Goal: Contribute content: Contribute content

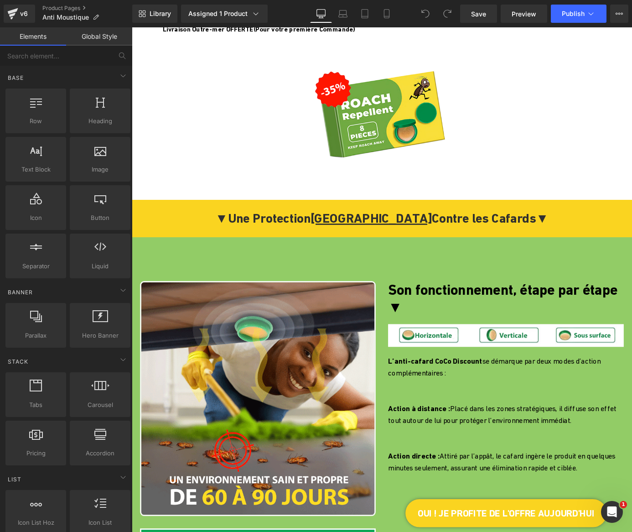
scroll to position [502, 0]
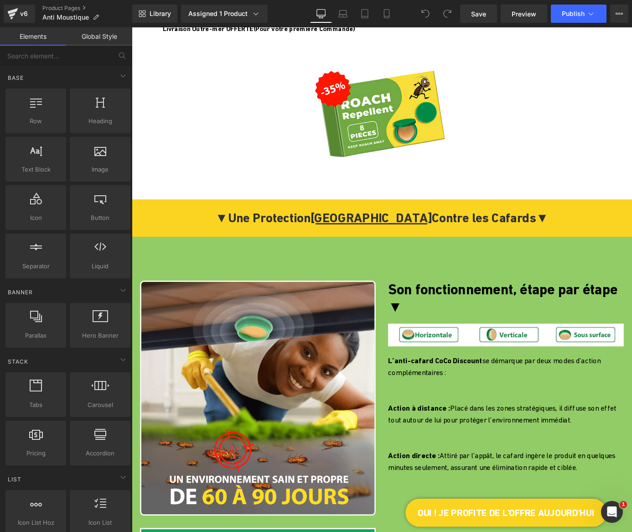
click at [297, 245] on span "Une Protection Long Terme Contre les Cafards" at bounding box center [408, 237] width 340 height 16
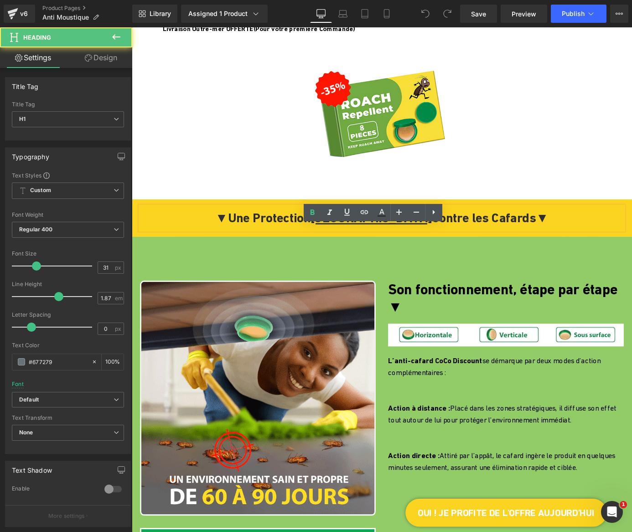
click at [251, 245] on span "Une Protection Long Terme Contre les Cafards" at bounding box center [408, 237] width 340 height 16
drag, startPoint x: 251, startPoint y: 254, endPoint x: 561, endPoint y: 261, distance: 310.1
click at [561, 245] on span "▼ Une Protection [GEOGRAPHIC_DATA] Contre les Cafards ▼" at bounding box center [407, 237] width 367 height 16
click at [398, 245] on span "[GEOGRAPHIC_DATA]" at bounding box center [396, 237] width 134 height 16
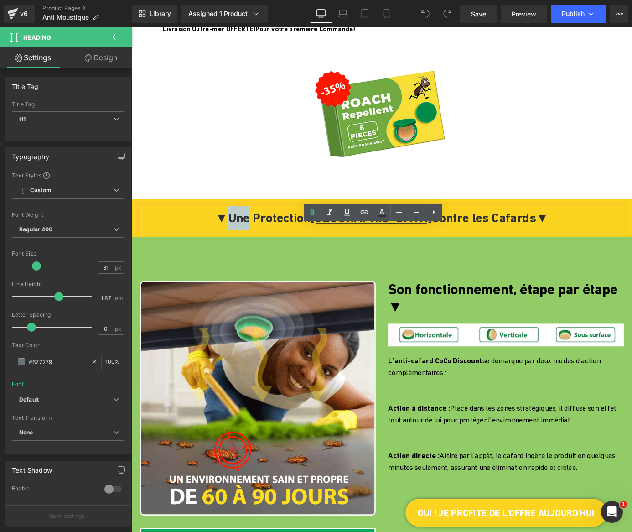
drag, startPoint x: 272, startPoint y: 258, endPoint x: 246, endPoint y: 259, distance: 26.0
click at [246, 245] on span "▼ Une Protection [GEOGRAPHIC_DATA] Contre les Cafards ▼" at bounding box center [407, 237] width 367 height 16
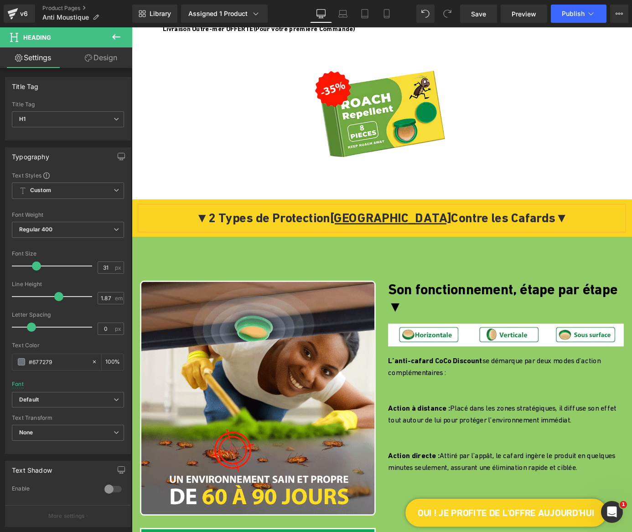
drag, startPoint x: 375, startPoint y: 259, endPoint x: 582, endPoint y: 254, distance: 207.1
click at [582, 245] on span "2 Types de Protection [GEOGRAPHIC_DATA] Contre [GEOGRAPHIC_DATA]" at bounding box center [408, 237] width 383 height 16
click at [260, 245] on span "2 Types de Protection Possible avec L'anti Cafard" at bounding box center [407, 237] width 301 height 16
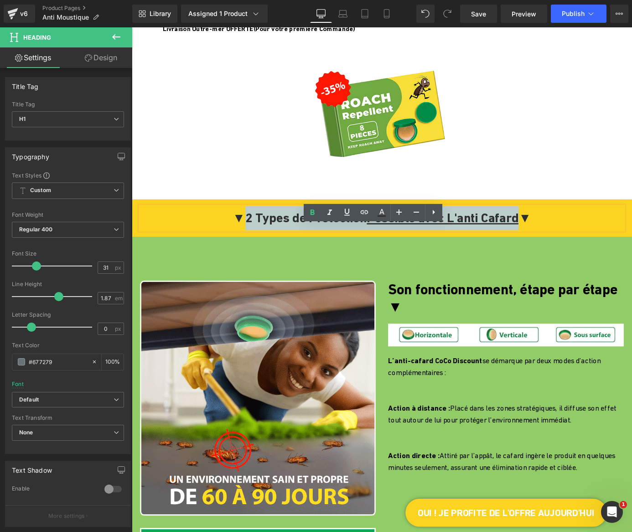
drag, startPoint x: 240, startPoint y: 258, endPoint x: 565, endPoint y: 252, distance: 325.1
click at [558, 245] on span "2 Types de Protection Possible avec L'anti Cafard" at bounding box center [407, 237] width 301 height 16
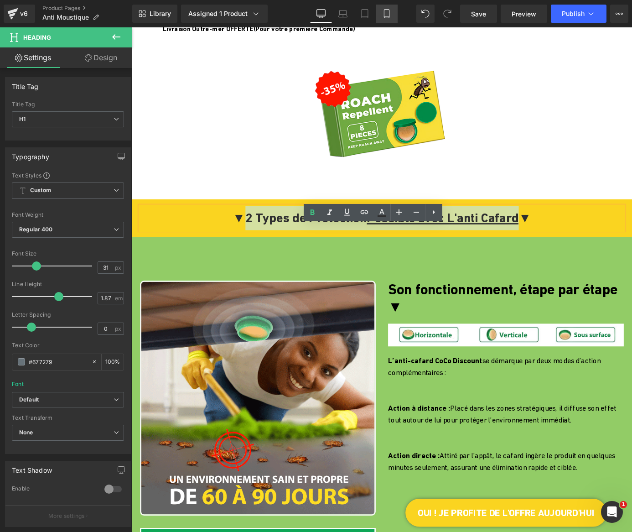
click at [387, 16] on icon at bounding box center [386, 16] width 5 height 0
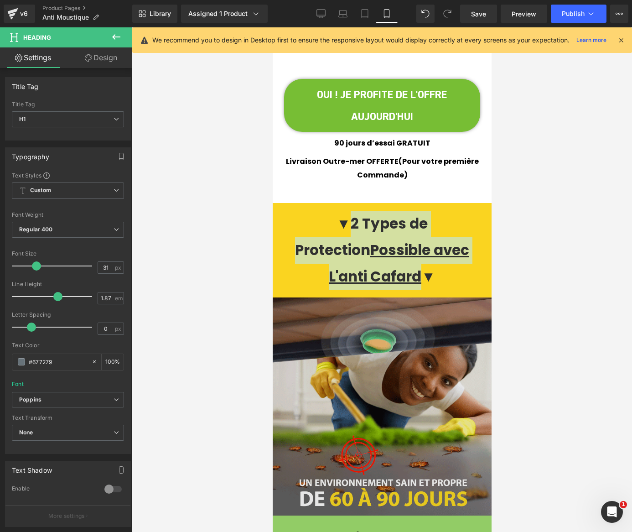
scroll to position [843, 0]
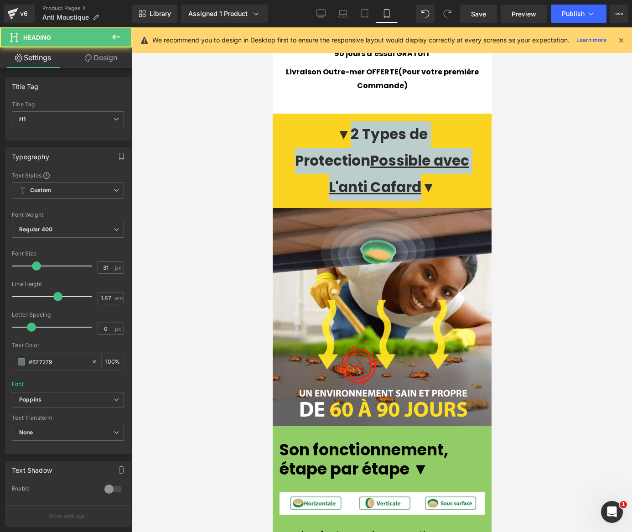
click at [325, 124] on span "2 Types de Protection Possible avec L'anti Cafard" at bounding box center [382, 160] width 174 height 73
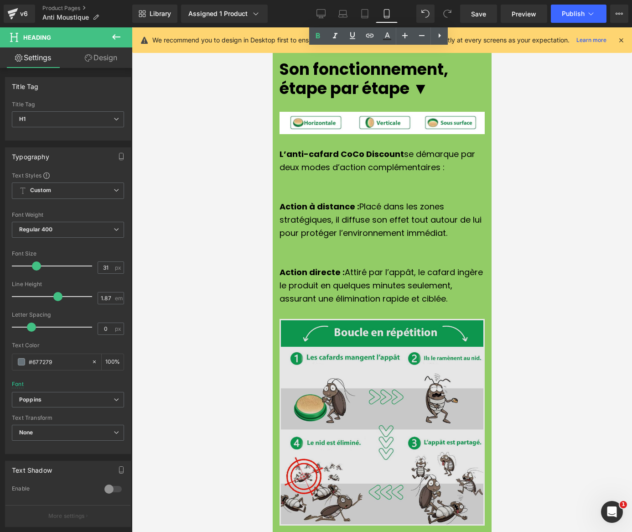
scroll to position [1162, 0]
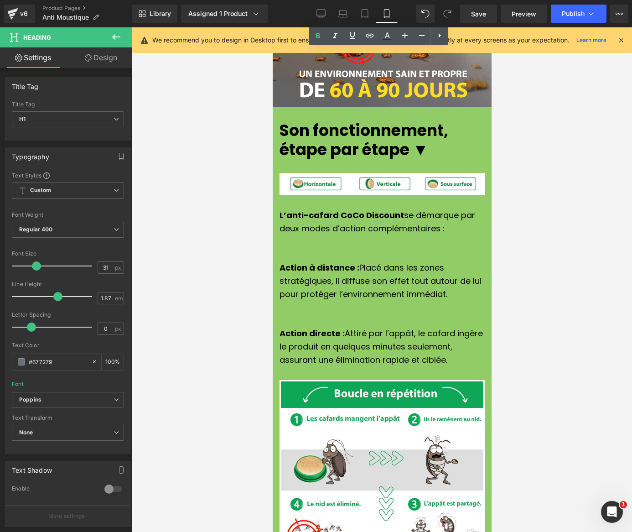
click at [302, 265] on p "Action à distance : Placé dans les zones stratégiques, il diffuse son effet tou…" at bounding box center [381, 280] width 205 height 39
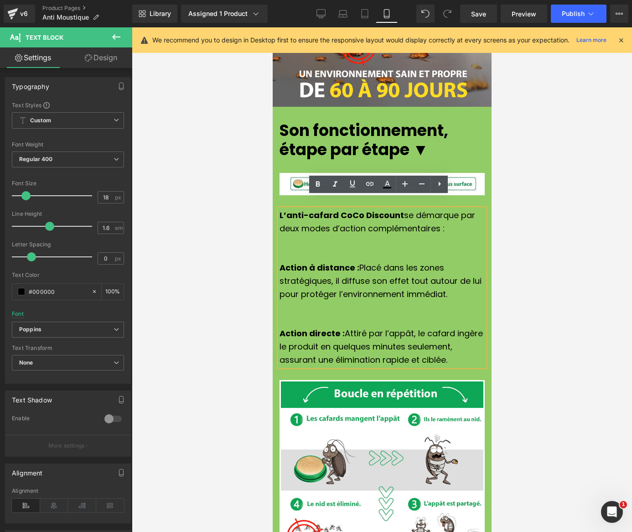
click at [279, 262] on span "Action à distance :" at bounding box center [319, 267] width 80 height 11
click at [279, 256] on div "L’anti-cafard CoCo Discount se démarque par deux modes d’action complémentaires…" at bounding box center [381, 288] width 205 height 158
click at [283, 262] on span "1Action à distance :" at bounding box center [320, 267] width 83 height 11
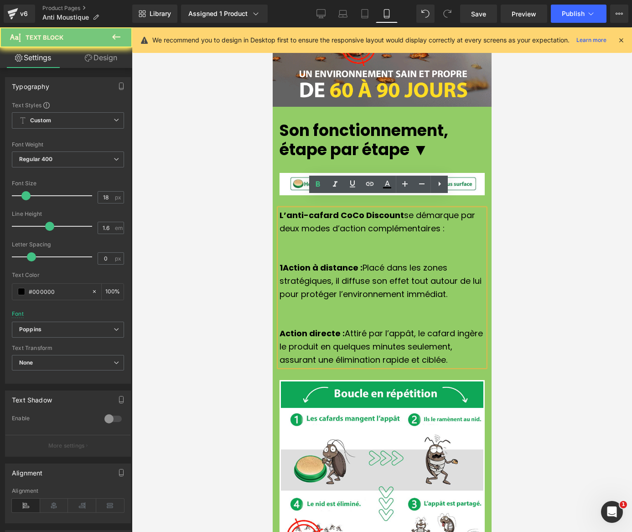
click at [281, 262] on span "1Action à distance :" at bounding box center [320, 267] width 83 height 11
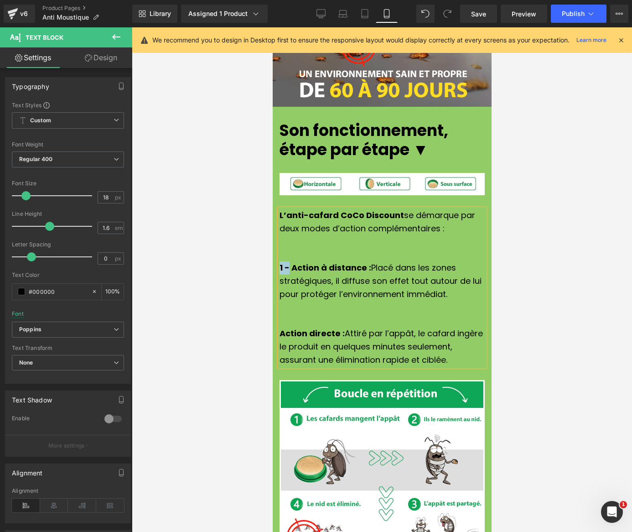
drag, startPoint x: 284, startPoint y: 253, endPoint x: 269, endPoint y: 251, distance: 15.6
copy span "1 -"
click at [279, 327] on span "Action directe :" at bounding box center [311, 332] width 65 height 11
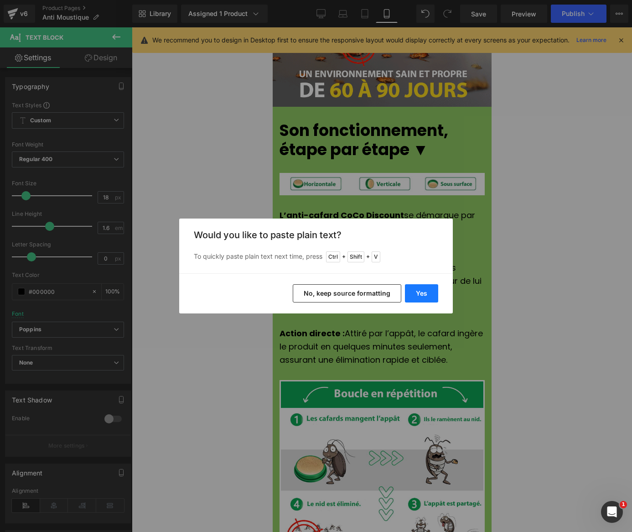
click at [407, 293] on button "Yes" at bounding box center [421, 293] width 33 height 18
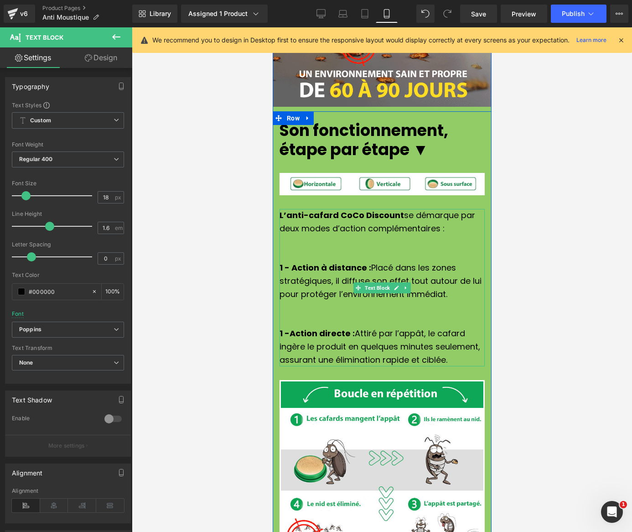
click at [279, 322] on div "L’anti-cafard CoCo Discount se démarque par deux modes d’action complémentaires…" at bounding box center [381, 288] width 205 height 158
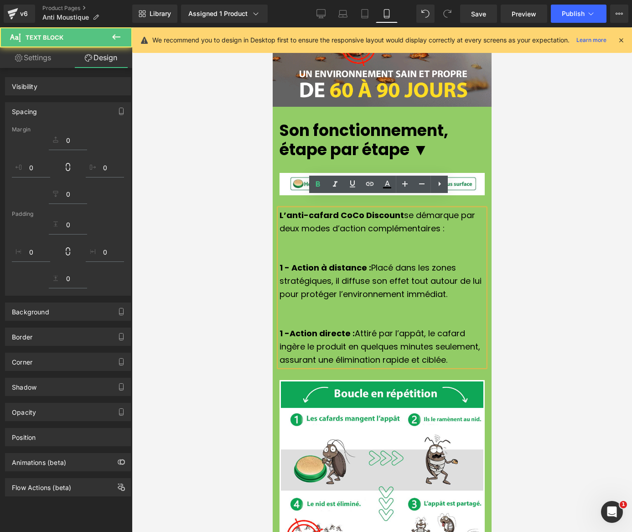
click at [280, 327] on span "1 -Action directe :" at bounding box center [316, 332] width 75 height 11
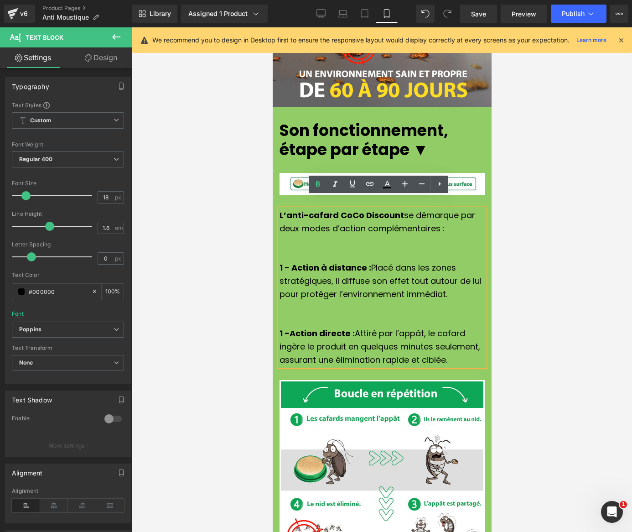
click at [279, 327] on span "1 -Action directe :" at bounding box center [316, 332] width 75 height 11
click at [279, 262] on span "1 - Action à distance :" at bounding box center [325, 267] width 92 height 11
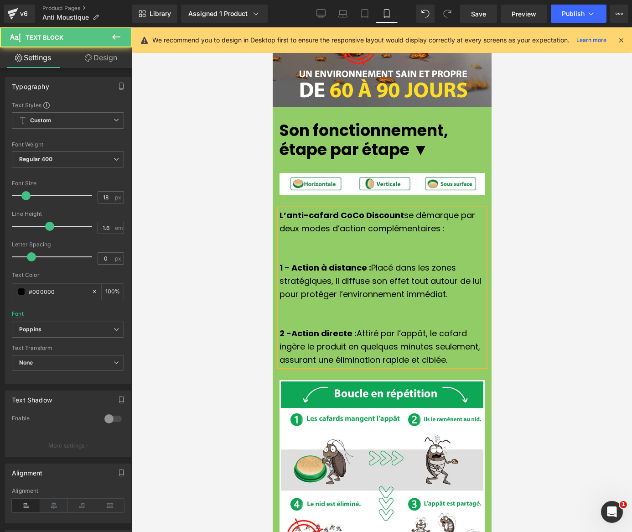
click at [279, 327] on span "2 -Action directe :" at bounding box center [317, 332] width 77 height 11
click at [279, 262] on span "1 - Action à distance :" at bounding box center [325, 267] width 92 height 11
click at [348, 314] on p at bounding box center [381, 320] width 205 height 13
click at [319, 17] on icon at bounding box center [320, 13] width 9 height 9
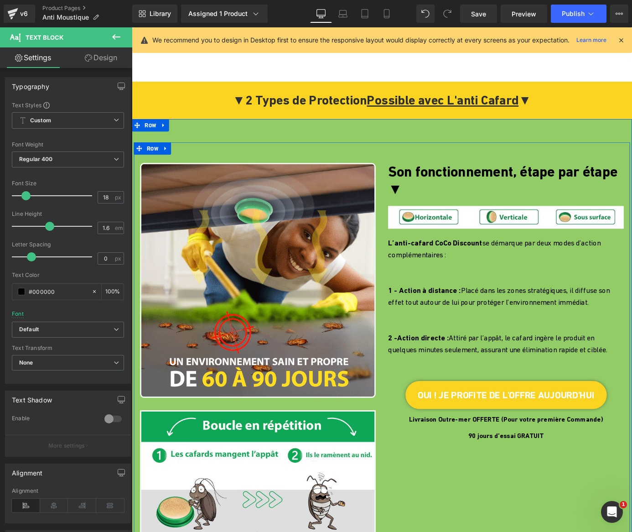
scroll to position [623, 0]
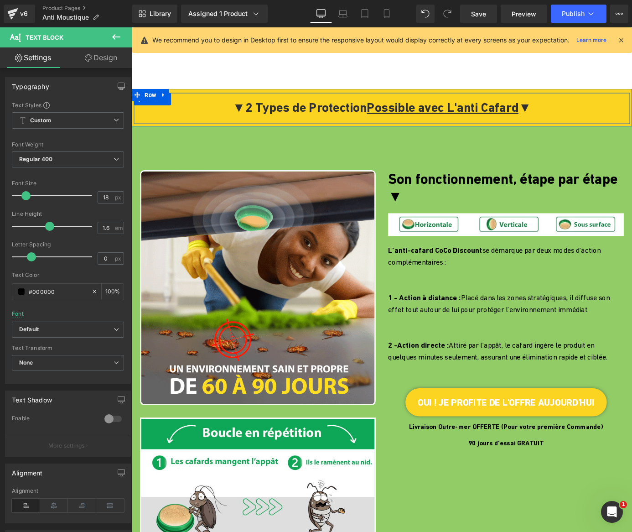
click at [290, 124] on span "2 Types de Protection Possible avec L'anti Cafard" at bounding box center [407, 115] width 301 height 16
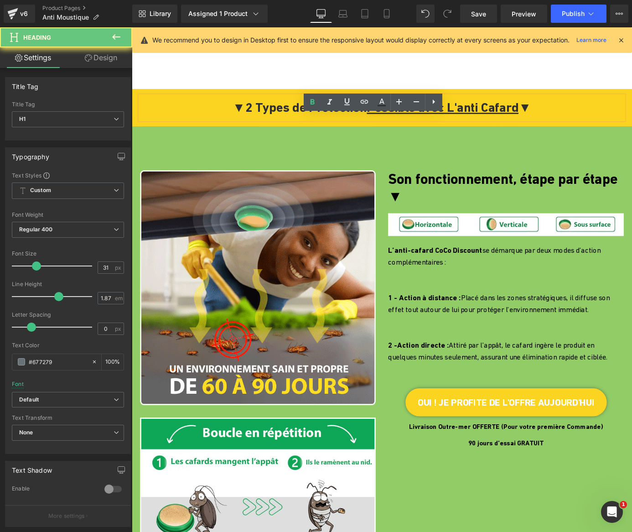
click at [258, 124] on span "2 Types de Protection Possible avec L'anti Cafard" at bounding box center [407, 115] width 301 height 16
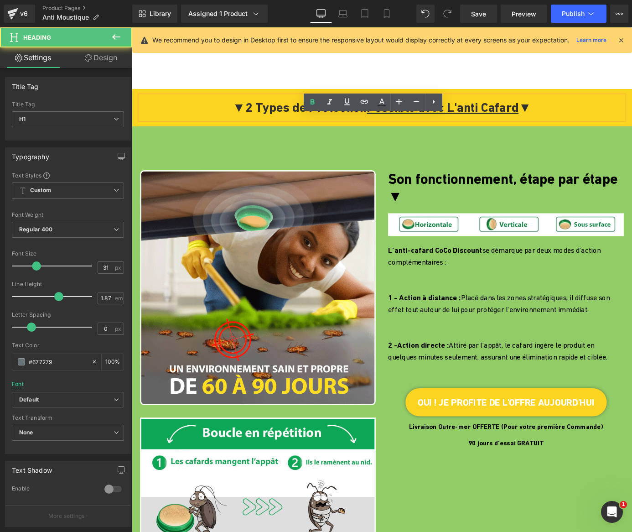
click at [243, 124] on span "▼ 2 Types de Protection Possible avec L'anti Cafard ▼" at bounding box center [407, 116] width 329 height 16
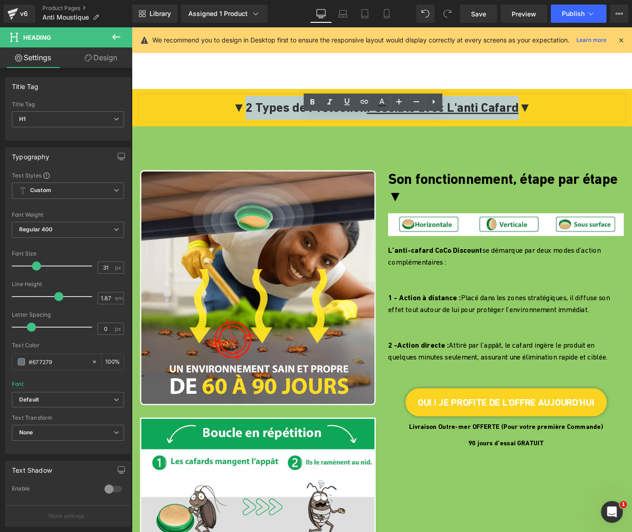
drag, startPoint x: 237, startPoint y: 135, endPoint x: 571, endPoint y: 136, distance: 334.6
click at [571, 124] on span "▼ 2 Types de Protection Possible avec L'anti Cafard ▼" at bounding box center [407, 116] width 329 height 16
copy span "2 Types de Protection Possible avec L'anti Cafard"
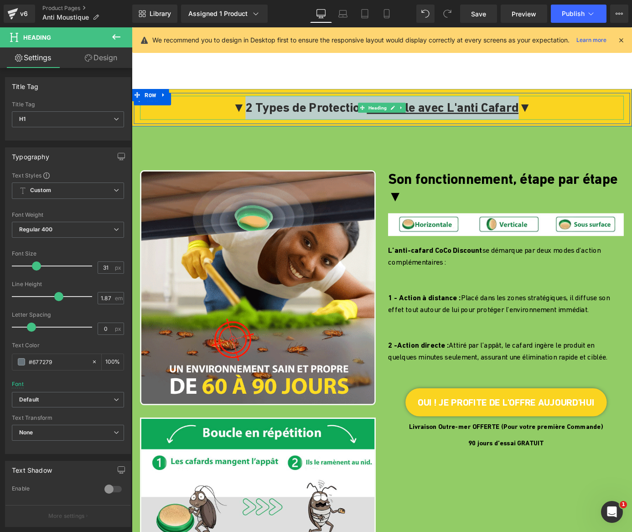
click at [263, 124] on span "2 Types de Protection Possible avec L'anti Cafard" at bounding box center [407, 115] width 301 height 16
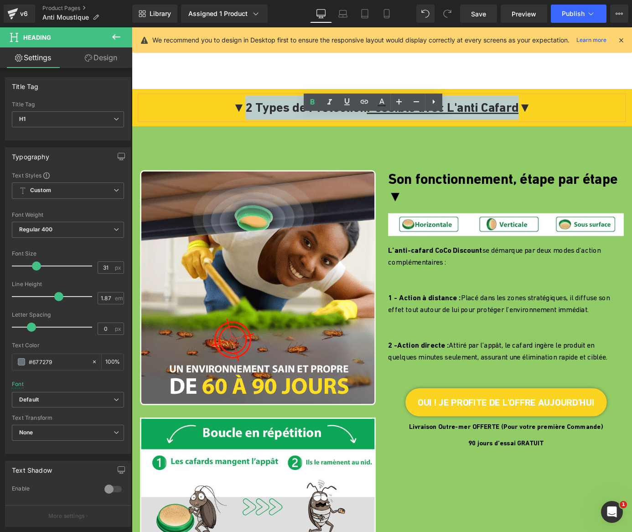
drag, startPoint x: 237, startPoint y: 135, endPoint x: 568, endPoint y: 137, distance: 331.5
click at [568, 124] on span "▼ 2 Types de Protection Possible avec L'anti Cafard ▼" at bounding box center [407, 116] width 329 height 16
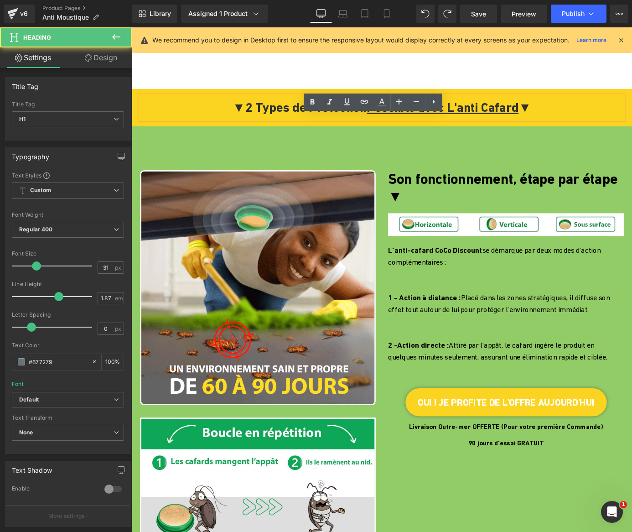
click at [338, 124] on span "2 Types de Protection Possible avec L'anti Cafard" at bounding box center [407, 115] width 301 height 16
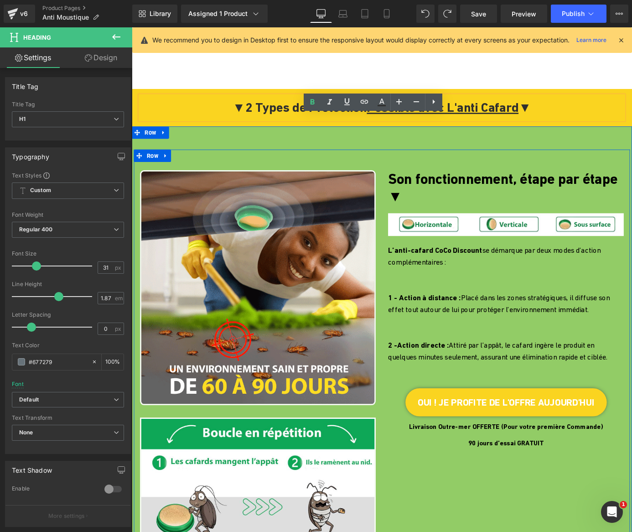
click at [132, 27] on div at bounding box center [132, 27] width 0 height 0
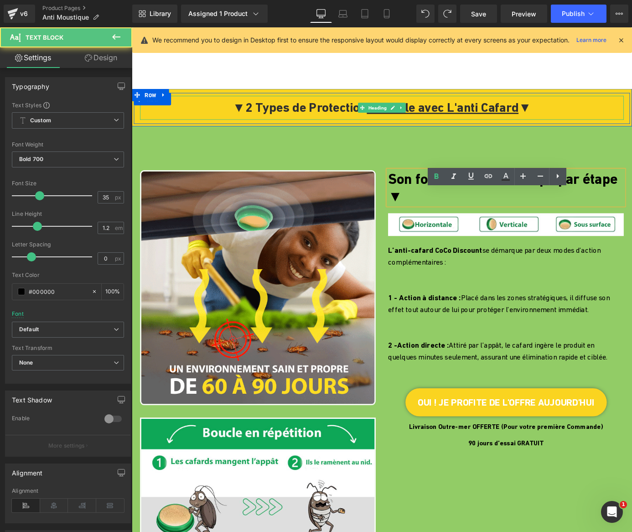
click at [323, 124] on span "2 Types de Protection Possible avec L'anti Cafard" at bounding box center [407, 115] width 301 height 16
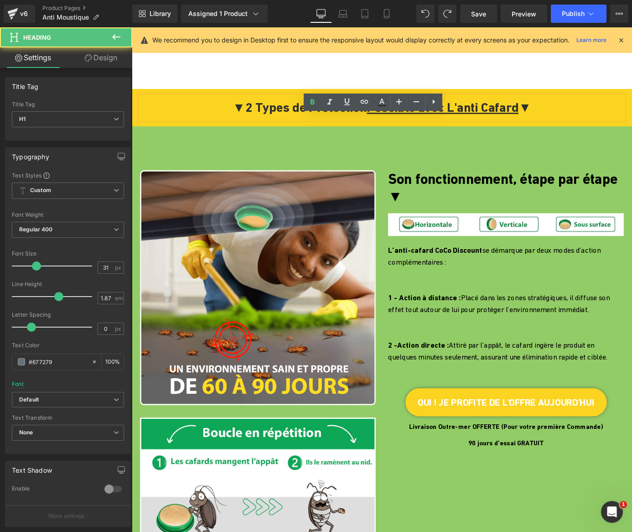
click at [447, 124] on u "Possible avec L'anti Cafard" at bounding box center [474, 115] width 167 height 16
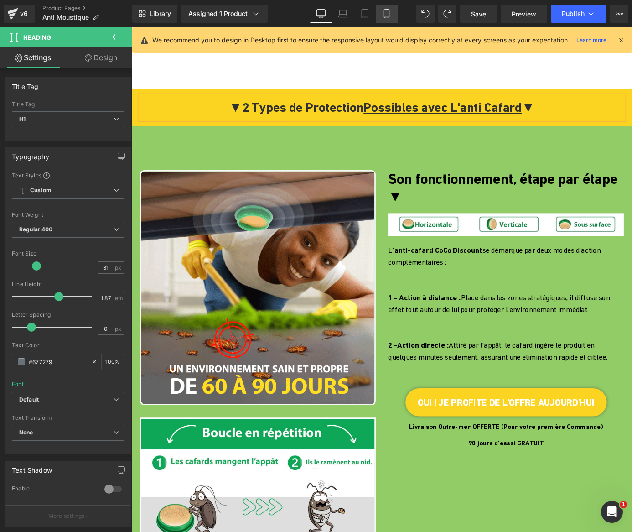
click at [388, 13] on icon at bounding box center [386, 13] width 9 height 9
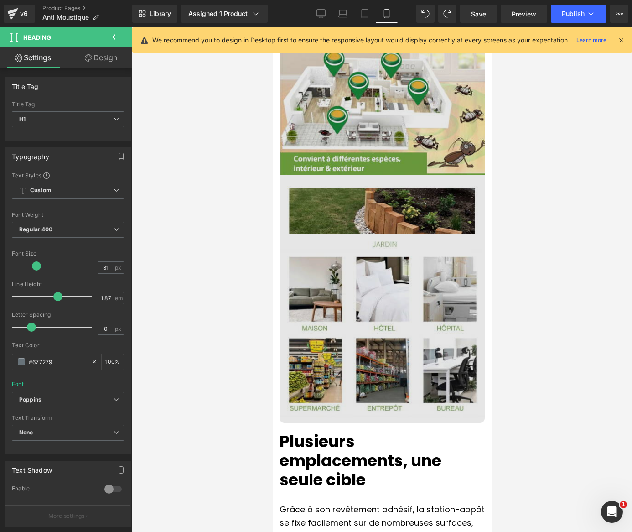
scroll to position [2097, 0]
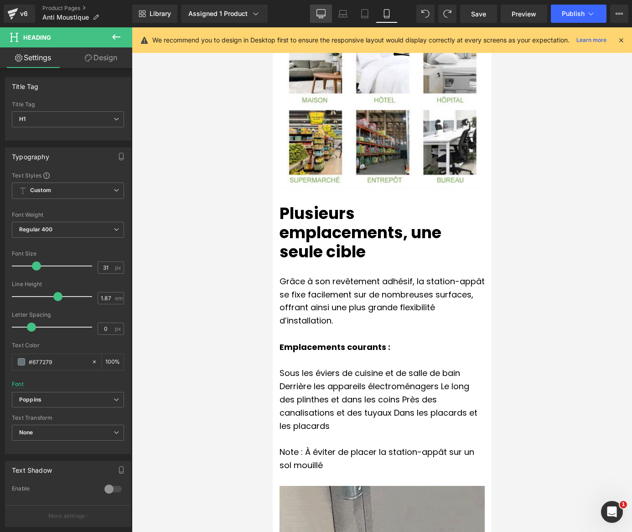
click at [322, 12] on icon at bounding box center [320, 13] width 9 height 9
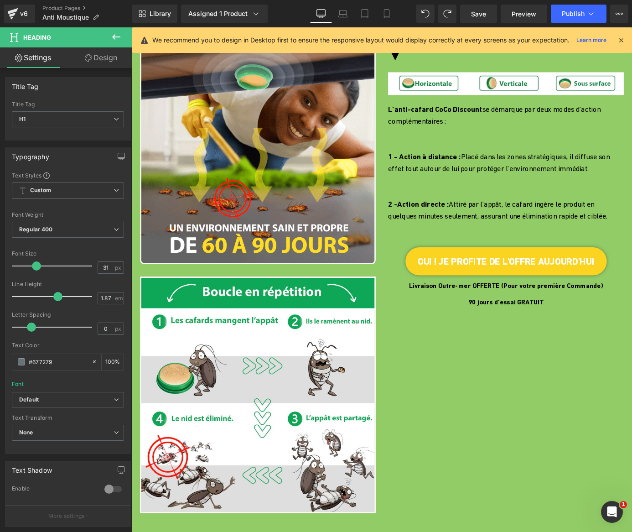
scroll to position [596, 0]
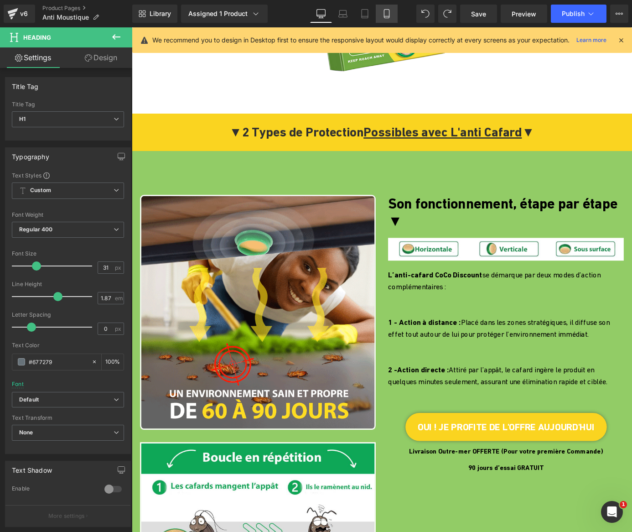
drag, startPoint x: 389, startPoint y: 10, endPoint x: 128, endPoint y: 74, distance: 269.0
click at [389, 10] on icon at bounding box center [386, 13] width 9 height 9
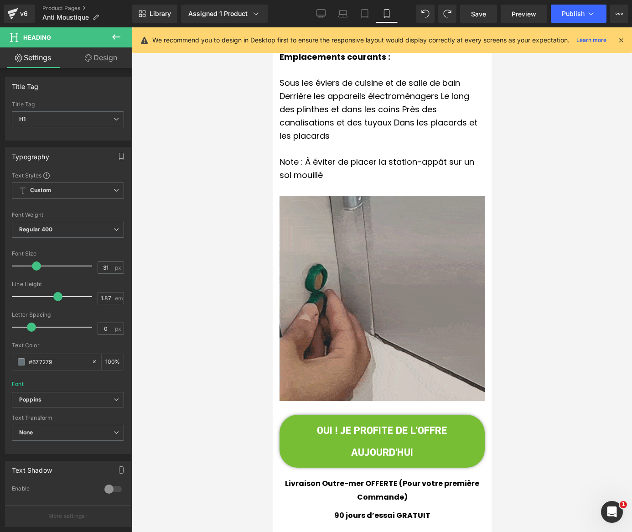
scroll to position [2487, 0]
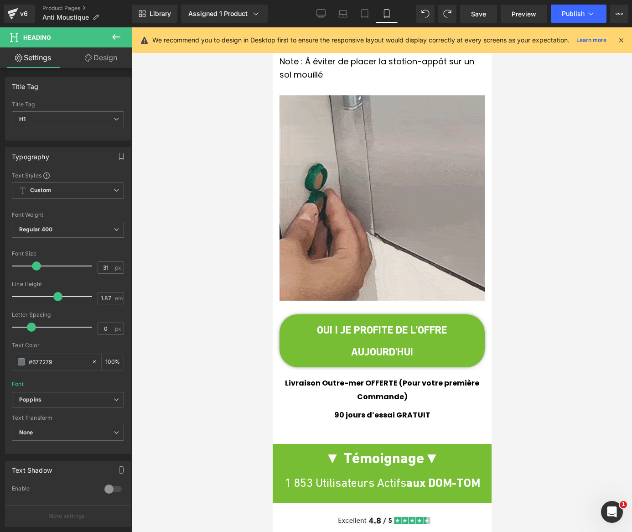
click at [373, 192] on span "Image" at bounding box center [378, 197] width 19 height 11
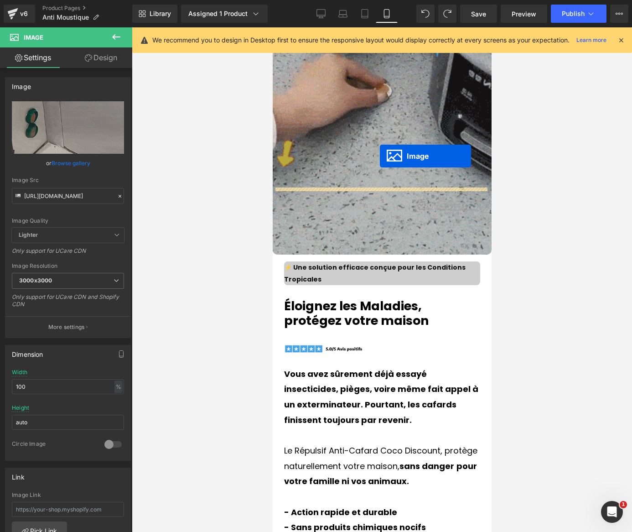
scroll to position [0, 0]
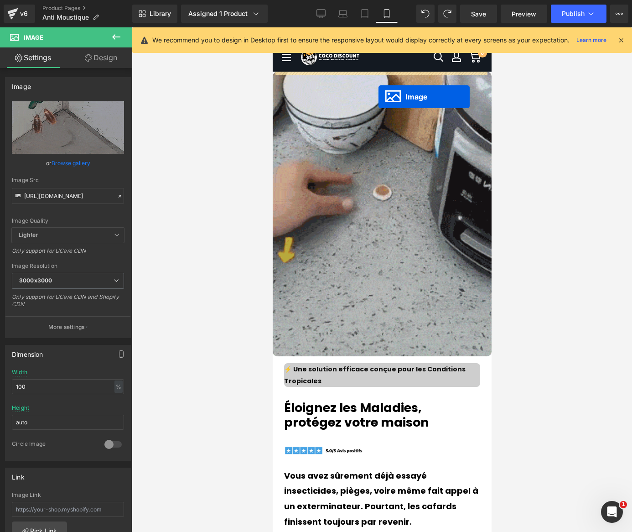
drag, startPoint x: 364, startPoint y: 169, endPoint x: 377, endPoint y: 97, distance: 73.6
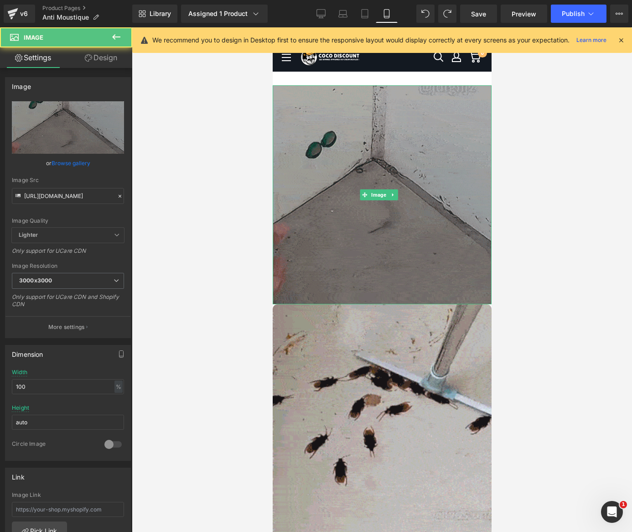
click at [378, 140] on img at bounding box center [381, 194] width 219 height 219
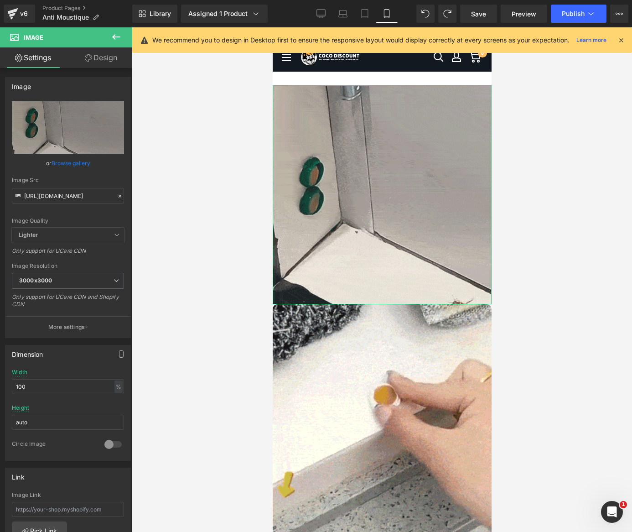
click at [111, 59] on link "Design" at bounding box center [101, 57] width 66 height 21
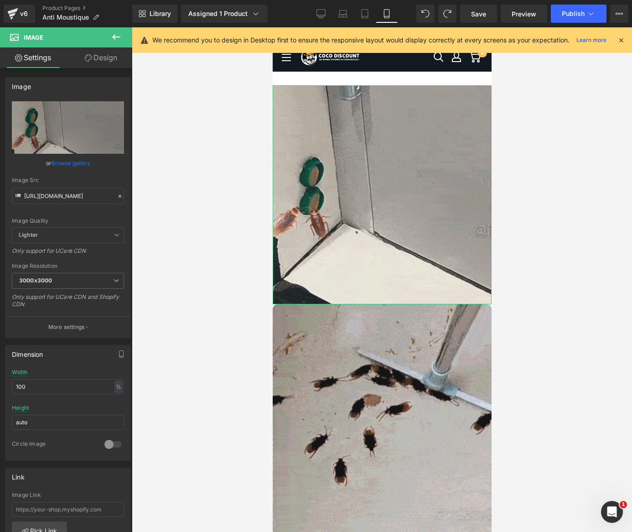
click at [0, 0] on div "Spacing" at bounding box center [0, 0] width 0 height 0
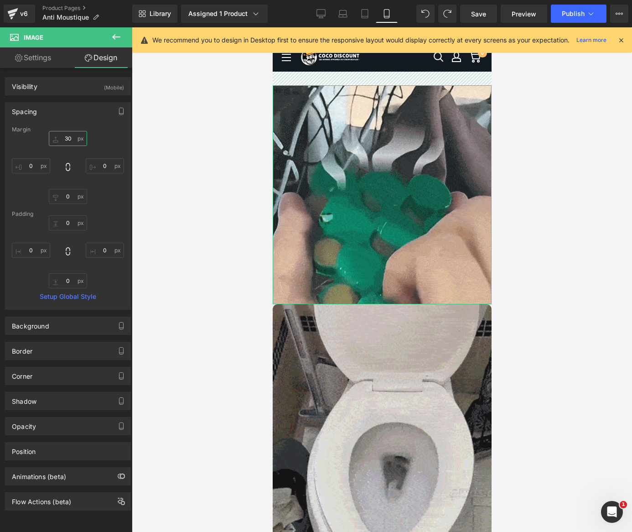
click at [73, 137] on input "text" at bounding box center [68, 138] width 38 height 15
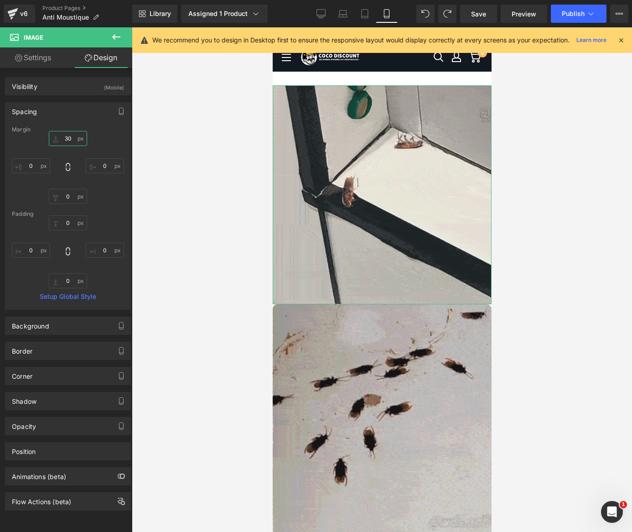
type input "30"
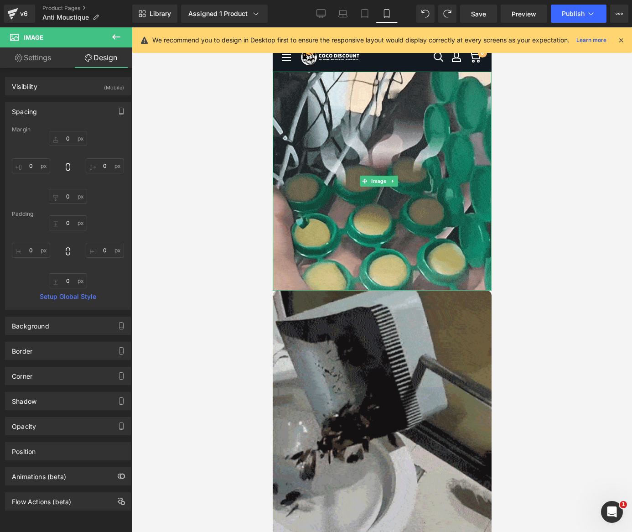
click at [345, 306] on img at bounding box center [381, 432] width 219 height 284
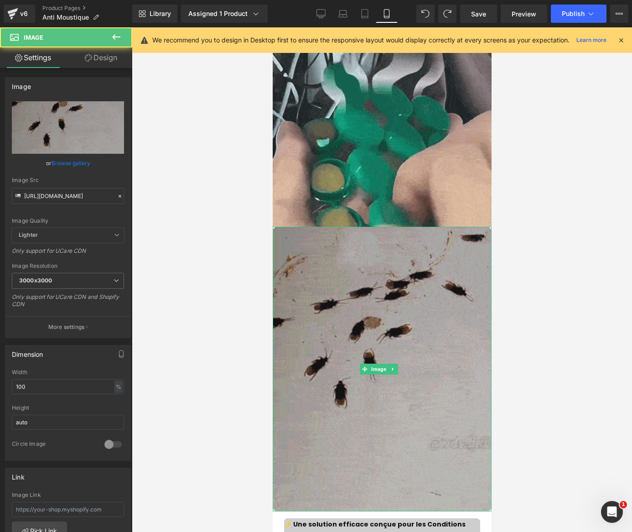
scroll to position [182, 0]
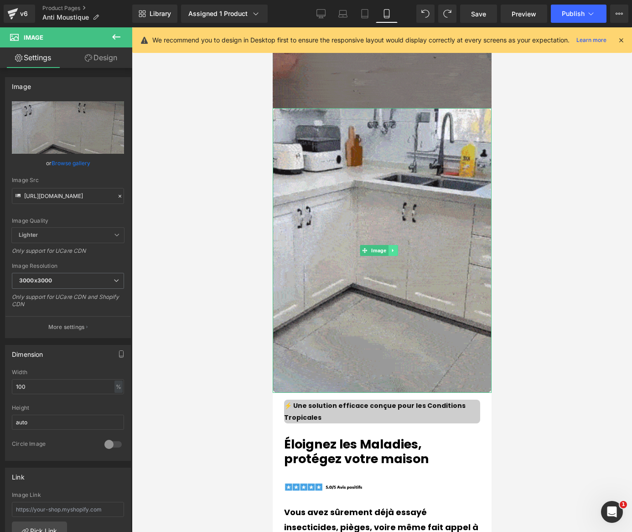
click at [392, 249] on icon at bounding box center [391, 250] width 1 height 3
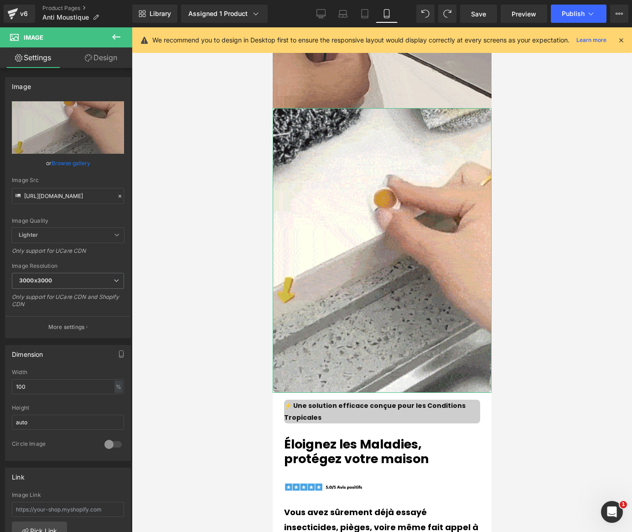
click at [109, 63] on link "Design" at bounding box center [101, 57] width 66 height 21
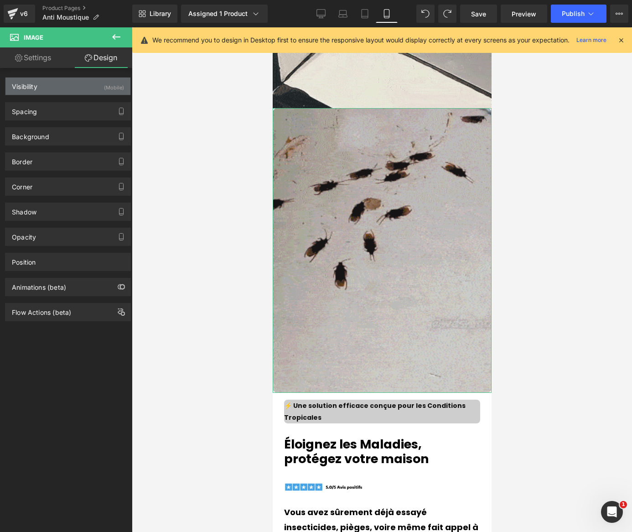
click at [105, 85] on div "(Mobile)" at bounding box center [114, 85] width 20 height 15
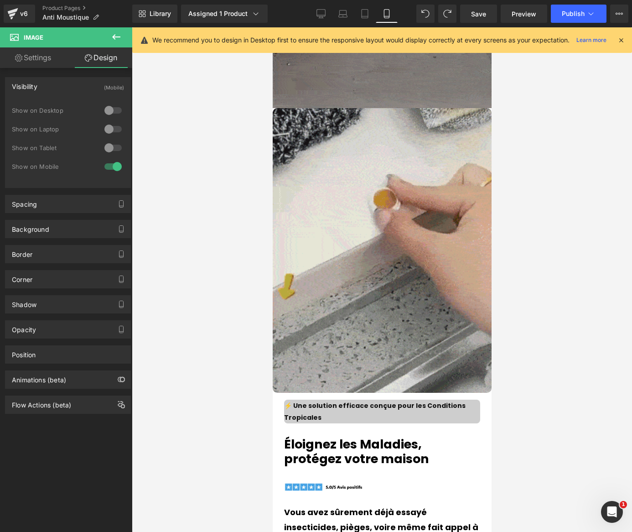
click at [332, 220] on img at bounding box center [381, 250] width 219 height 284
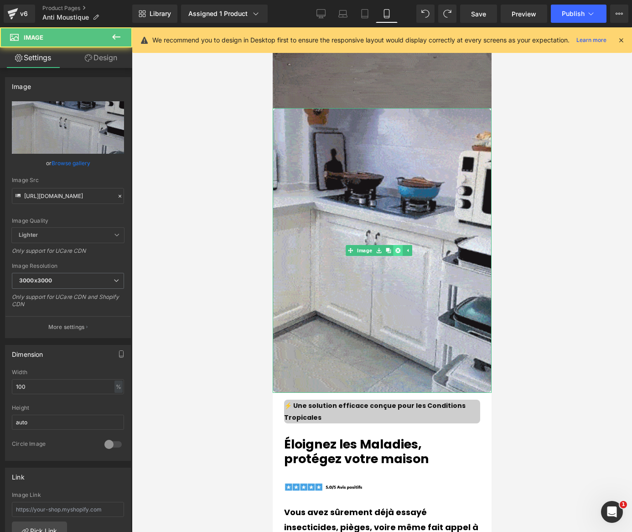
click at [400, 245] on link at bounding box center [398, 250] width 10 height 11
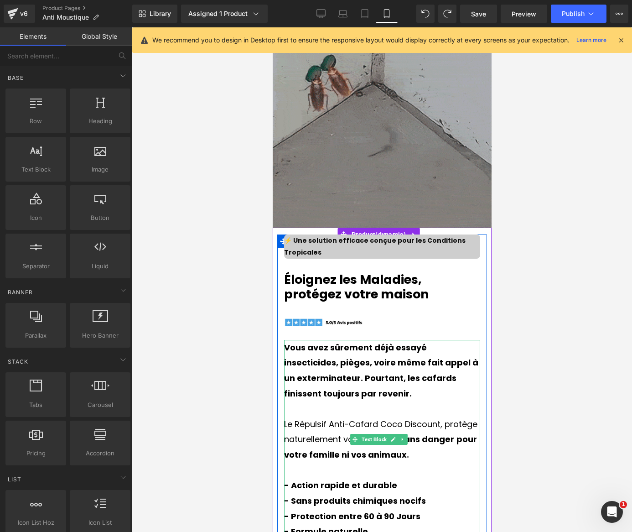
scroll to position [0, 0]
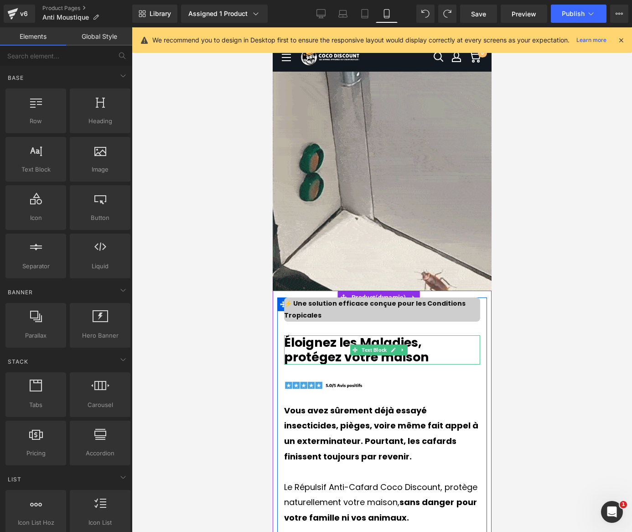
click at [302, 346] on p "Éloignez les Maladies, protégez votre maison" at bounding box center [382, 350] width 196 height 30
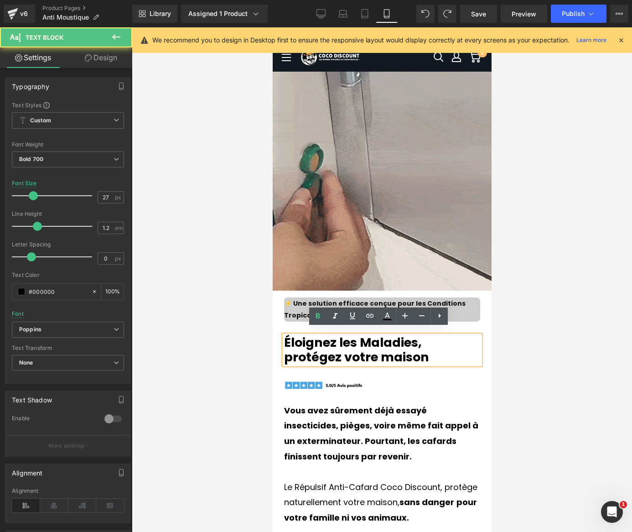
click at [287, 335] on p "Éloignez les Maladies, protégez votre maison" at bounding box center [382, 350] width 196 height 30
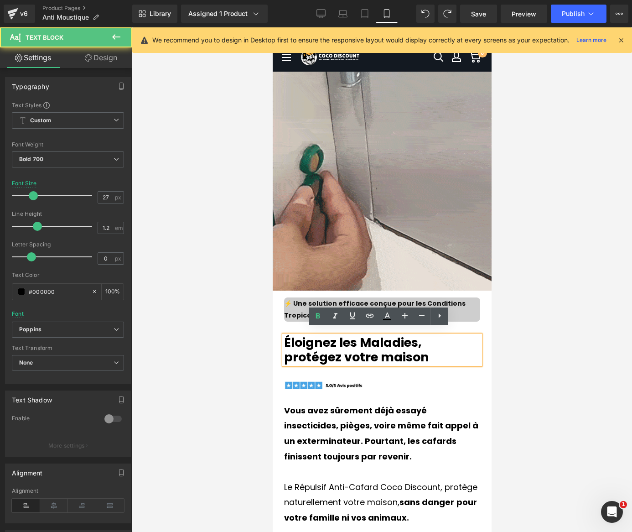
click at [422, 335] on p "Éloignez les Maladies, protégez votre maison" at bounding box center [382, 350] width 196 height 30
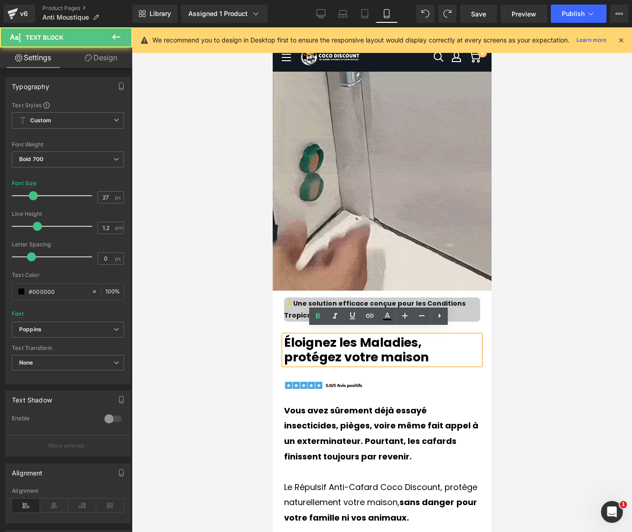
click at [438, 353] on p "Éloignez les Maladies, protégez votre maison" at bounding box center [382, 350] width 196 height 30
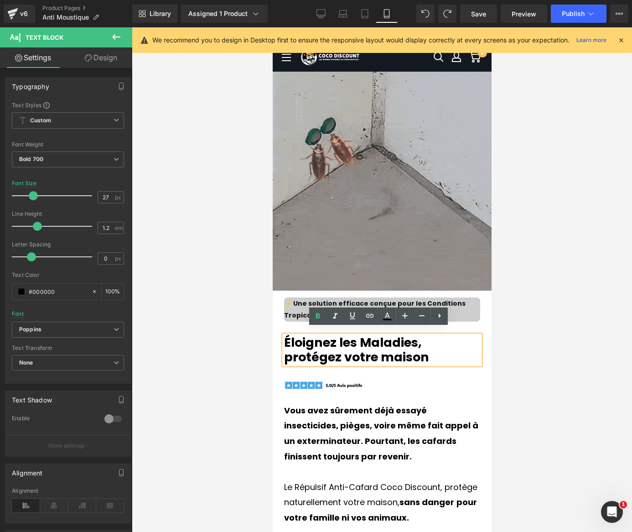
click at [290, 299] on span "⚡ Une solution efficace conçue pour les Conditions Tropicales" at bounding box center [374, 309] width 181 height 21
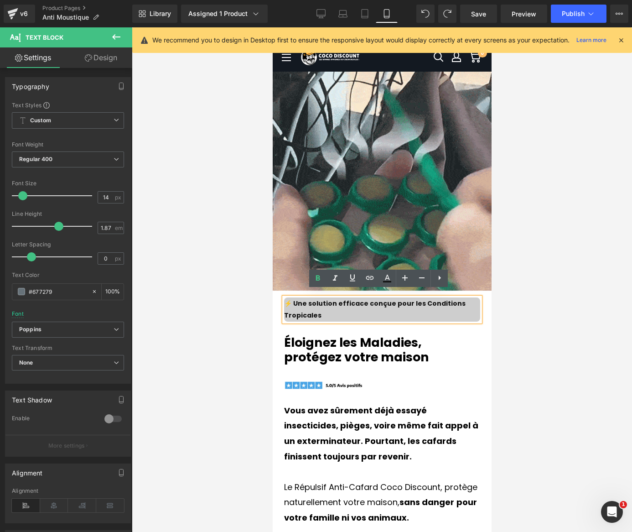
drag, startPoint x: 296, startPoint y: 294, endPoint x: 343, endPoint y: 315, distance: 51.6
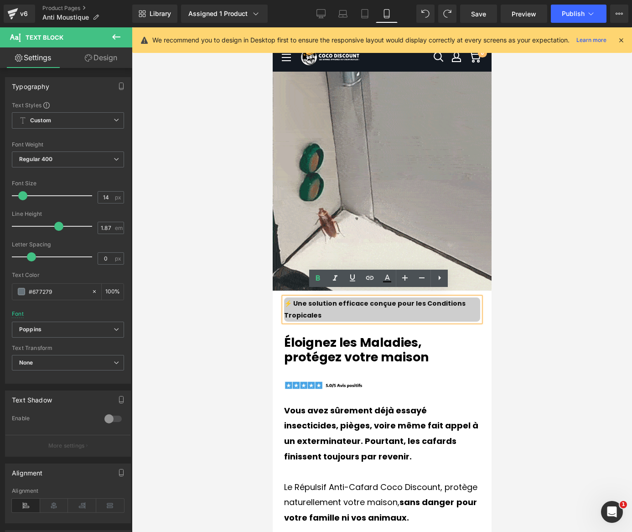
click at [343, 315] on div "⚡ Une solution efficace conçue pour les Conditions Tropicales" at bounding box center [382, 309] width 196 height 24
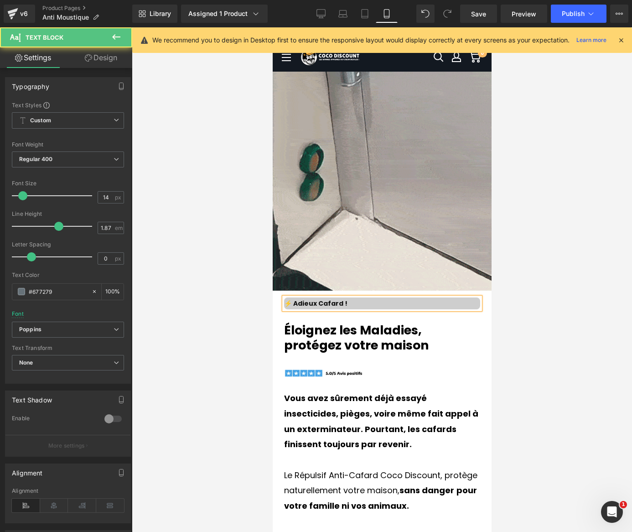
click at [320, 299] on span "⚡ Adieux Cafard !" at bounding box center [315, 303] width 63 height 9
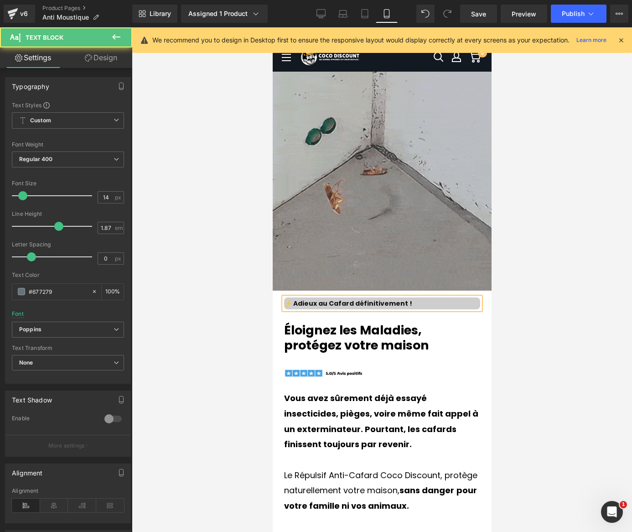
drag, startPoint x: 403, startPoint y: 296, endPoint x: 296, endPoint y: 299, distance: 107.2
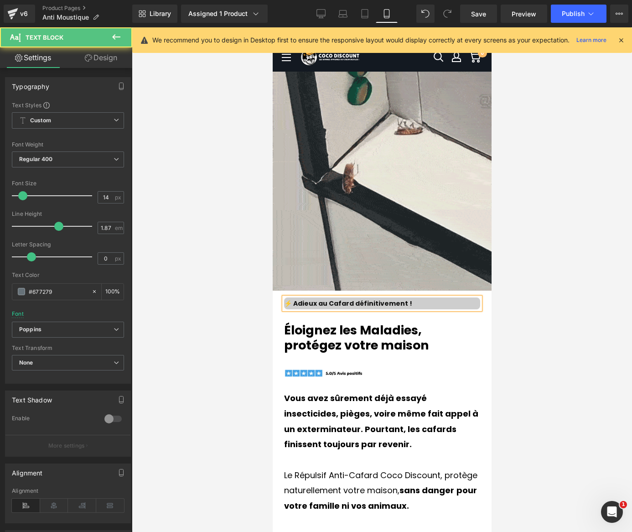
click at [296, 299] on span "⚡ Adieux au Cafard définitivement !" at bounding box center [348, 303] width 128 height 9
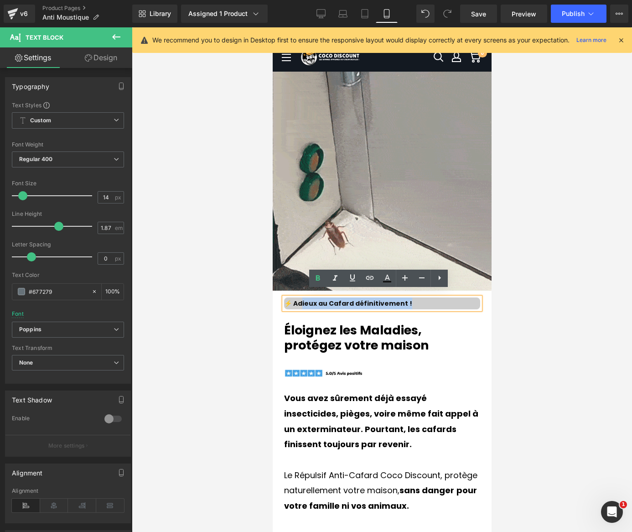
drag, startPoint x: 296, startPoint y: 296, endPoint x: 403, endPoint y: 300, distance: 106.3
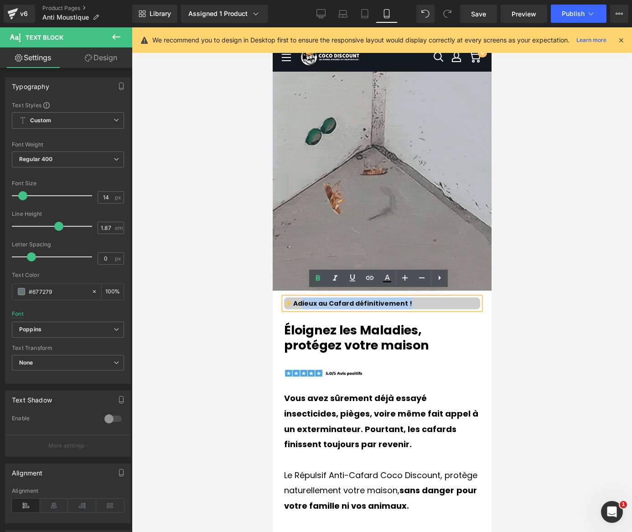
click at [403, 300] on span "⚡ Adieux au Cafard définitivement !" at bounding box center [348, 303] width 128 height 9
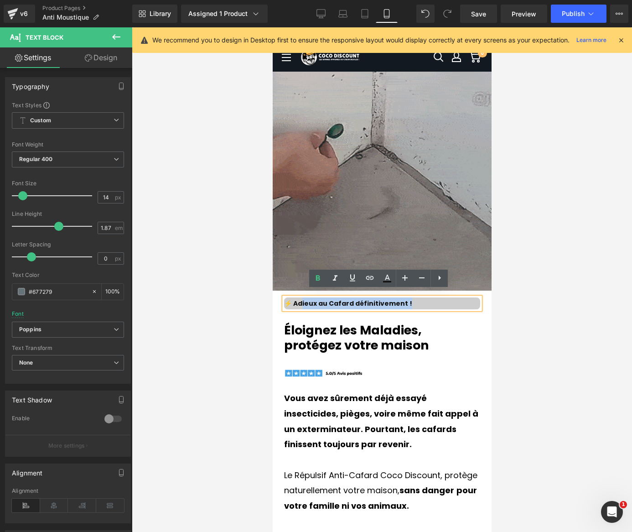
copy span "Adieux au Cafard définitivement"
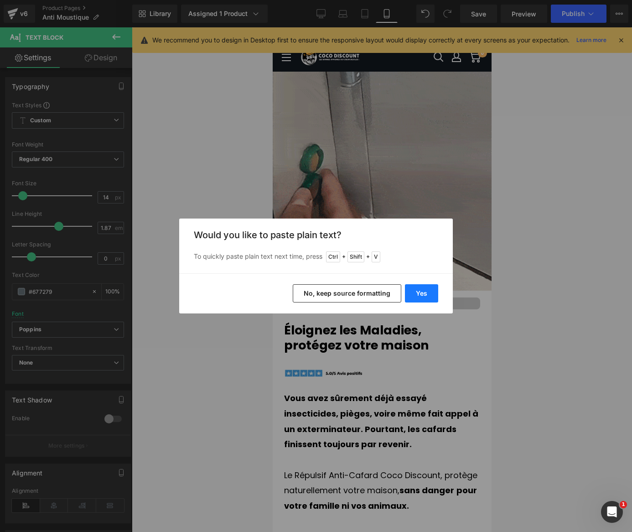
click at [413, 290] on button "Yes" at bounding box center [421, 293] width 33 height 18
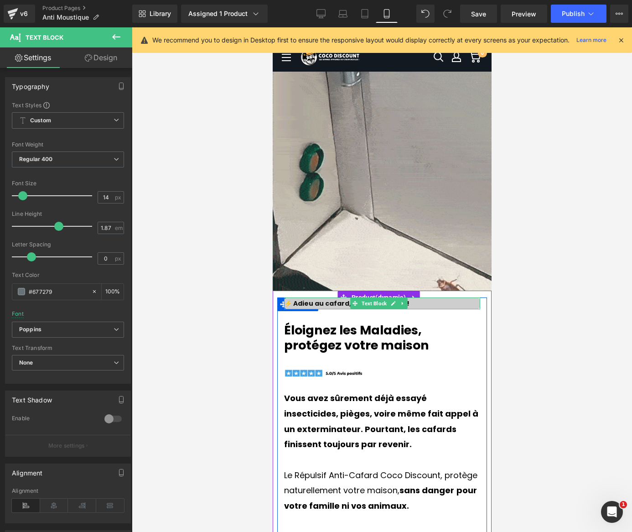
click at [345, 299] on span "⚡ Adieu au cafard, définitivement !" at bounding box center [346, 303] width 125 height 9
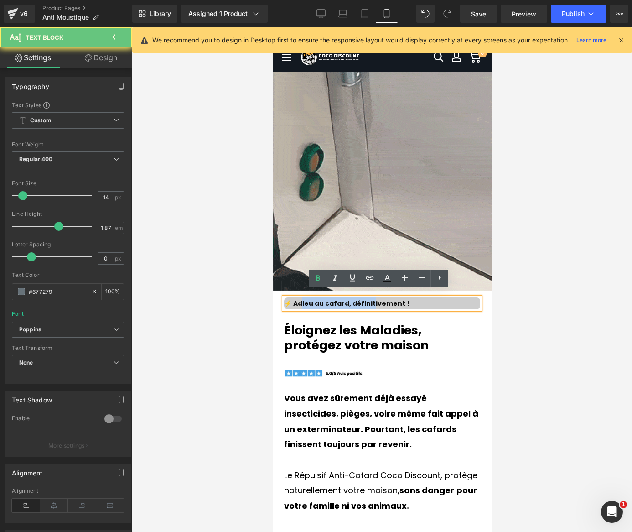
drag, startPoint x: 297, startPoint y: 296, endPoint x: 346, endPoint y: 341, distance: 66.5
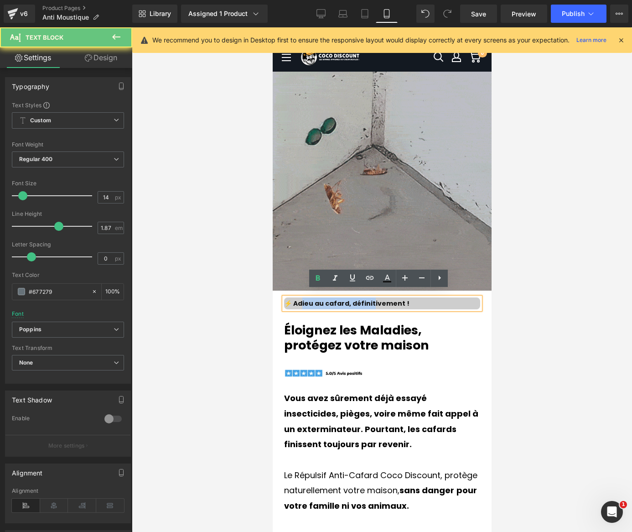
click at [372, 299] on span "⚡ Adieu au cafard, définitivement !" at bounding box center [346, 303] width 125 height 9
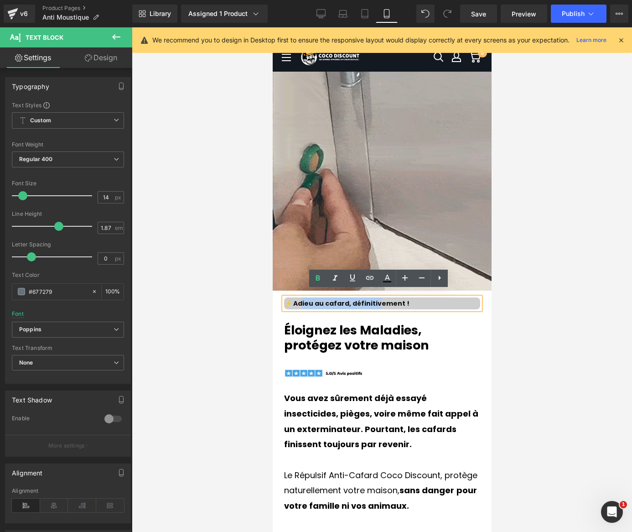
click at [311, 332] on p "Éloignez les Maladies, protégez votre maison" at bounding box center [382, 338] width 196 height 30
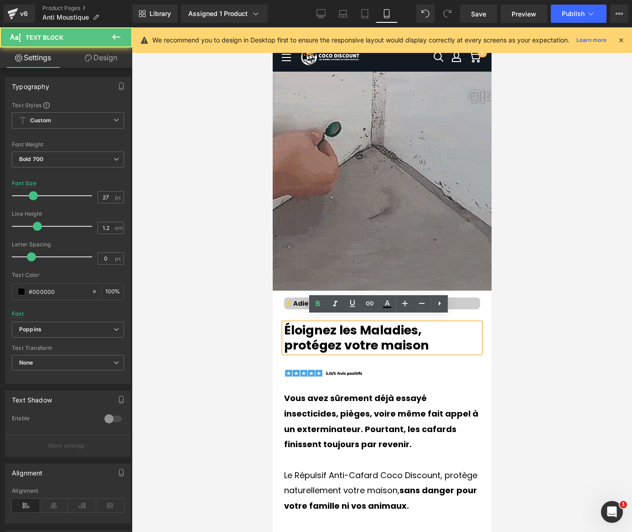
click at [285, 324] on p "Éloignez les Maladies, protégez votre maison" at bounding box center [382, 338] width 196 height 30
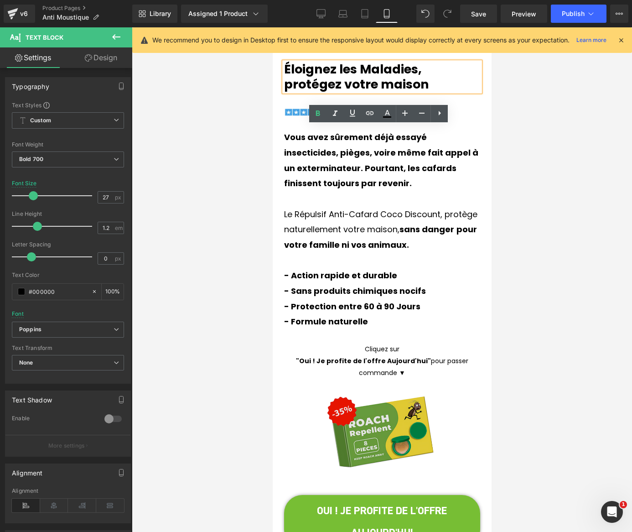
scroll to position [365, 0]
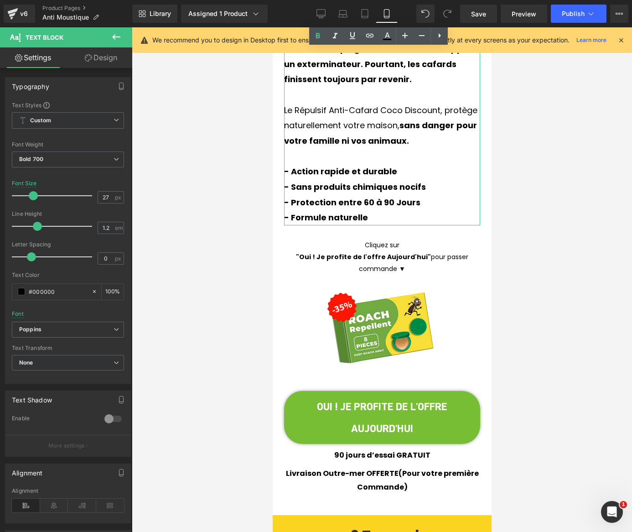
click at [440, 103] on p "Le Répulsif Anti-Cafard Coco Discount, protège naturellement votre maison, sans…" at bounding box center [382, 126] width 196 height 46
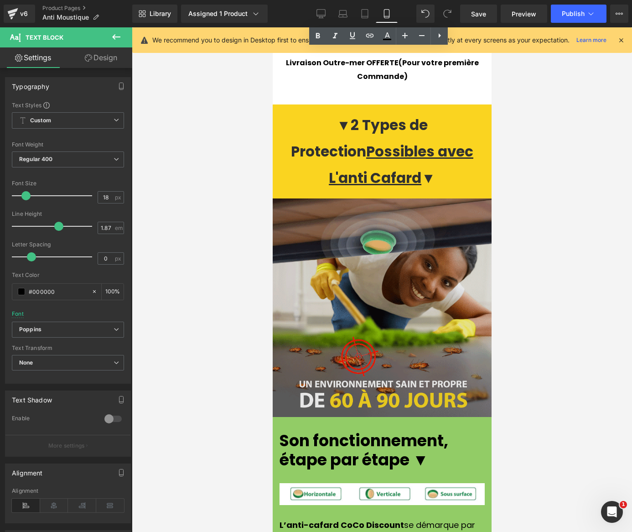
scroll to position [547, 0]
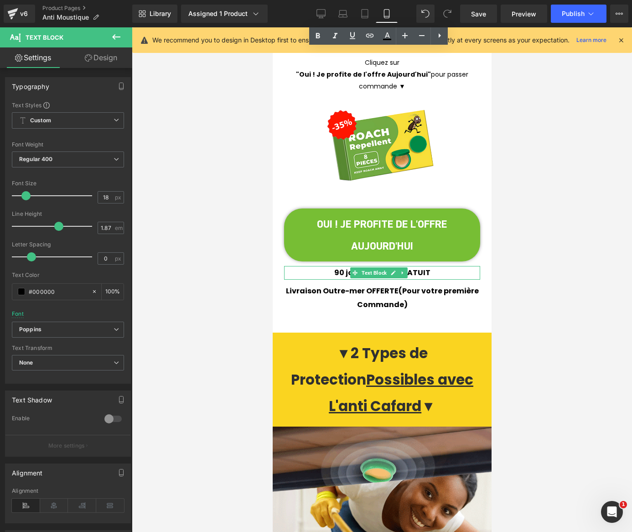
click at [329, 266] on p "90 jours d’essai GRATUIT" at bounding box center [382, 273] width 196 height 14
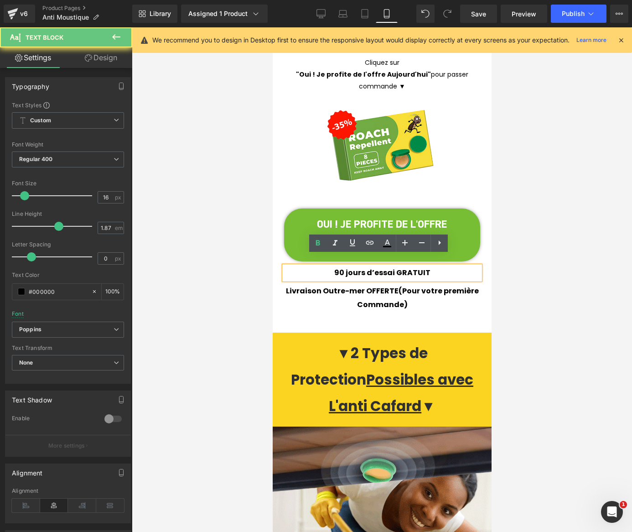
click at [339, 267] on span "90 jours d’essai GRATUIT" at bounding box center [382, 272] width 96 height 10
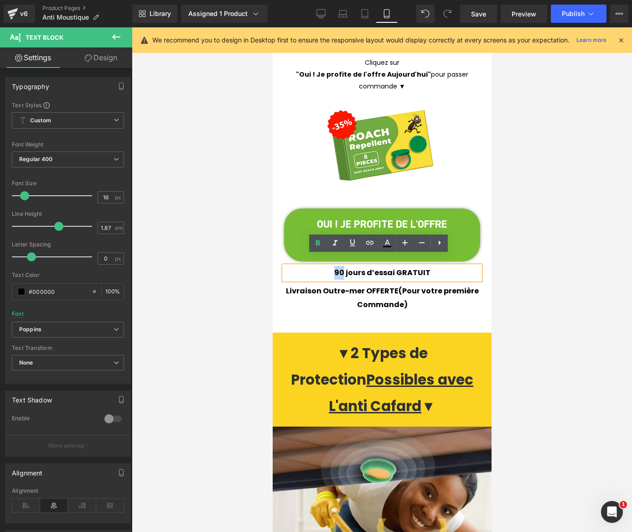
drag, startPoint x: 341, startPoint y: 260, endPoint x: 332, endPoint y: 260, distance: 9.1
click at [334, 267] on span "90 jours d’essai GRATUIT" at bounding box center [382, 272] width 96 height 10
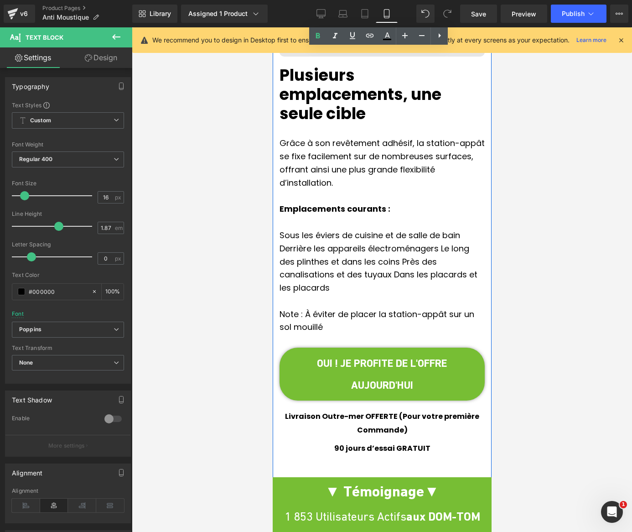
scroll to position [2325, 0]
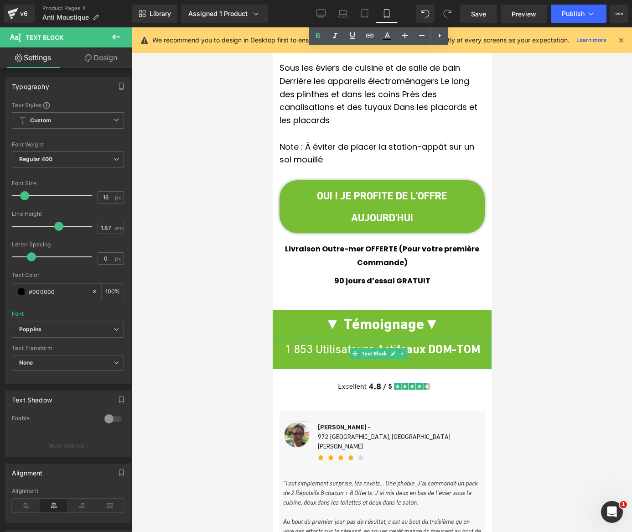
click at [308, 338] on p "1 853 Utilisateurs Actifs aux [PERSON_NAME]" at bounding box center [381, 349] width 219 height 22
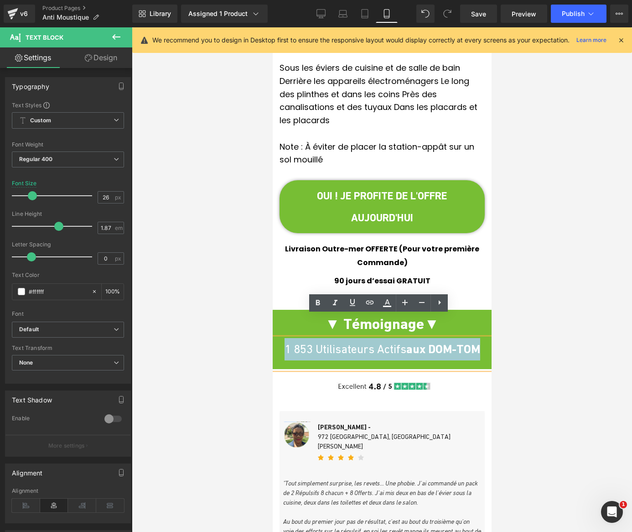
copy p "1 853 Utilisateurs Actifs aux [PERSON_NAME]"
drag, startPoint x: 276, startPoint y: 326, endPoint x: 478, endPoint y: 328, distance: 202.0
click at [478, 338] on p "1 853 Utilisateurs Actifs aux [PERSON_NAME]" at bounding box center [381, 349] width 219 height 22
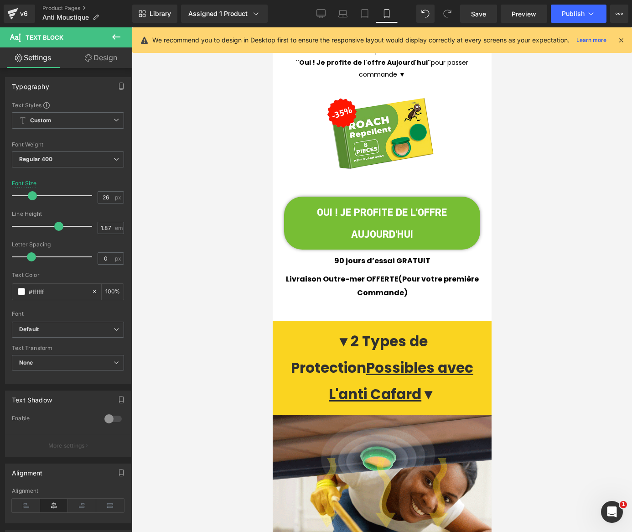
scroll to position [456, 0]
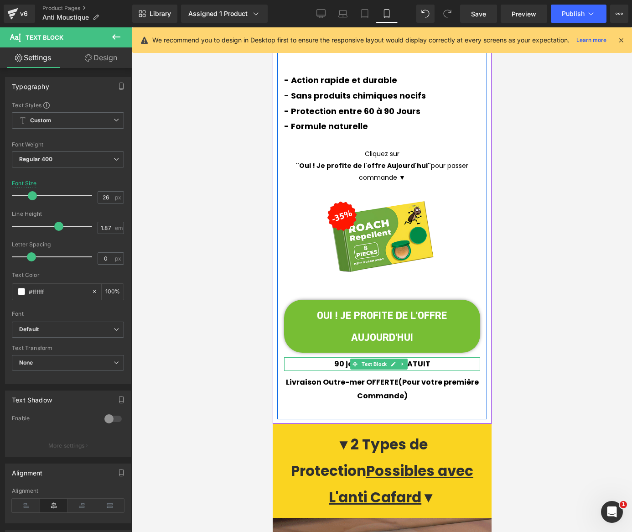
click at [334, 358] on span "90 jours d’essai GRATUIT" at bounding box center [382, 363] width 96 height 10
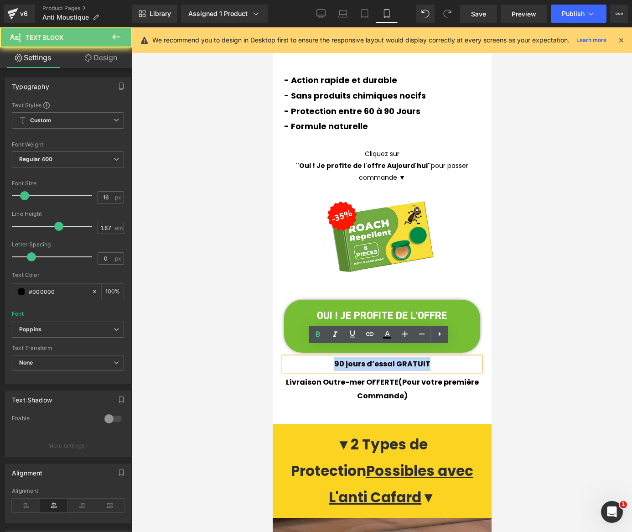
drag, startPoint x: 331, startPoint y: 352, endPoint x: 455, endPoint y: 350, distance: 124.0
click at [455, 357] on p "90 jours d’essai GRATUIT" at bounding box center [382, 364] width 196 height 14
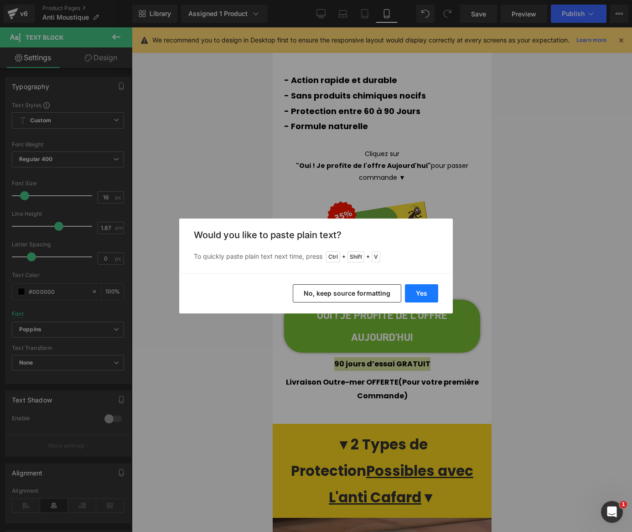
click at [418, 294] on button "Yes" at bounding box center [421, 293] width 33 height 18
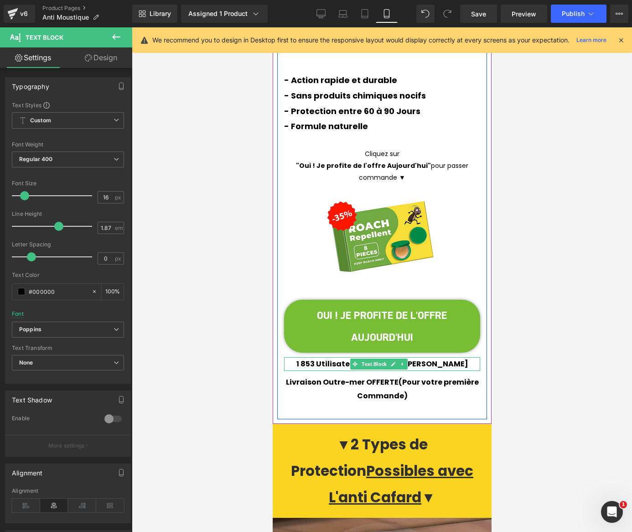
click at [319, 358] on b "1 853 Utilisateurs Actifs aux [PERSON_NAME]" at bounding box center [382, 363] width 172 height 10
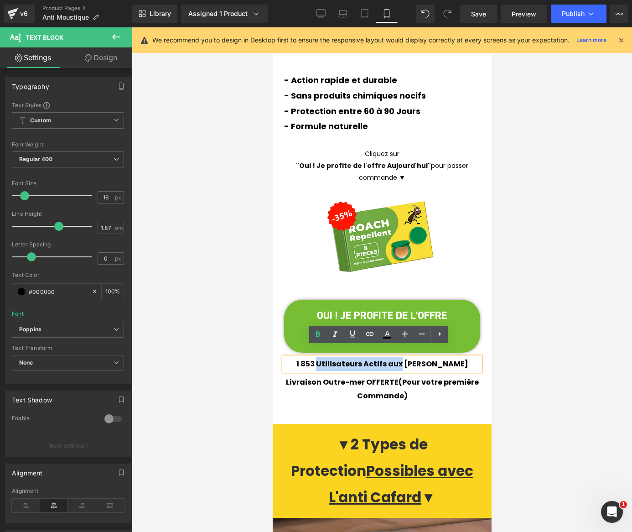
drag, startPoint x: 327, startPoint y: 351, endPoint x: 409, endPoint y: 351, distance: 82.5
click at [409, 358] on b "1 853 Utilisateurs Actifs aux [PERSON_NAME]" at bounding box center [382, 363] width 172 height 10
click at [317, 336] on icon at bounding box center [318, 333] width 4 height 5
click at [303, 388] on p "Livraison Outre-mer OFFERTE (Pour votre première Commande)" at bounding box center [382, 388] width 196 height 27
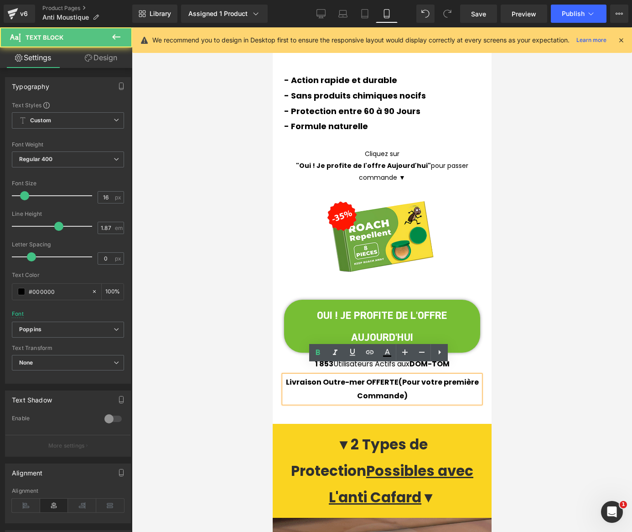
click at [315, 404] on div "⚡ Adieu au cafard, définitivement ! Text Block Éloignez les Maladies, protégez …" at bounding box center [382, 129] width 210 height 577
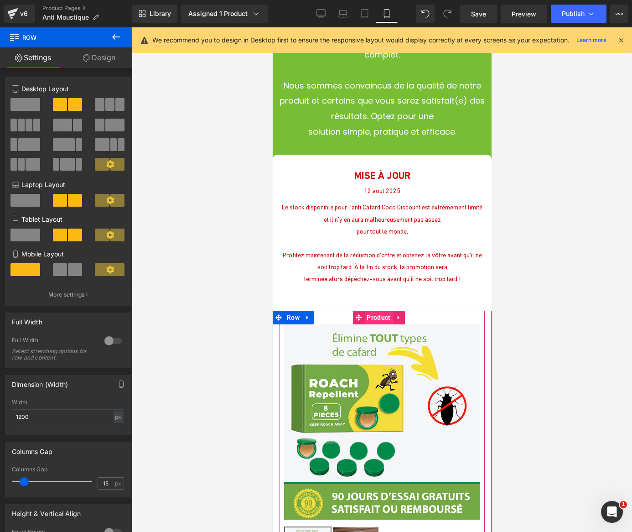
scroll to position [3967, 0]
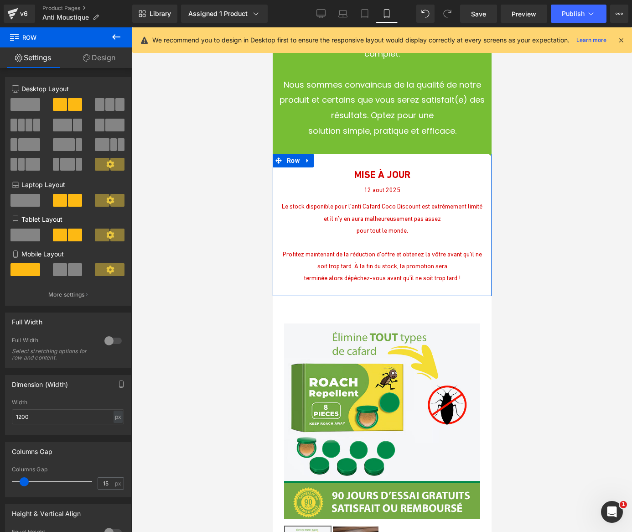
click at [364, 184] on span "Text Block" at bounding box center [376, 189] width 29 height 11
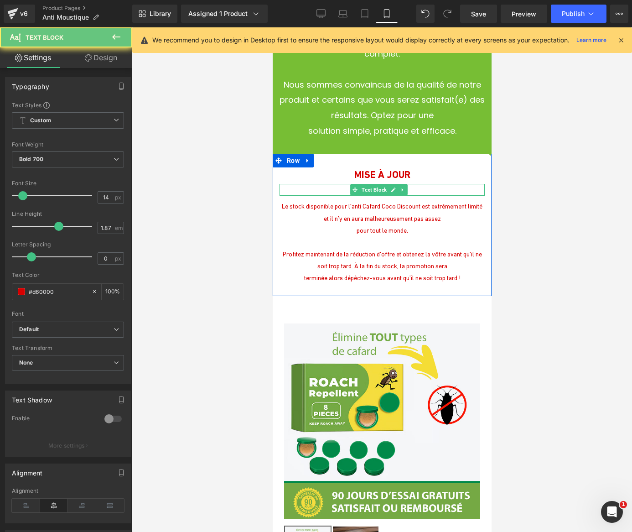
click at [341, 184] on p "12 aout 2025" at bounding box center [381, 190] width 205 height 12
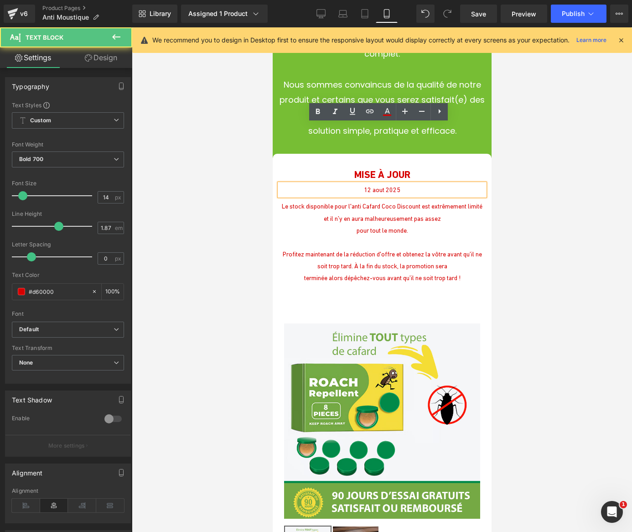
click at [363, 186] on span "12 aout 2025" at bounding box center [381, 189] width 36 height 7
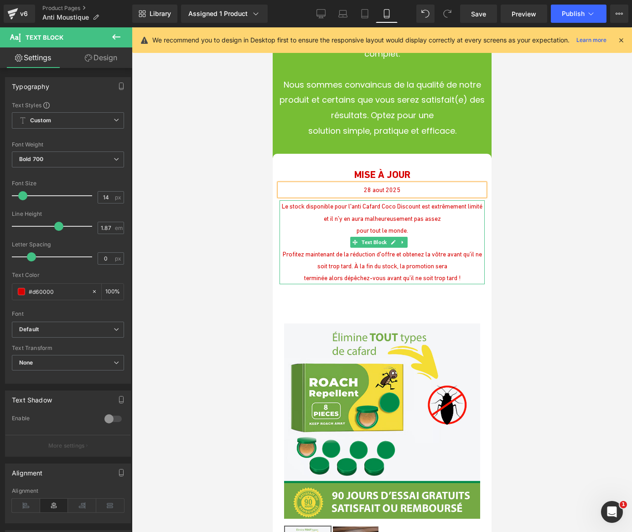
click at [323, 224] on p "pour tout le monde." at bounding box center [381, 230] width 205 height 12
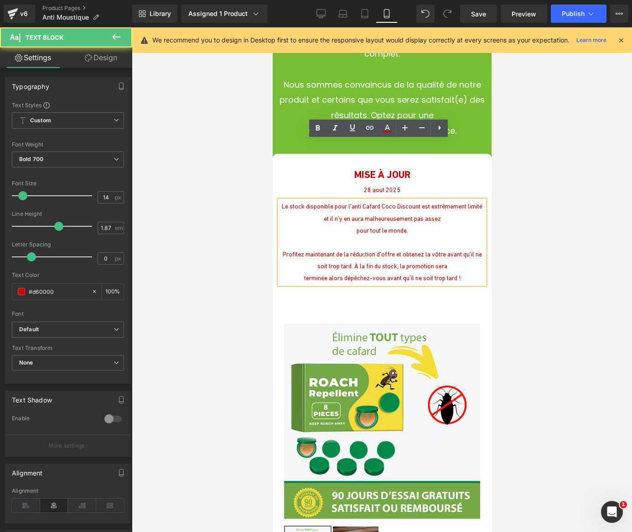
click at [301, 200] on p "Le stock disponible pour l'anti Cafard Coco Discount est extrêmement limité et …" at bounding box center [381, 212] width 205 height 24
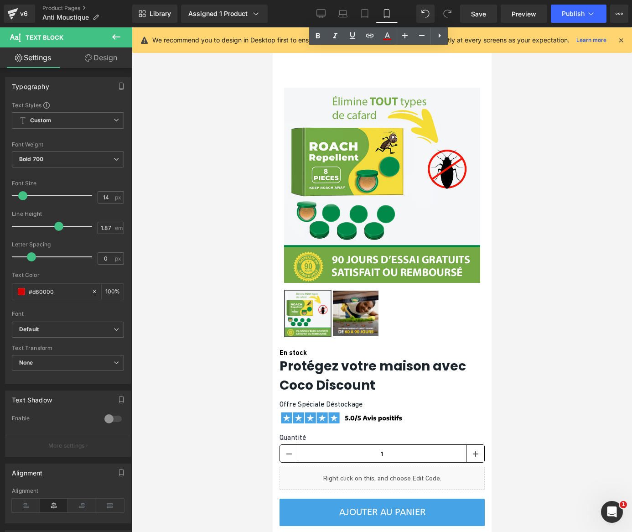
scroll to position [4286, 0]
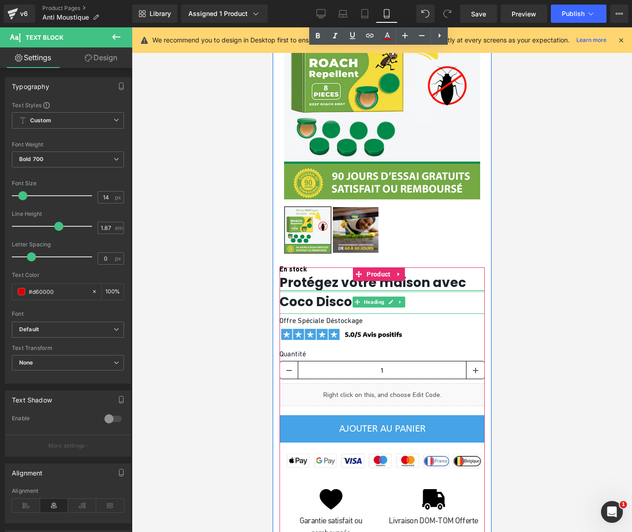
click at [307, 290] on div at bounding box center [381, 291] width 205 height 2
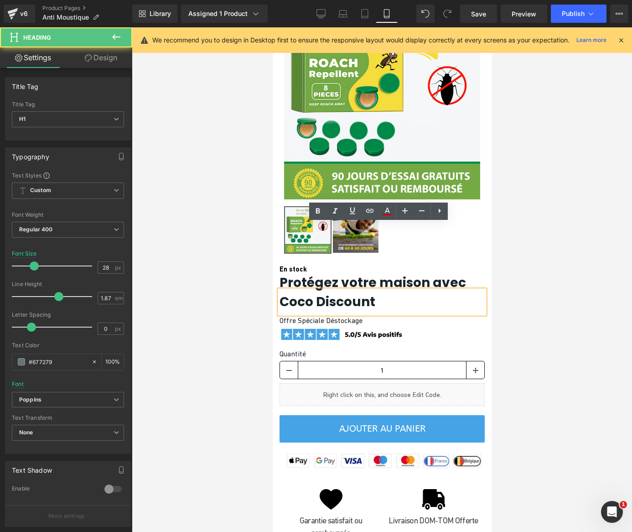
click at [312, 293] on b "Coco Discount" at bounding box center [327, 302] width 96 height 18
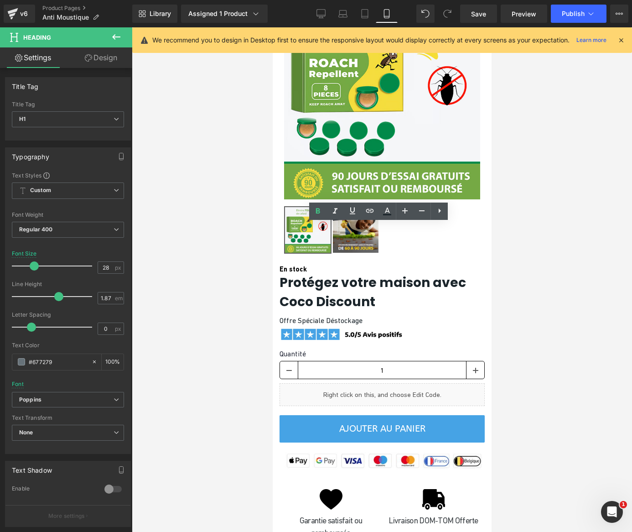
click at [272, 216] on div at bounding box center [382, 279] width 500 height 504
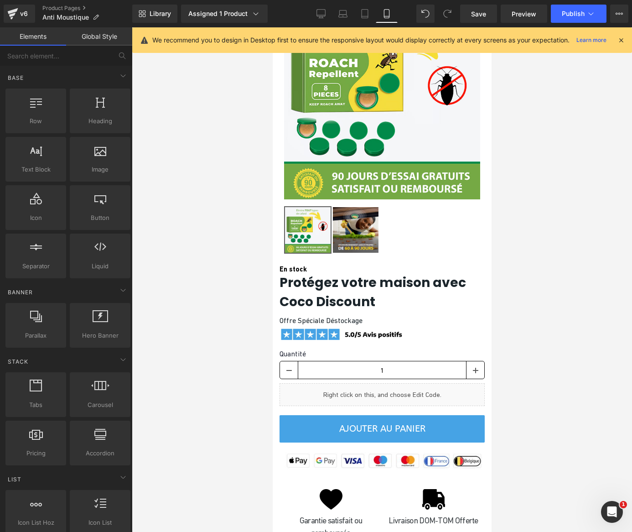
click at [300, 274] on b "Protégez votre maison avec" at bounding box center [372, 283] width 186 height 18
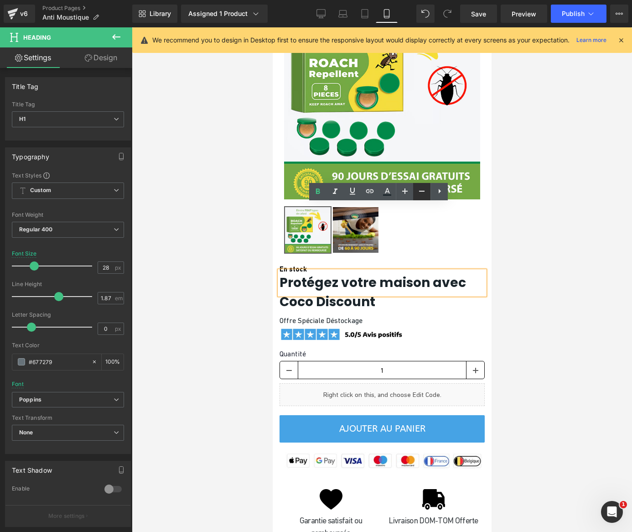
click at [418, 191] on icon at bounding box center [421, 191] width 11 height 11
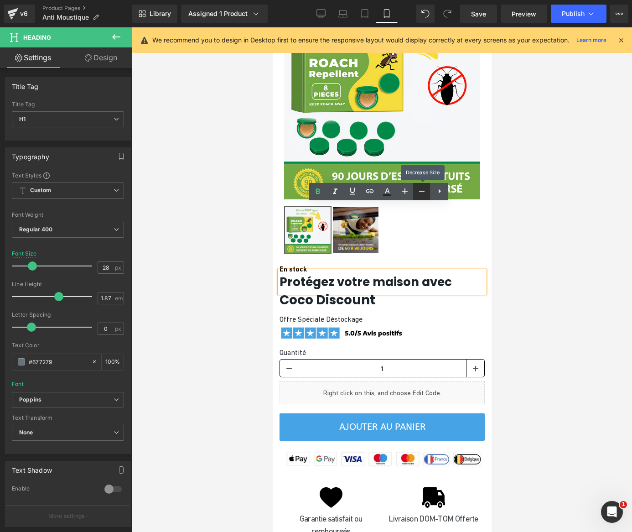
click at [418, 191] on icon at bounding box center [421, 191] width 11 height 11
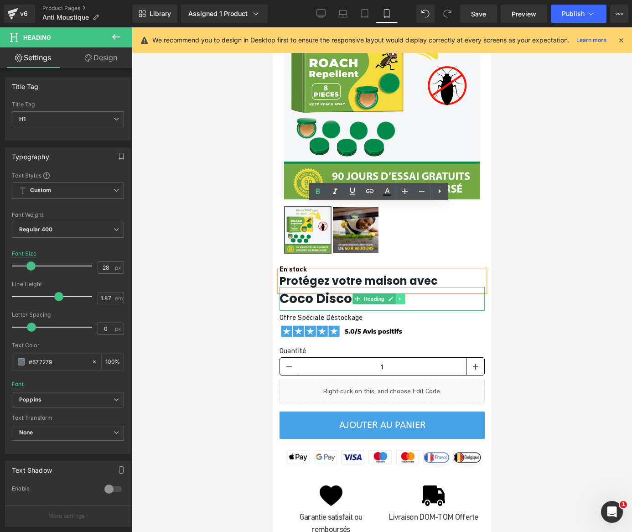
click at [395, 293] on link at bounding box center [400, 298] width 10 height 11
click at [420, 191] on icon at bounding box center [421, 191] width 5 height 1
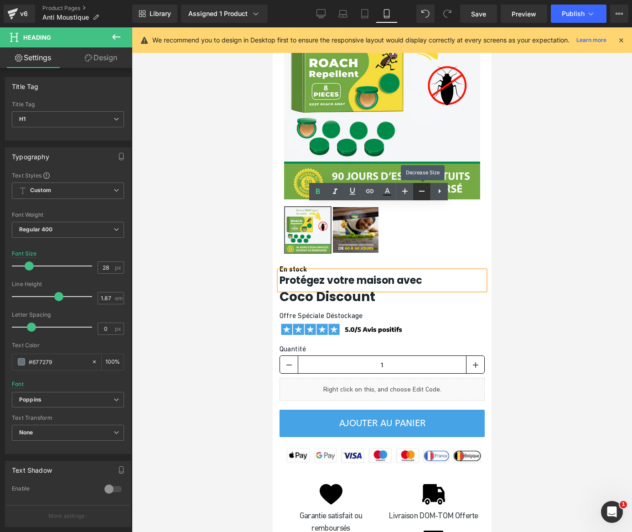
click at [420, 191] on icon at bounding box center [421, 191] width 5 height 1
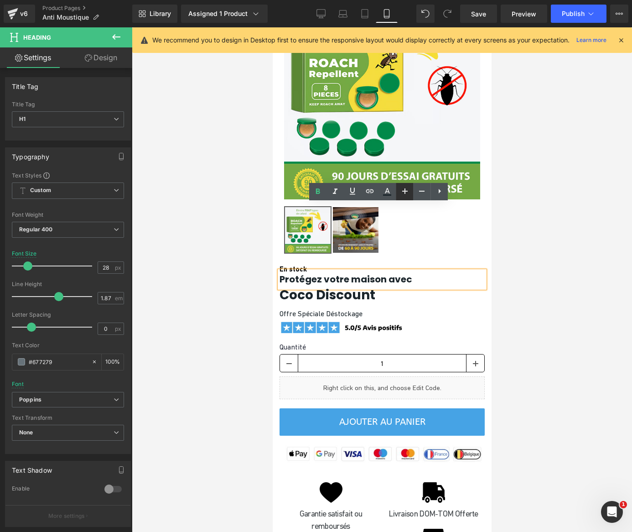
click at [410, 192] on icon at bounding box center [404, 191] width 11 height 11
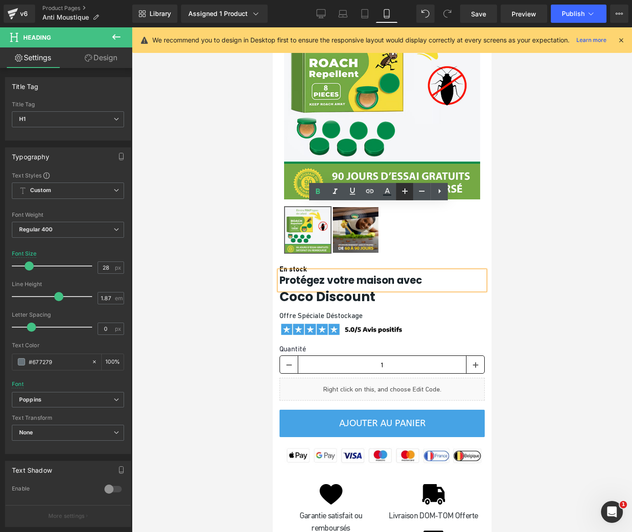
click at [410, 192] on icon at bounding box center [404, 191] width 11 height 11
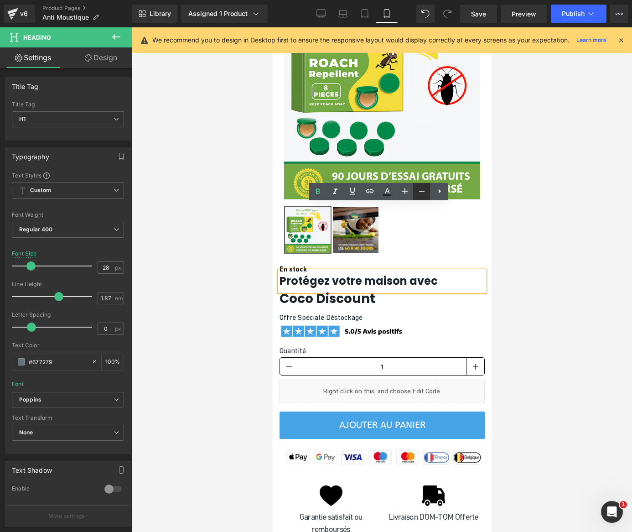
click at [418, 194] on icon at bounding box center [421, 191] width 11 height 11
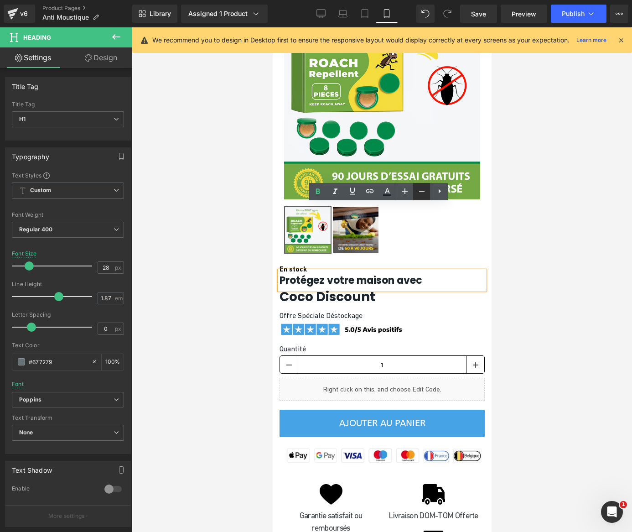
click at [417, 190] on icon at bounding box center [421, 191] width 11 height 11
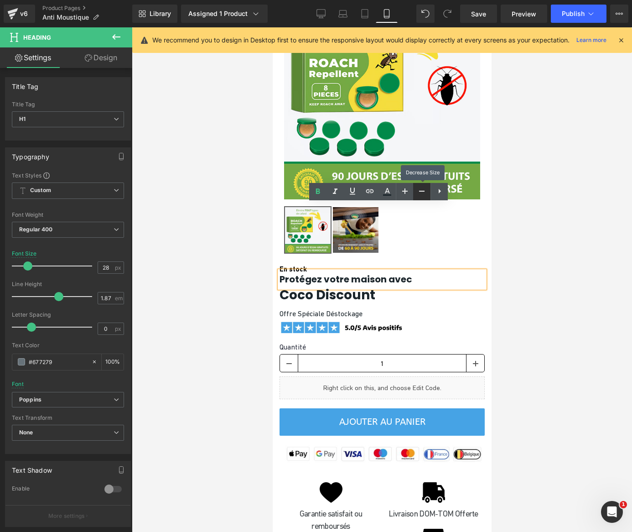
click at [418, 191] on icon at bounding box center [421, 191] width 11 height 11
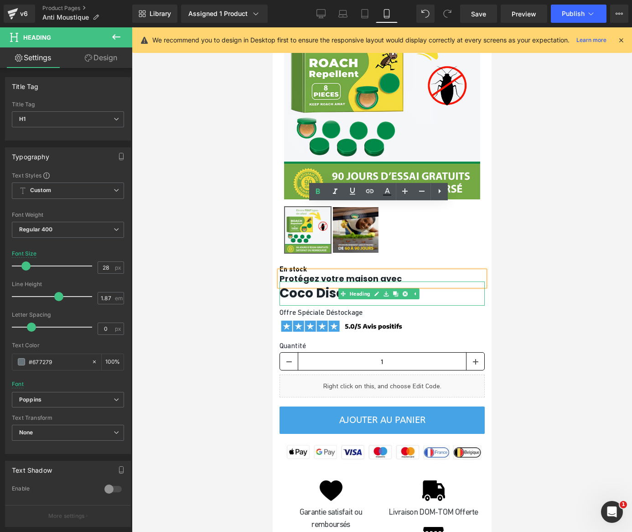
click at [428, 281] on h1 "Coco Discount" at bounding box center [381, 293] width 205 height 24
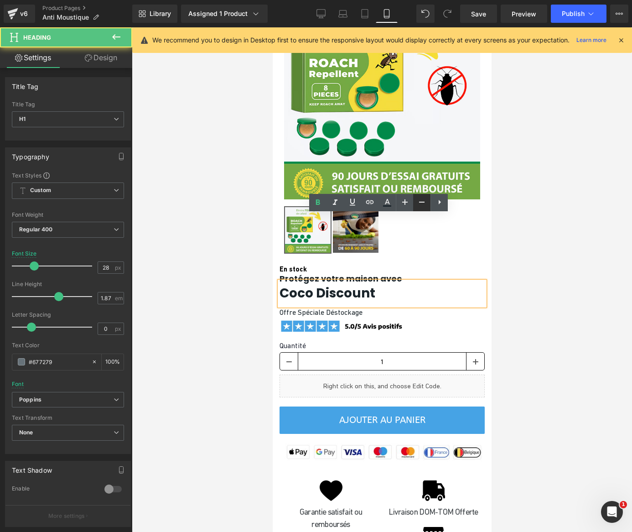
click at [417, 200] on icon at bounding box center [421, 201] width 11 height 11
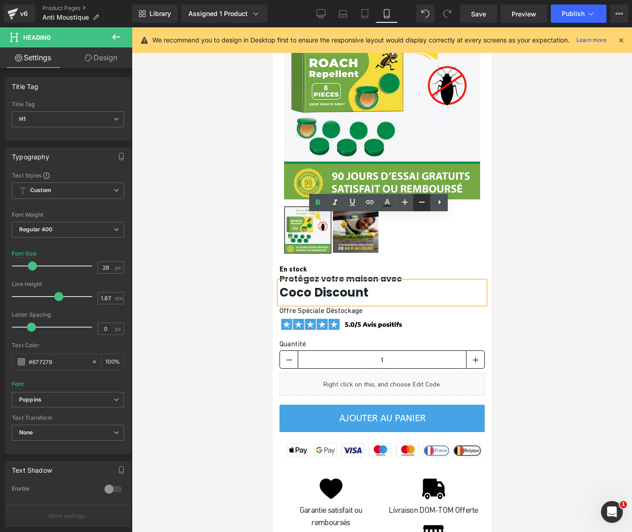
click at [417, 200] on icon at bounding box center [421, 201] width 11 height 11
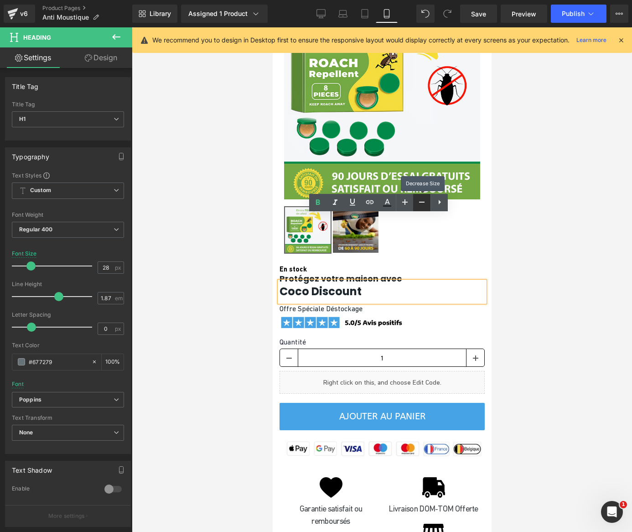
click at [417, 200] on icon at bounding box center [421, 201] width 11 height 11
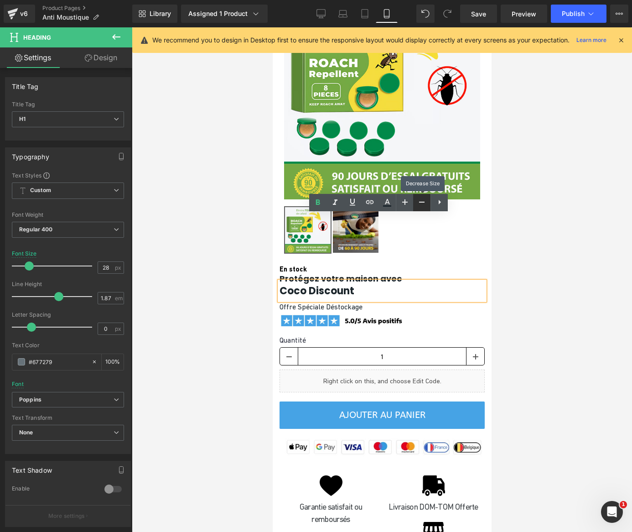
click at [417, 200] on icon at bounding box center [421, 201] width 11 height 11
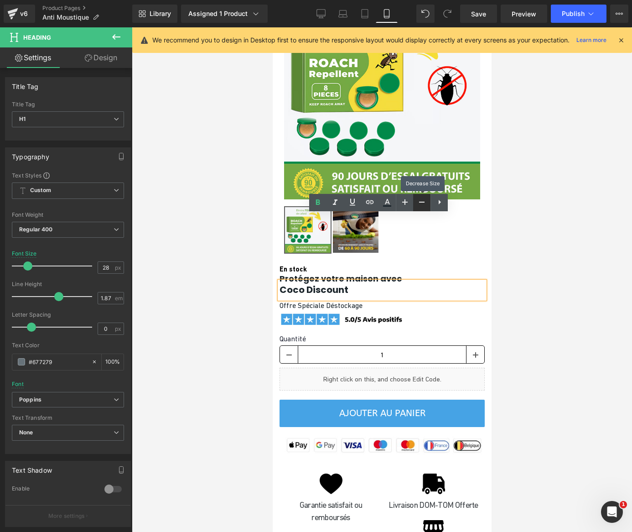
click at [417, 200] on icon at bounding box center [421, 201] width 11 height 11
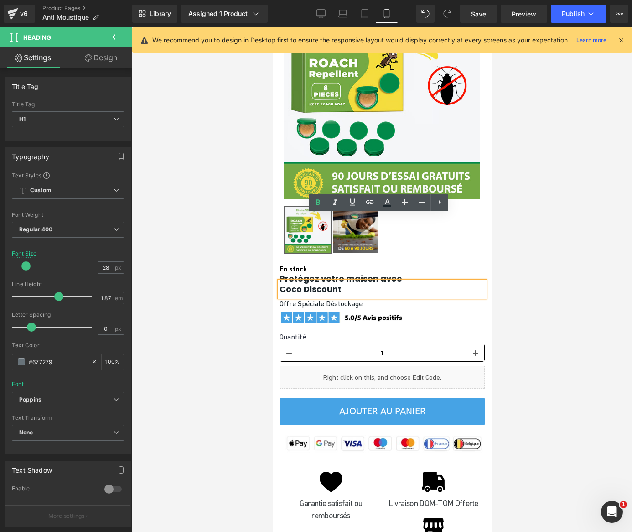
click at [517, 279] on div at bounding box center [382, 279] width 500 height 504
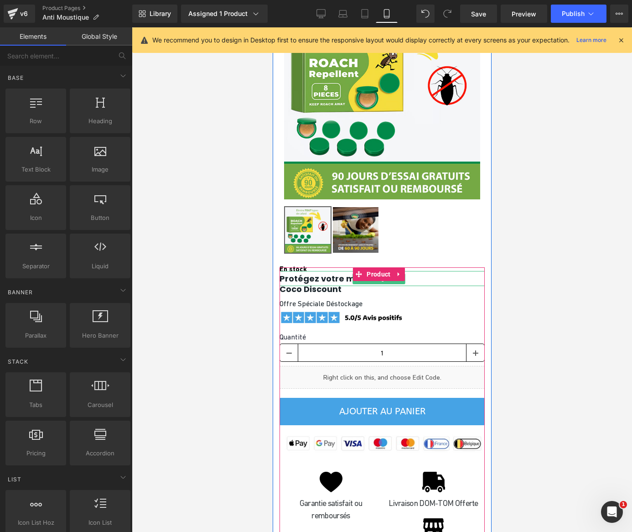
click at [415, 271] on h1 "Protégez votre maison avec" at bounding box center [381, 279] width 205 height 16
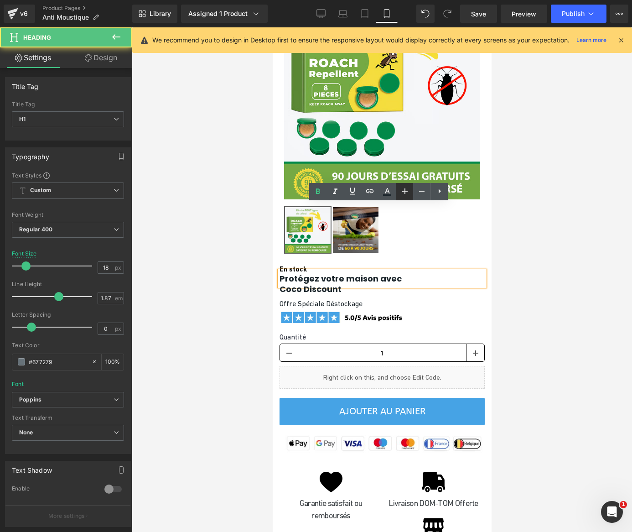
click at [403, 195] on icon at bounding box center [404, 191] width 11 height 11
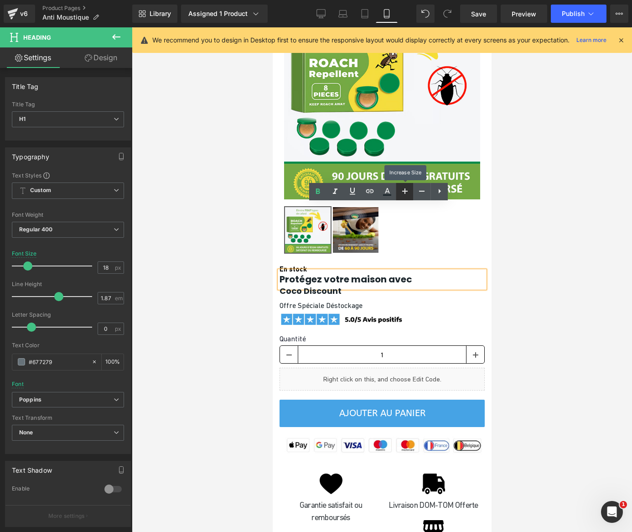
click at [403, 195] on icon at bounding box center [404, 191] width 11 height 11
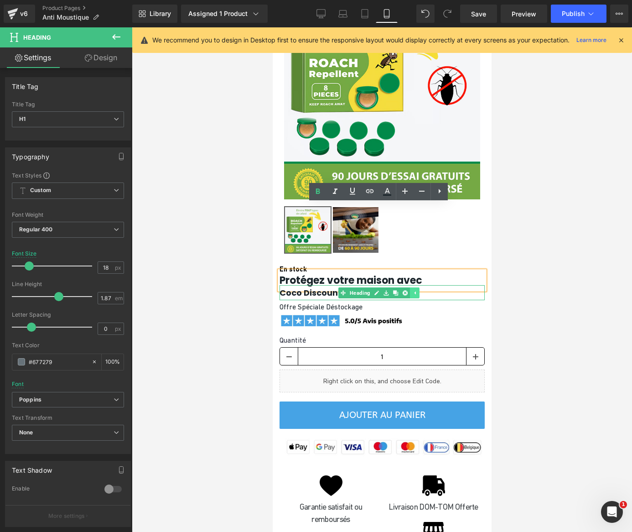
click at [417, 287] on link at bounding box center [414, 292] width 10 height 11
click at [399, 196] on icon at bounding box center [404, 191] width 11 height 11
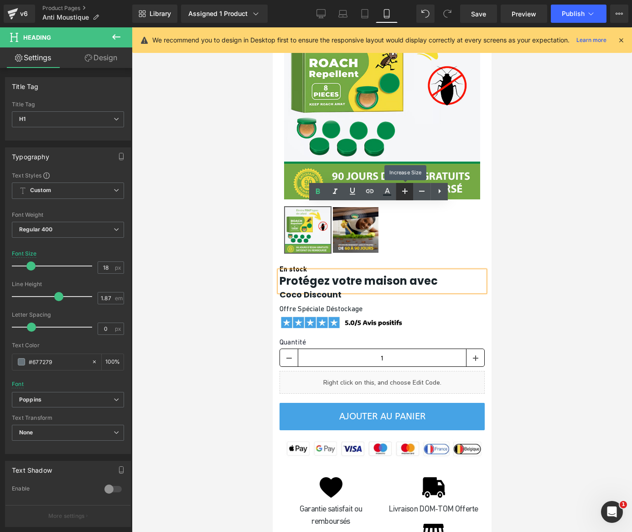
click at [399, 196] on icon at bounding box center [404, 191] width 11 height 11
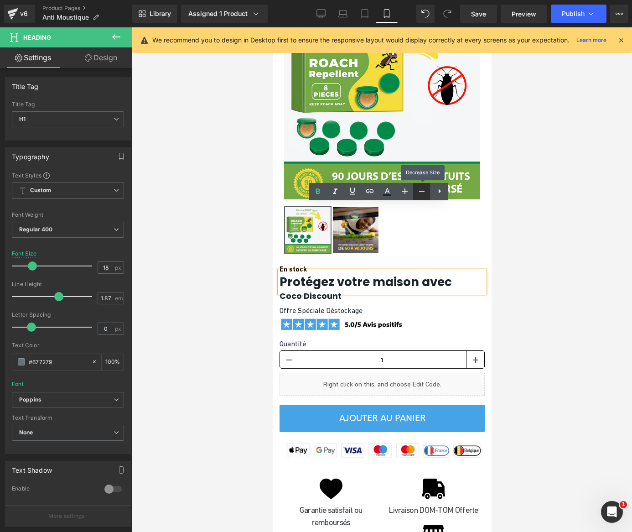
click at [414, 196] on link at bounding box center [421, 191] width 17 height 17
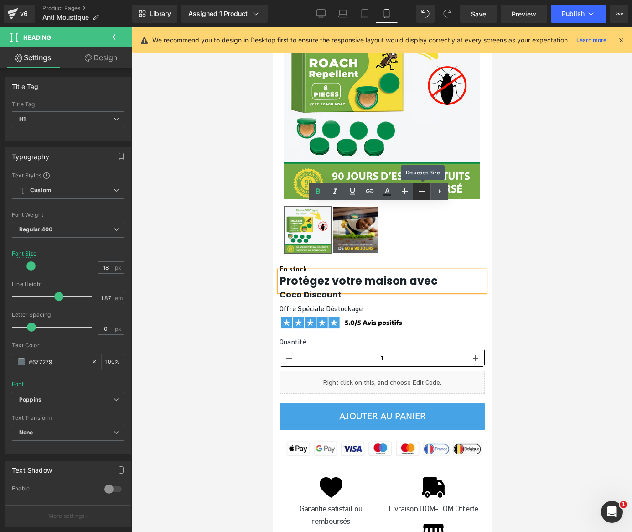
click at [414, 196] on link at bounding box center [421, 191] width 17 height 17
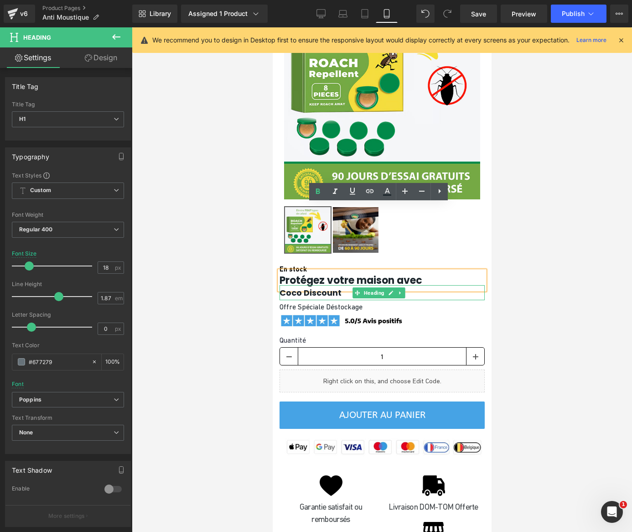
click at [424, 285] on h1 "Coco Discount" at bounding box center [381, 293] width 205 height 16
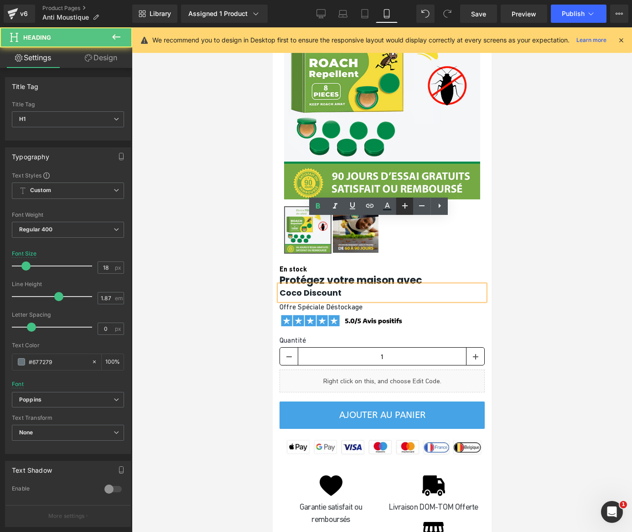
click at [413, 208] on link at bounding box center [404, 205] width 17 height 17
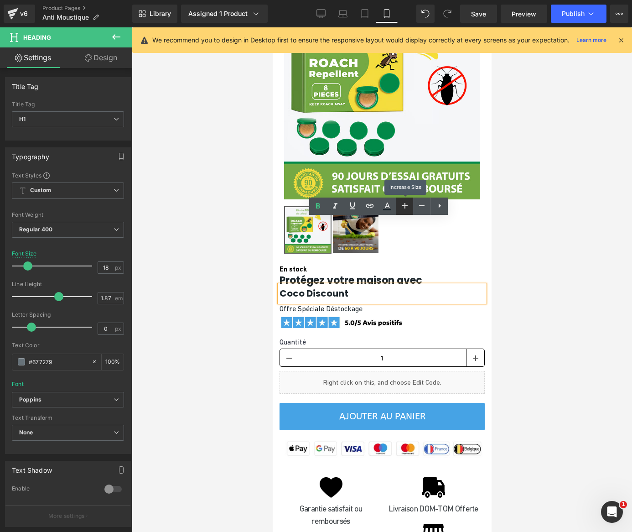
click at [413, 208] on link at bounding box center [404, 205] width 17 height 17
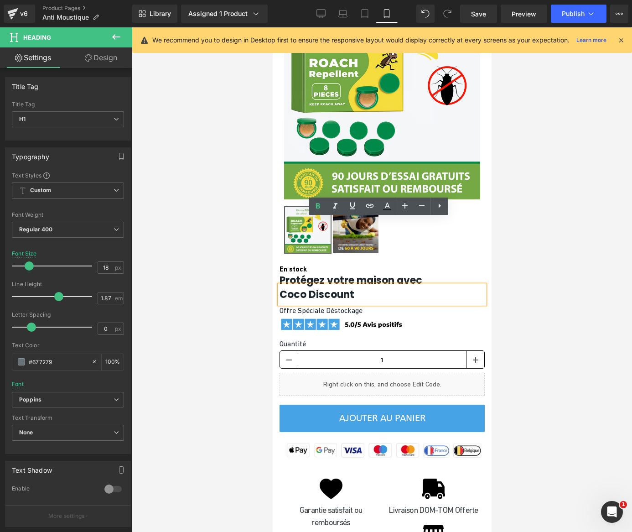
click at [207, 274] on div at bounding box center [382, 279] width 500 height 504
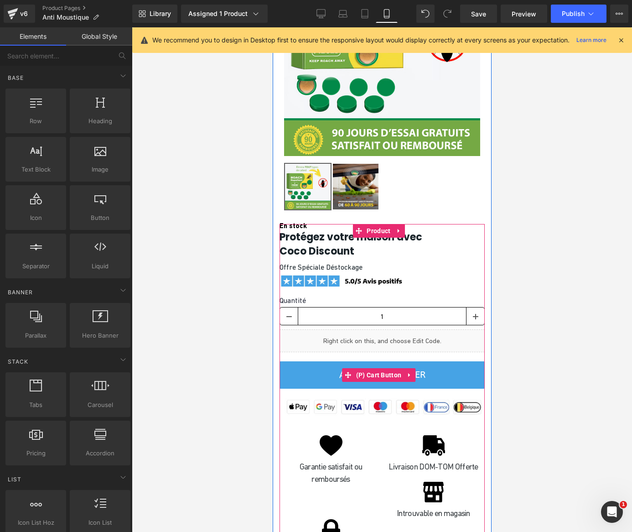
scroll to position [4377, 0]
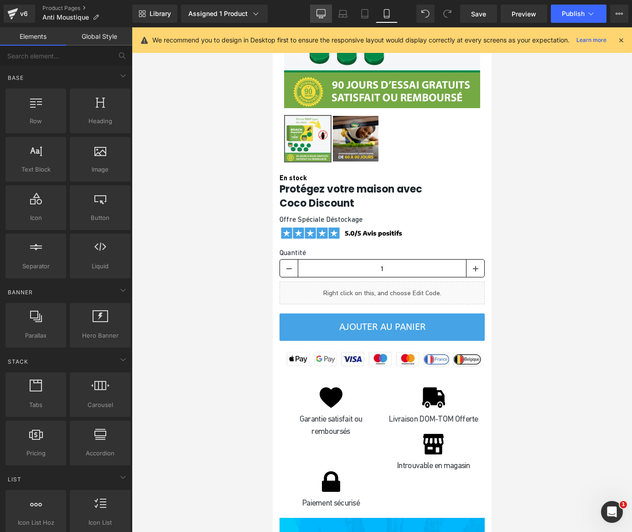
click at [326, 11] on link "Desktop" at bounding box center [321, 14] width 22 height 18
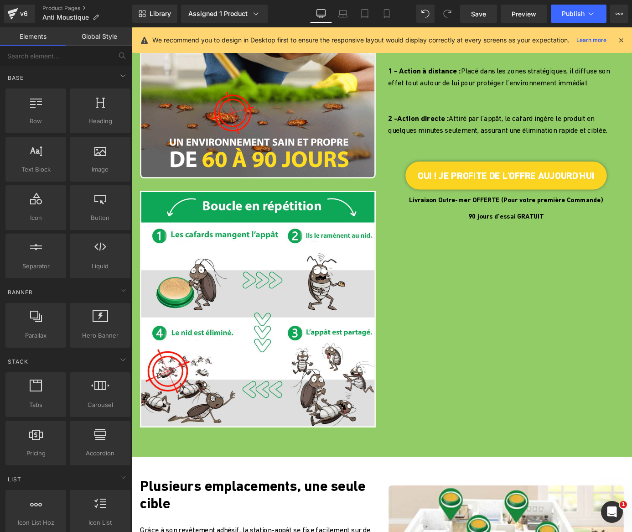
scroll to position [957, 0]
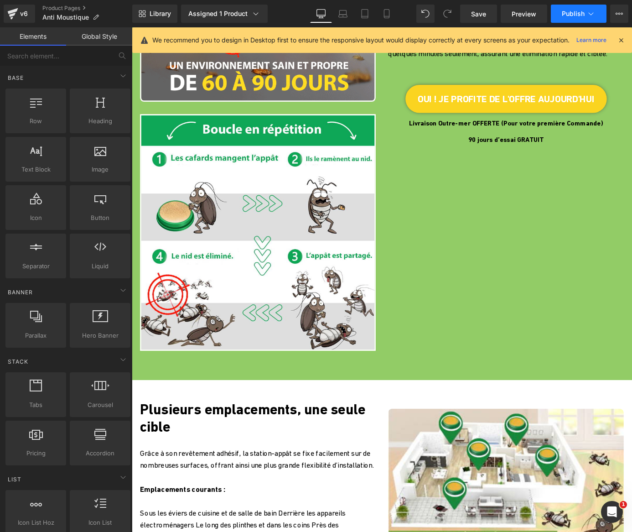
click at [561, 20] on button "Publish" at bounding box center [579, 14] width 56 height 18
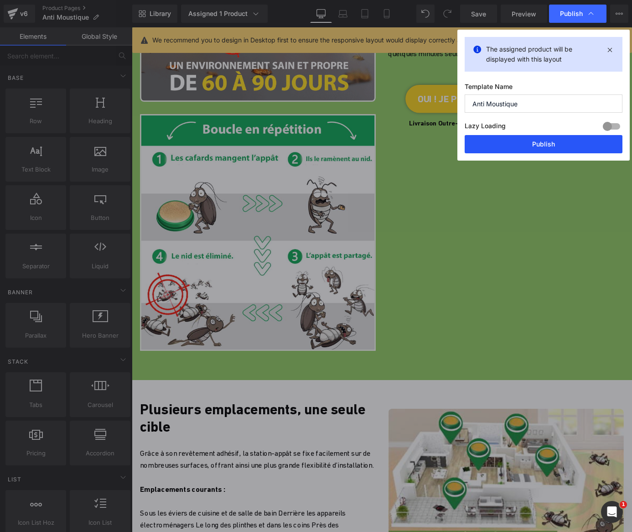
drag, startPoint x: 539, startPoint y: 142, endPoint x: 177, endPoint y: 303, distance: 396.3
click at [539, 142] on button "Publish" at bounding box center [544, 144] width 158 height 18
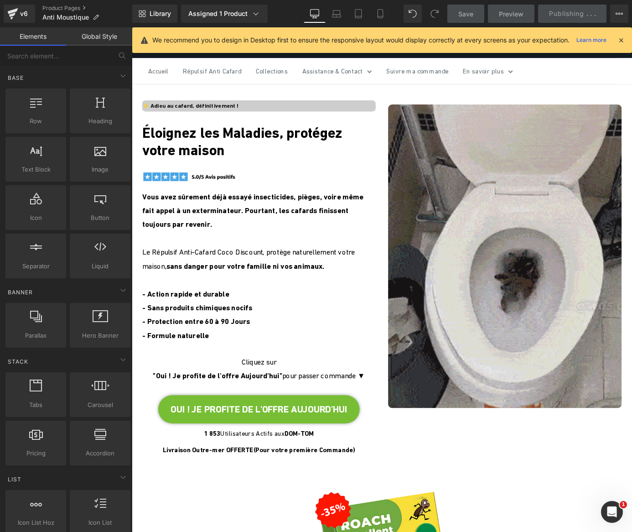
scroll to position [0, 0]
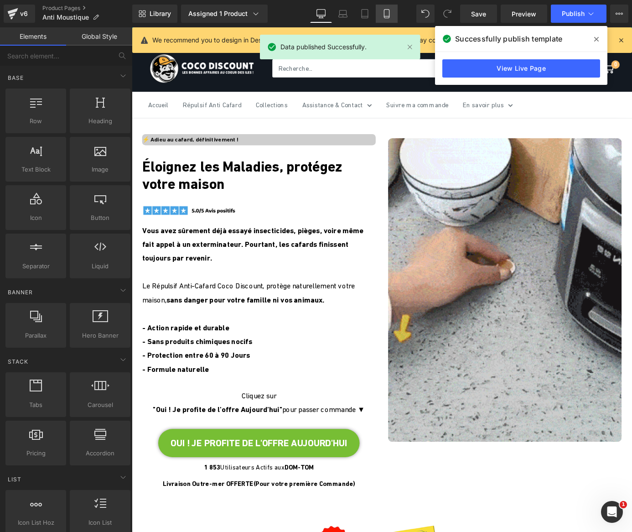
click at [380, 15] on link "Mobile" at bounding box center [387, 14] width 22 height 18
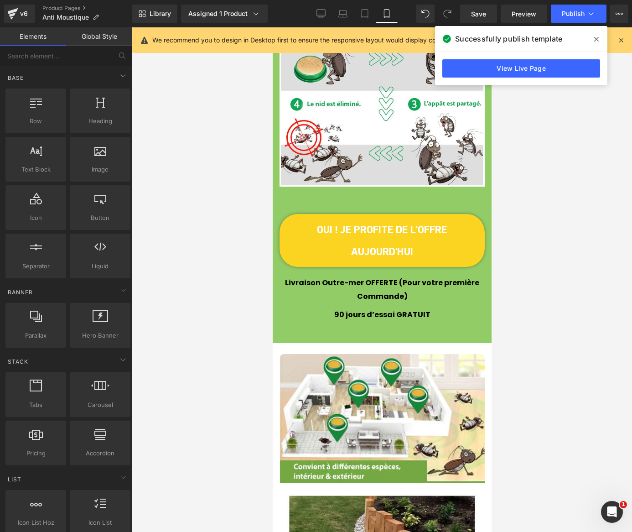
scroll to position [1549, 0]
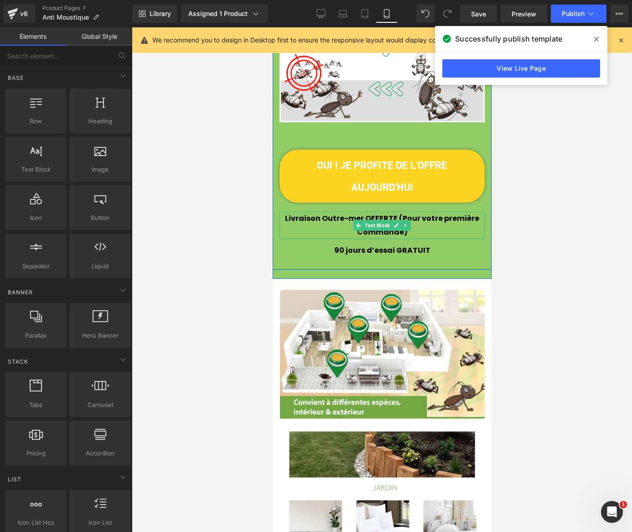
click at [318, 213] on span "Livraison Outre-mer OFFERTE (Pour votre première Commande)" at bounding box center [381, 225] width 194 height 24
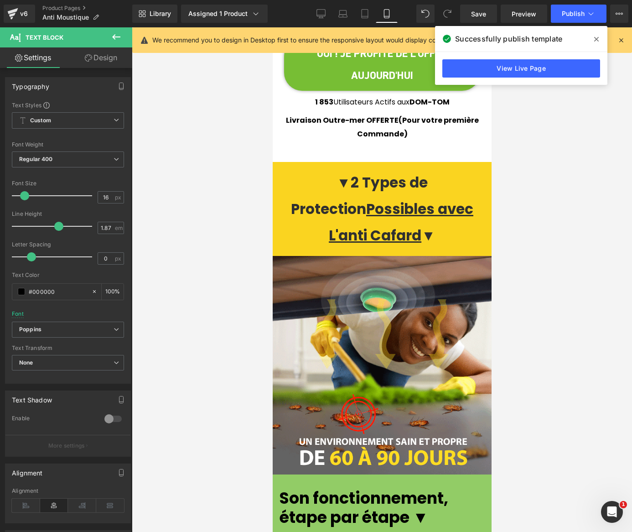
scroll to position [591, 0]
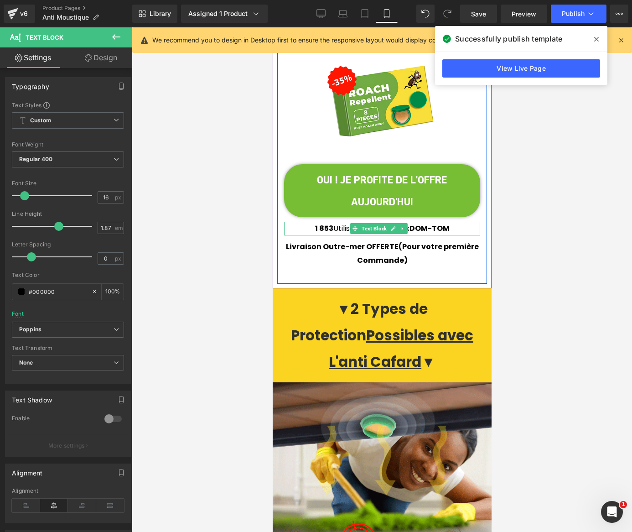
click at [315, 223] on strong "1 853" at bounding box center [324, 228] width 18 height 10
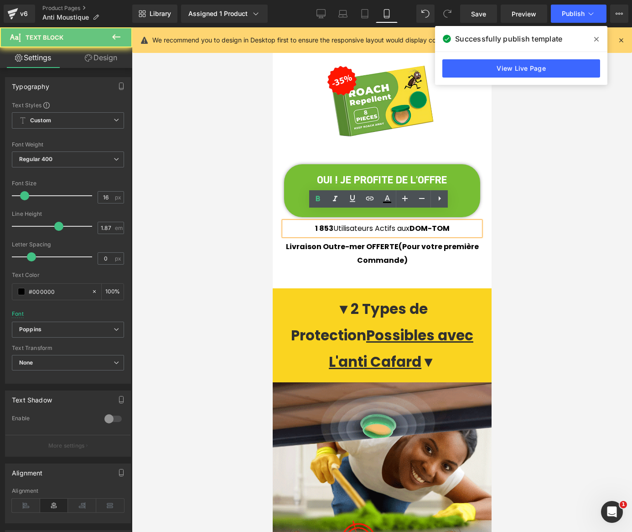
drag, startPoint x: 303, startPoint y: 217, endPoint x: 454, endPoint y: 215, distance: 150.9
click at [454, 222] on p "1 853 Utilisateurs Actifs aux [PERSON_NAME]" at bounding box center [382, 229] width 196 height 14
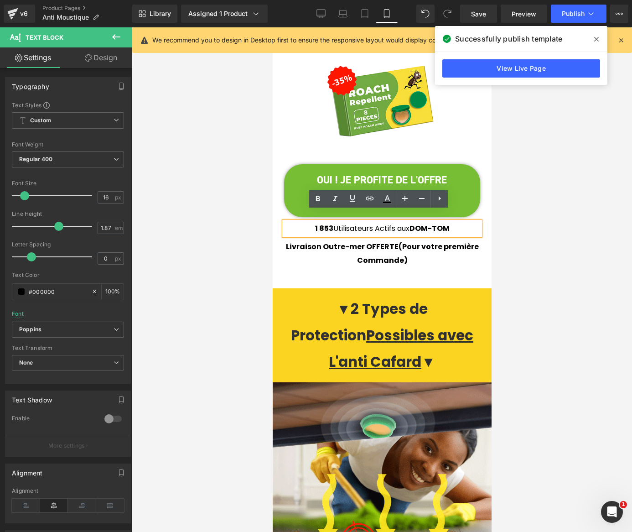
copy p "1 853 Utilisateurs Actifs aux [PERSON_NAME]"
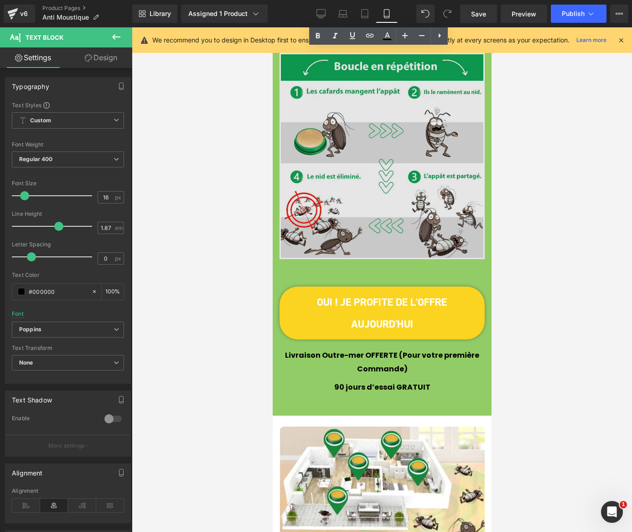
scroll to position [1503, 0]
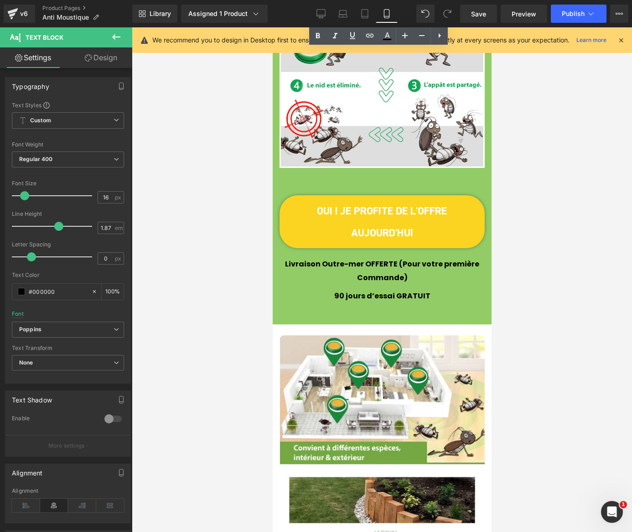
click at [290, 259] on span "Livraison Outre-mer OFFERTE (Pour votre première Commande)" at bounding box center [381, 271] width 194 height 24
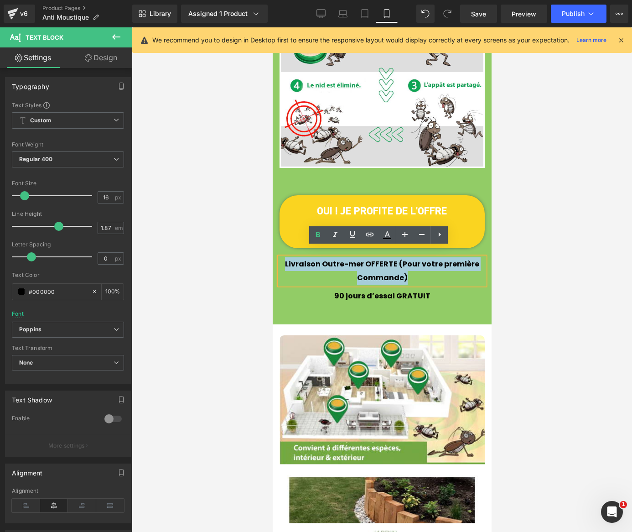
drag, startPoint x: 284, startPoint y: 254, endPoint x: 423, endPoint y: 262, distance: 139.3
click at [423, 262] on p "Livraison Outre-mer OFFERTE (Pour votre première Commande)" at bounding box center [381, 270] width 205 height 27
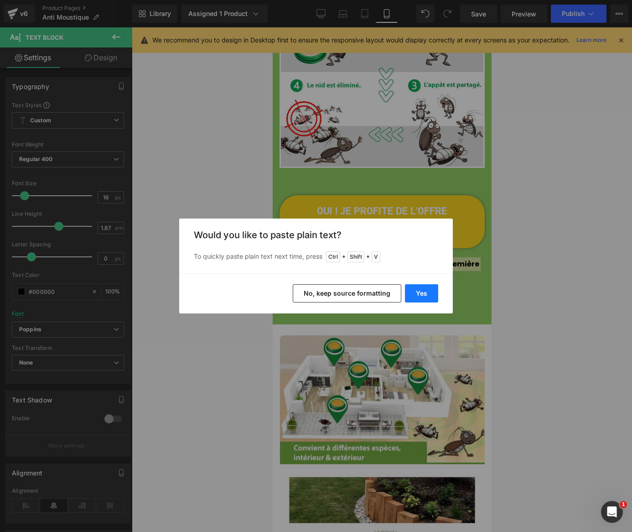
click at [420, 288] on button "Yes" at bounding box center [421, 293] width 33 height 18
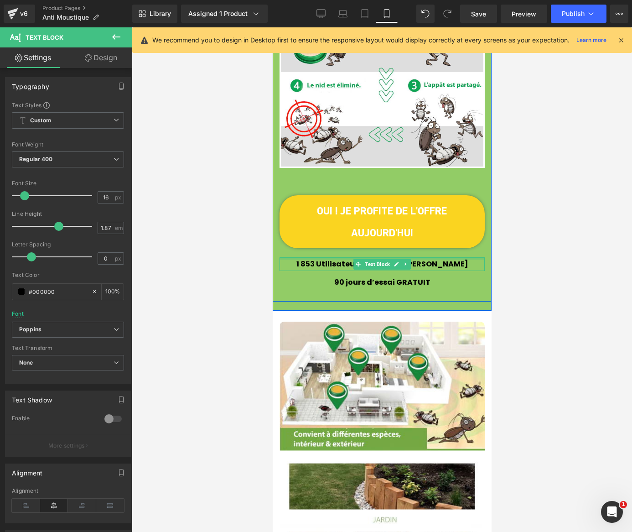
click at [315, 257] on div at bounding box center [381, 258] width 205 height 2
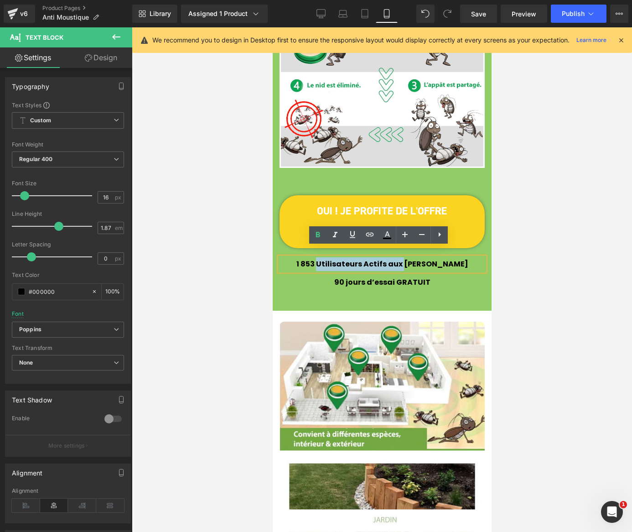
drag, startPoint x: 328, startPoint y: 252, endPoint x: 411, endPoint y: 255, distance: 83.0
click at [411, 259] on b "1 853 Utilisateurs Actifs aux [PERSON_NAME]" at bounding box center [382, 264] width 172 height 10
click at [322, 235] on icon at bounding box center [317, 234] width 11 height 11
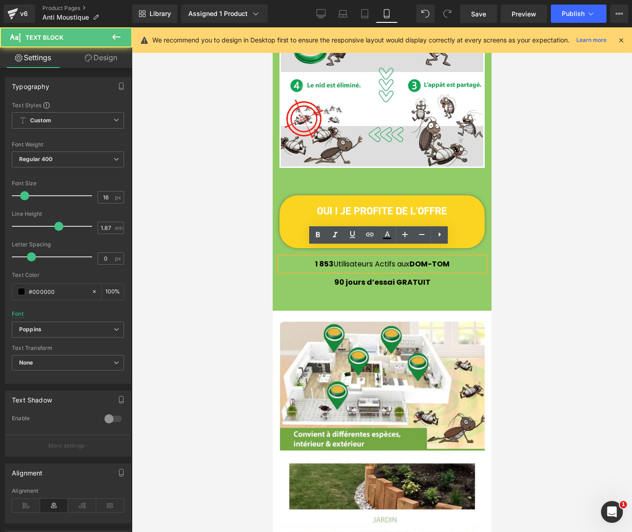
click at [352, 257] on p "1 853 Utilisateurs Actifs aux [PERSON_NAME]" at bounding box center [381, 264] width 205 height 14
drag, startPoint x: 409, startPoint y: 255, endPoint x: 423, endPoint y: 253, distance: 13.8
click at [450, 257] on p "1 853 Utilisateurs Actifs aux [PERSON_NAME]" at bounding box center [381, 264] width 205 height 14
click at [321, 234] on icon at bounding box center [317, 234] width 11 height 11
click at [244, 266] on div at bounding box center [382, 279] width 500 height 504
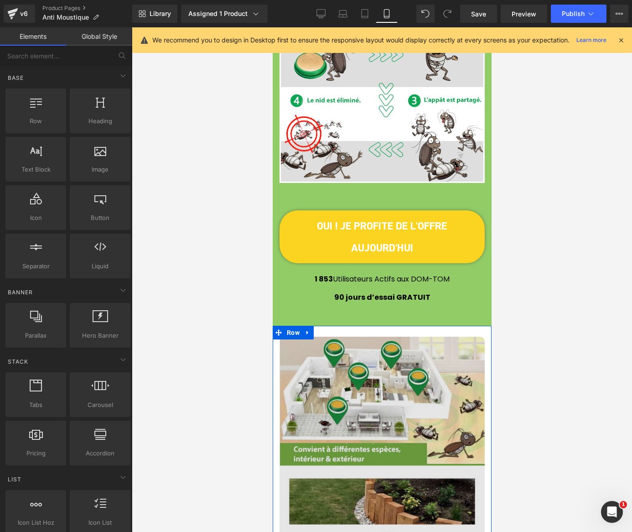
scroll to position [1412, 0]
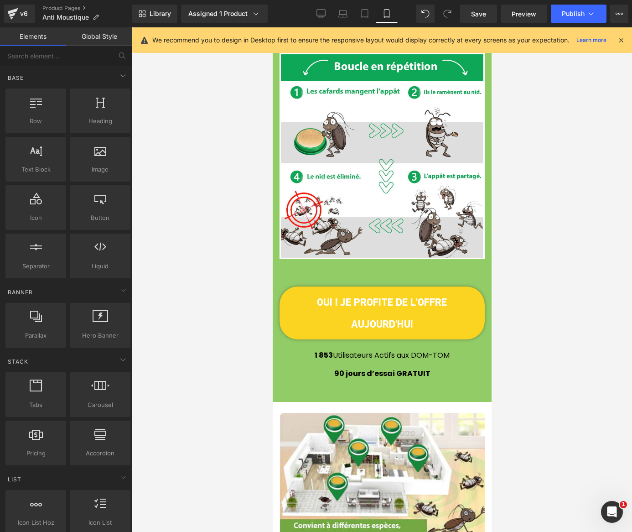
click at [304, 348] on p "1 853 Utilisateurs Actifs aux [PERSON_NAME]" at bounding box center [381, 355] width 205 height 14
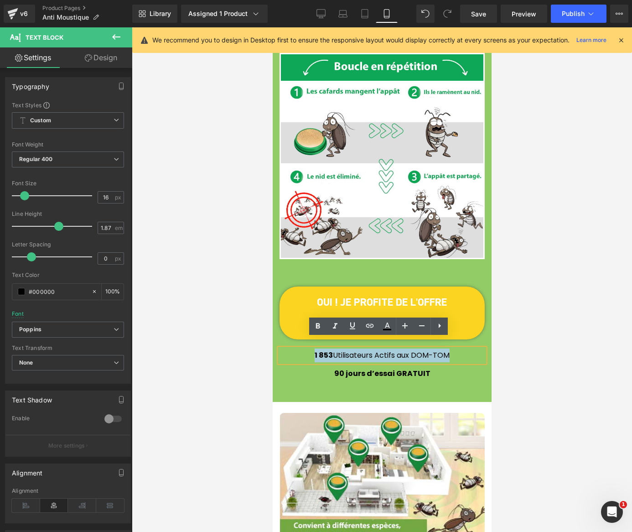
drag, startPoint x: 303, startPoint y: 345, endPoint x: 475, endPoint y: 349, distance: 171.9
click at [475, 350] on p "1 853 Utilisateurs Actifs aux [PERSON_NAME]" at bounding box center [381, 355] width 205 height 14
copy p "1 853 Utilisateurs Actifs aux [PERSON_NAME]"
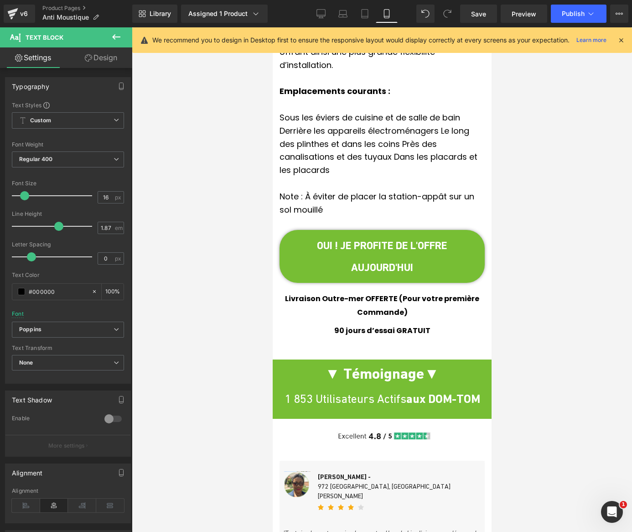
scroll to position [2278, 0]
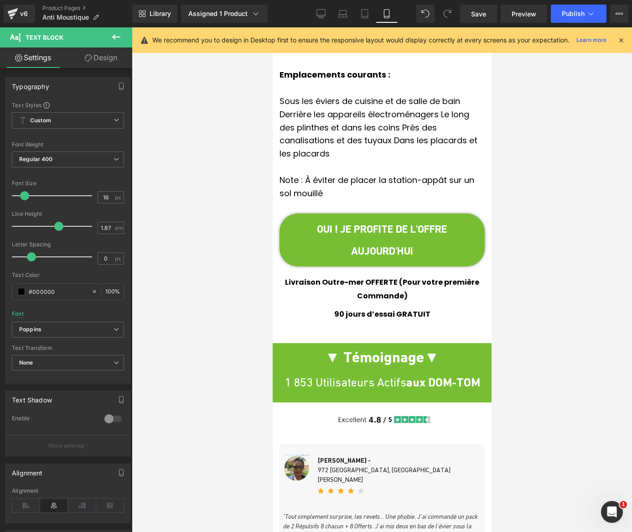
click at [294, 277] on span "Livraison Outre-mer OFFERTE (Pour votre première Commande)" at bounding box center [381, 289] width 194 height 24
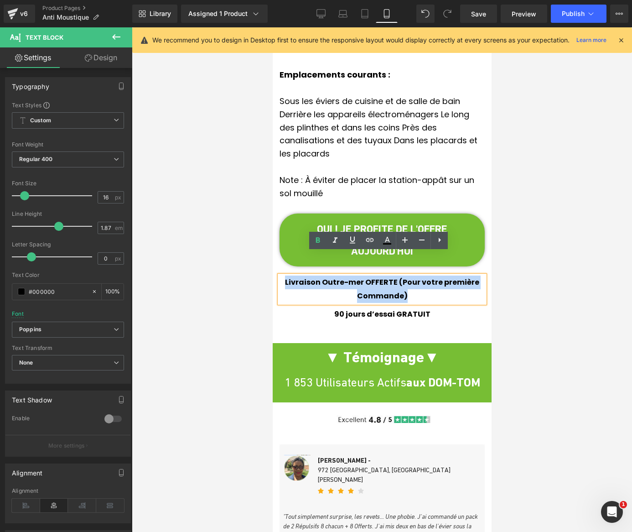
drag, startPoint x: 284, startPoint y: 259, endPoint x: 450, endPoint y: 279, distance: 166.7
click at [450, 279] on p "Livraison Outre-mer OFFERTE (Pour votre première Commande)" at bounding box center [381, 288] width 205 height 27
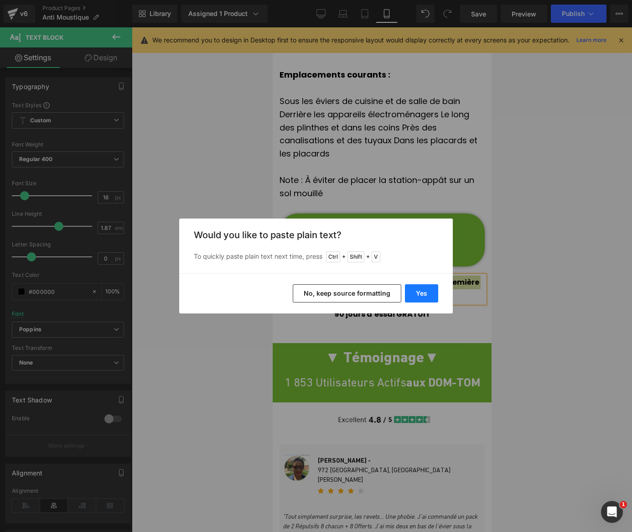
click at [423, 296] on button "Yes" at bounding box center [421, 293] width 33 height 18
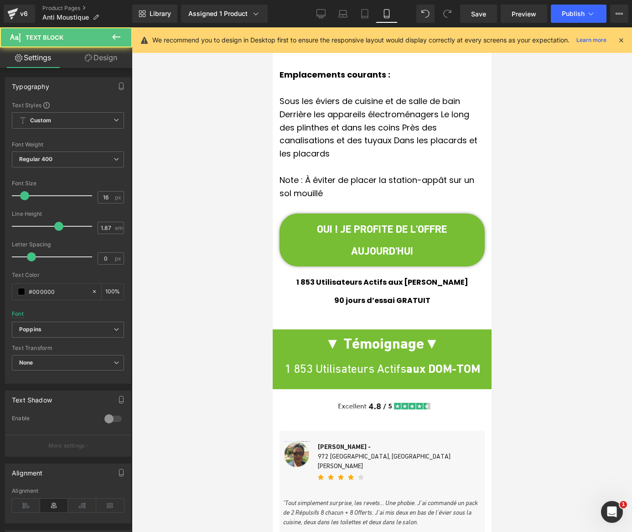
click at [308, 277] on b "1 853 Utilisateurs Actifs aux [PERSON_NAME]" at bounding box center [382, 282] width 172 height 10
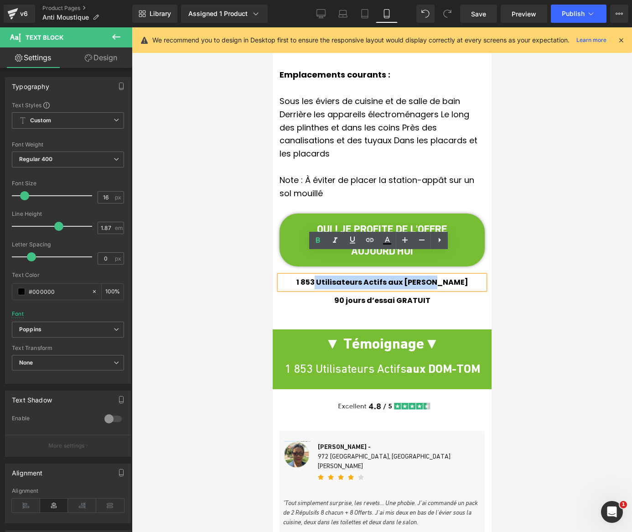
drag, startPoint x: 323, startPoint y: 259, endPoint x: 498, endPoint y: 259, distance: 175.5
click at [318, 238] on icon at bounding box center [318, 240] width 4 height 5
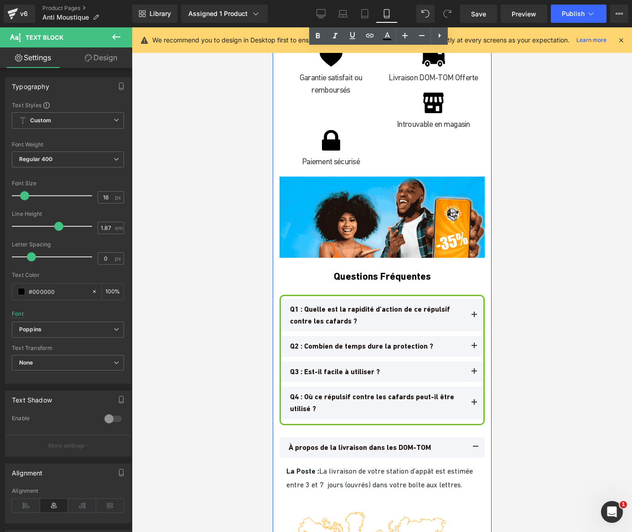
scroll to position [4695, 0]
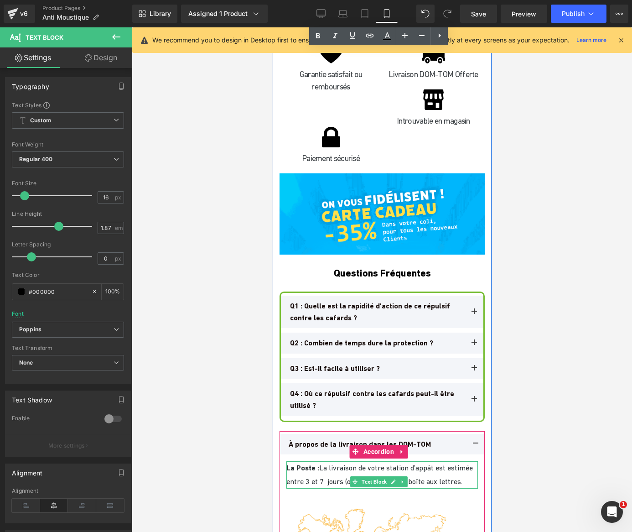
click at [330, 463] on span "La Poste : La livraison de votre station d’appât est estimée entre 3 et 7 jours…" at bounding box center [379, 474] width 186 height 22
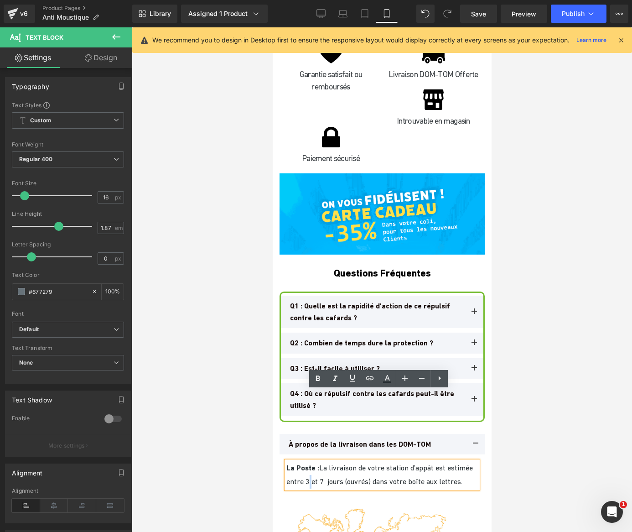
click at [332, 463] on span "La Poste : La livraison de votre station d’appât est estimée entre 3 et 7 jours…" at bounding box center [379, 474] width 186 height 22
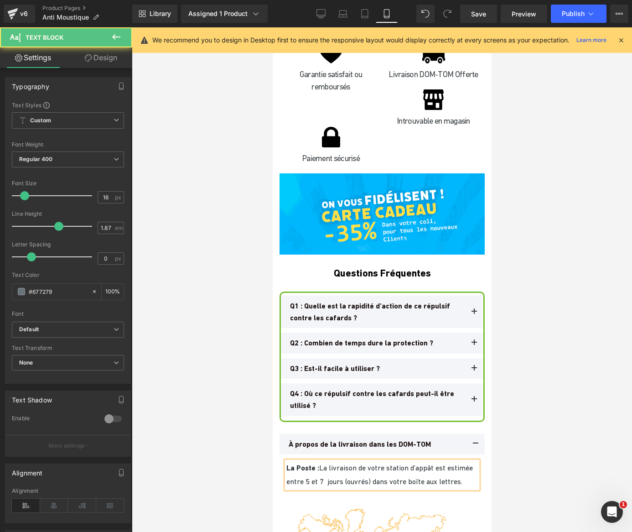
click at [347, 463] on span "La Poste : La livraison de votre station d’appât est estimée entre 5 et 7 jours…" at bounding box center [379, 474] width 186 height 22
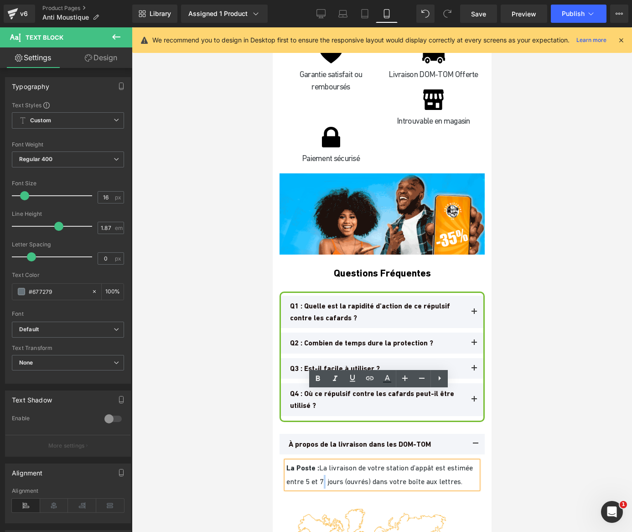
click at [347, 463] on span "La Poste : La livraison de votre station d’appât est estimée entre 5 et 7 jours…" at bounding box center [379, 474] width 186 height 22
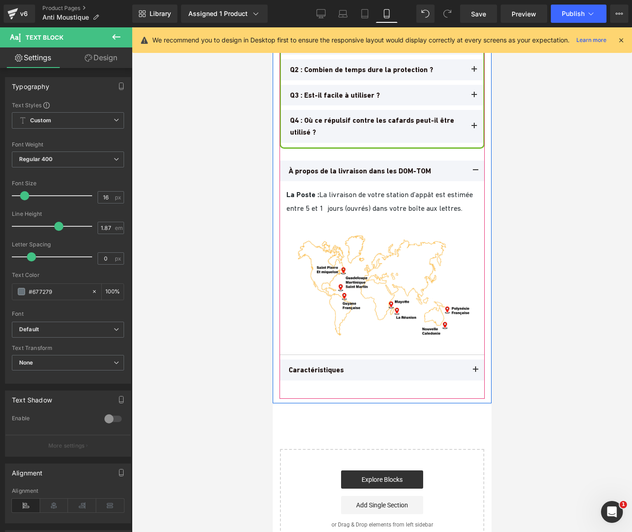
scroll to position [4968, 0]
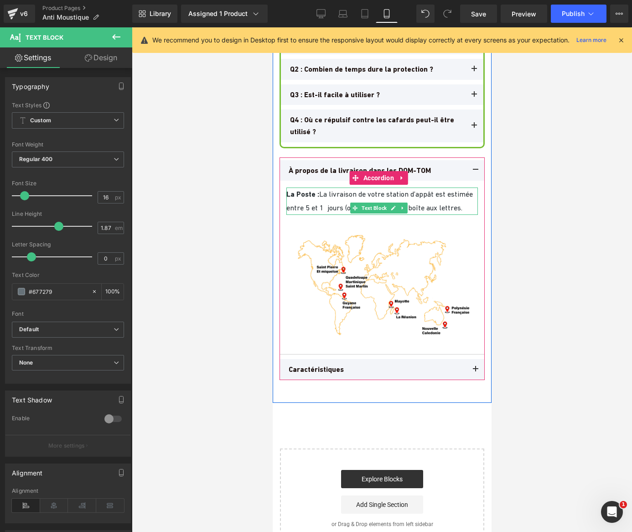
click at [337, 190] on span "La Poste : La livraison de votre station d’appât est estimée entre 5 et 1 jours…" at bounding box center [379, 201] width 186 height 22
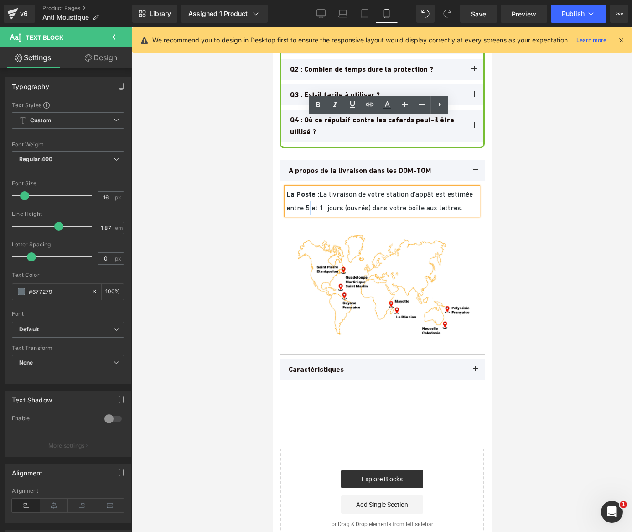
click at [334, 190] on span "La Poste : La livraison de votre station d’appât est estimée entre 5 et 1 jours…" at bounding box center [379, 201] width 186 height 22
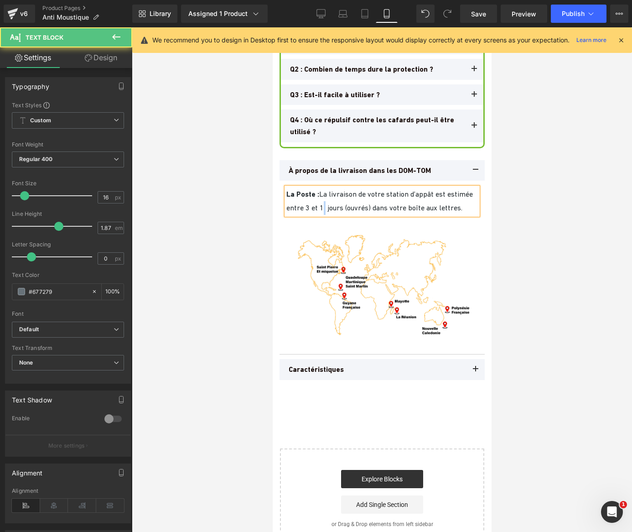
click at [347, 190] on span "La Poste : La livraison de votre station d’appât est estimée entre 3 et 1 jours…" at bounding box center [379, 201] width 186 height 22
click at [334, 190] on span "La Poste : La livraison de votre station d’appât est estimée entre 3 et 7 jours…" at bounding box center [379, 201] width 186 height 22
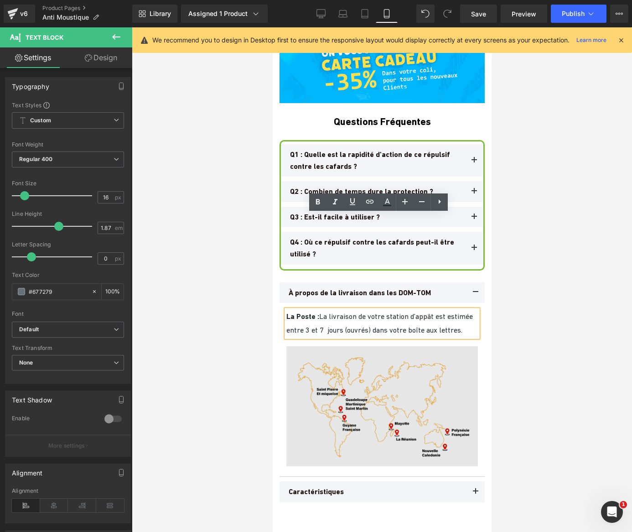
scroll to position [4786, 0]
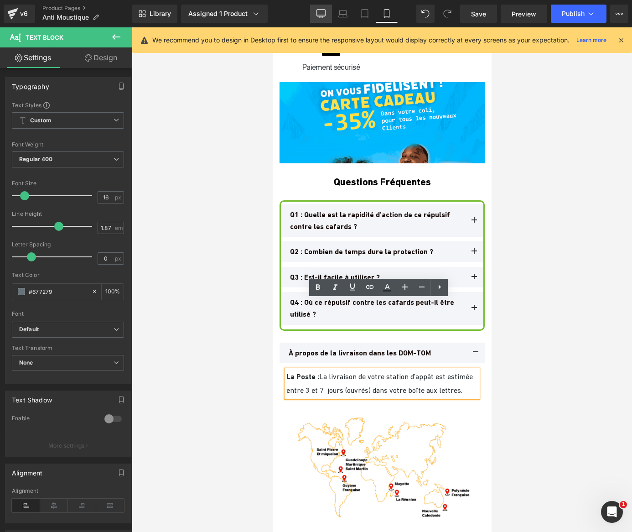
click at [319, 6] on link "Desktop" at bounding box center [321, 14] width 22 height 18
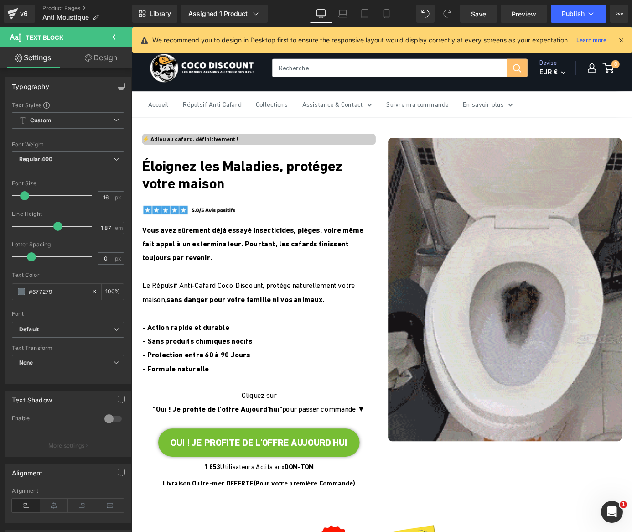
scroll to position [0, 0]
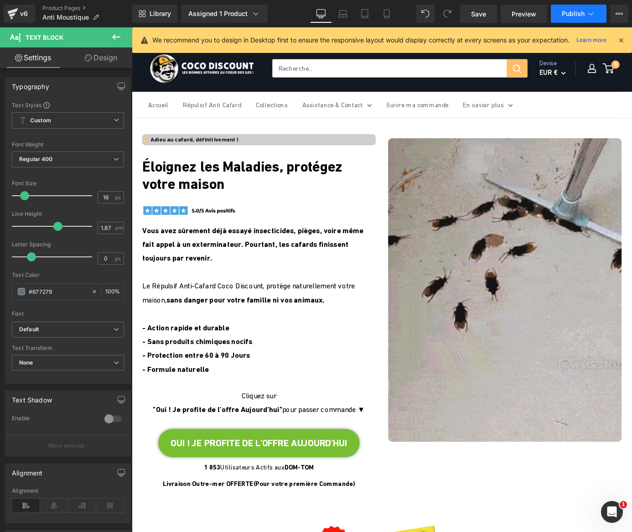
click at [574, 13] on span "Publish" at bounding box center [573, 13] width 23 height 7
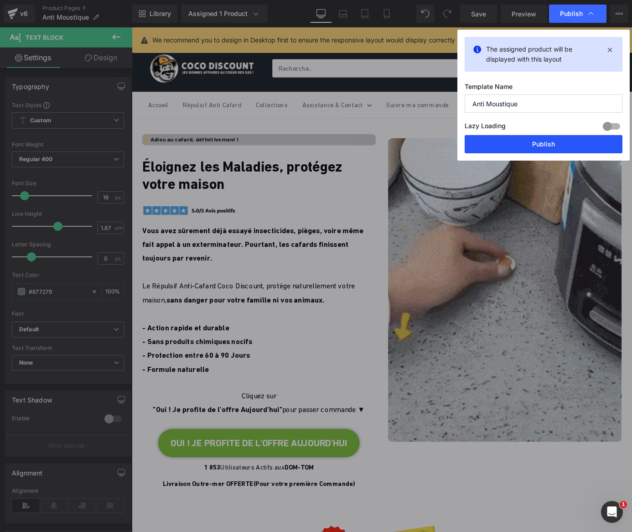
click at [556, 141] on button "Publish" at bounding box center [544, 144] width 158 height 18
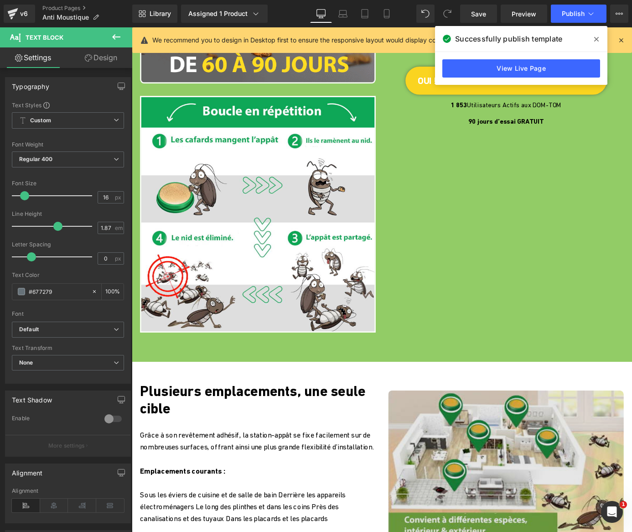
scroll to position [1049, 0]
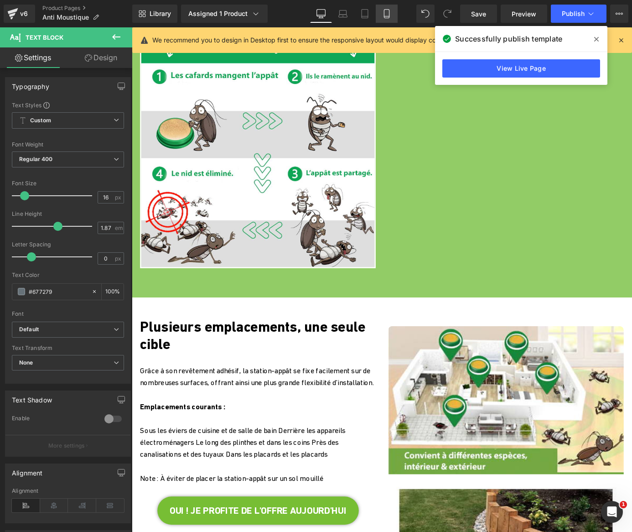
click at [385, 14] on icon at bounding box center [386, 13] width 9 height 9
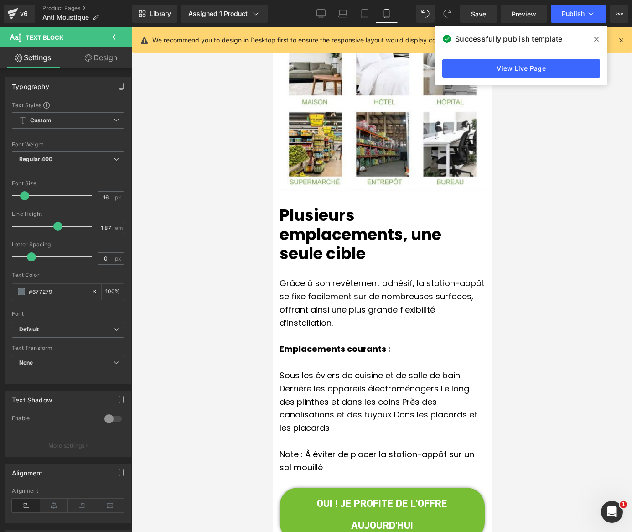
scroll to position [1936, 0]
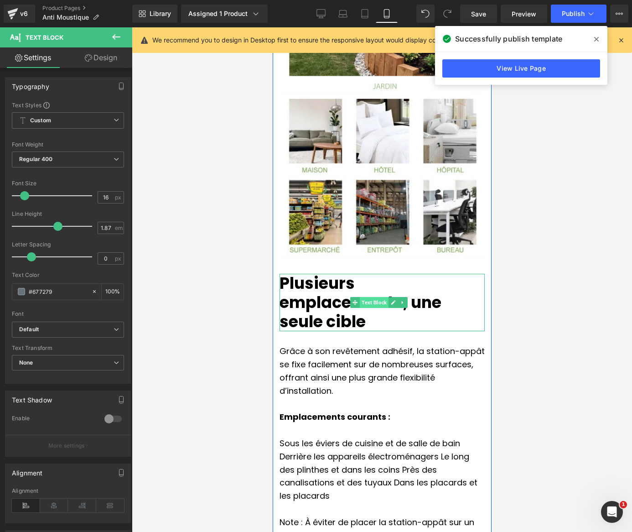
click at [374, 297] on span "Text Block" at bounding box center [373, 302] width 29 height 11
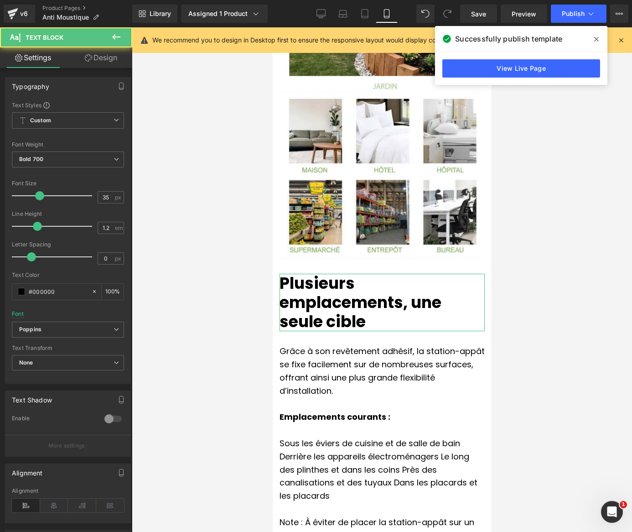
click at [92, 58] on link "Design" at bounding box center [101, 57] width 66 height 21
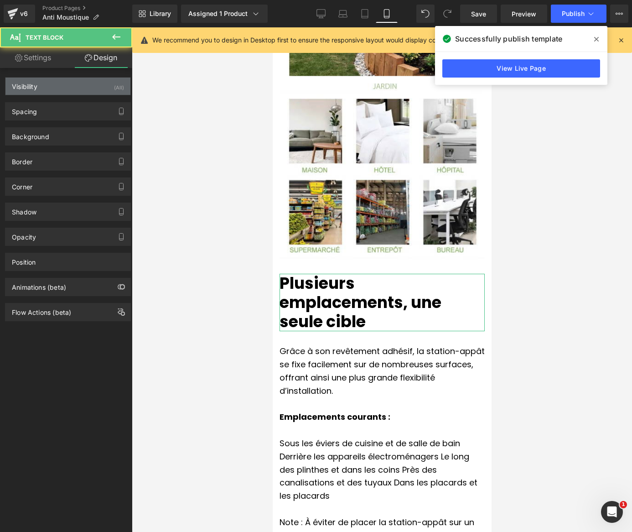
click at [65, 86] on div "Visibility (All)" at bounding box center [67, 86] width 125 height 17
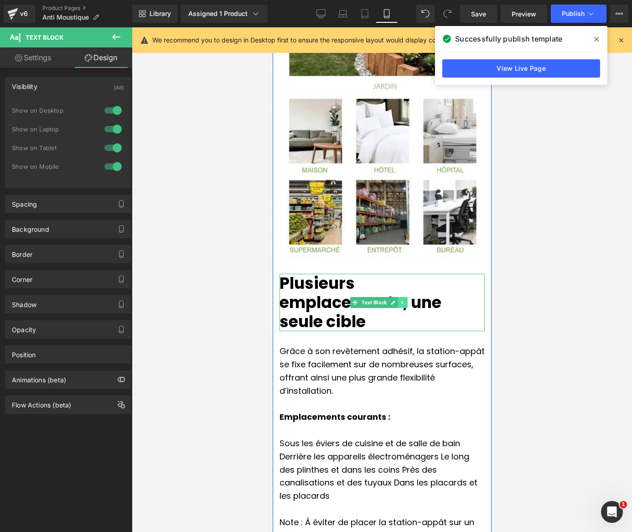
click at [402, 301] on icon at bounding box center [401, 302] width 1 height 3
click at [398, 300] on icon at bounding box center [397, 302] width 5 height 5
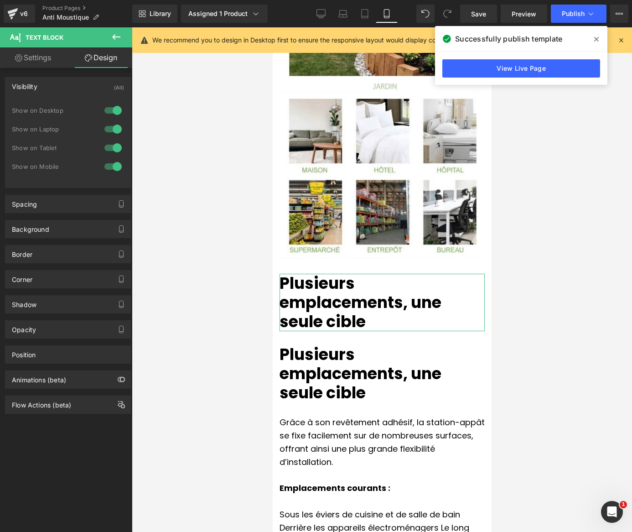
click at [116, 165] on div at bounding box center [113, 166] width 22 height 15
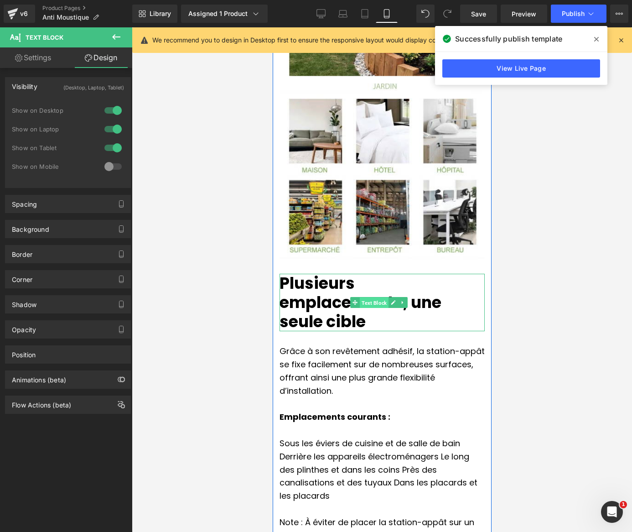
click at [367, 297] on span "Text Block" at bounding box center [373, 302] width 29 height 11
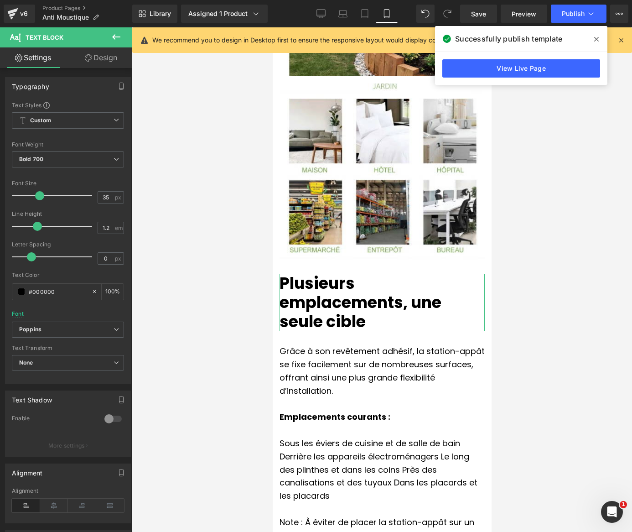
click at [85, 59] on icon at bounding box center [88, 57] width 7 height 7
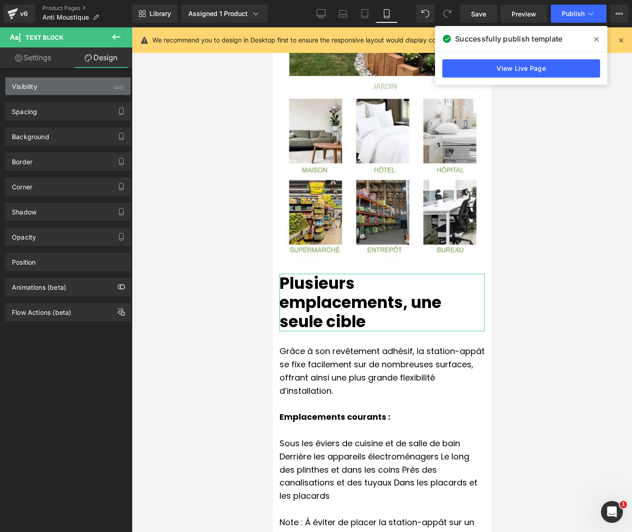
click at [93, 86] on div "Visibility (All)" at bounding box center [67, 86] width 125 height 17
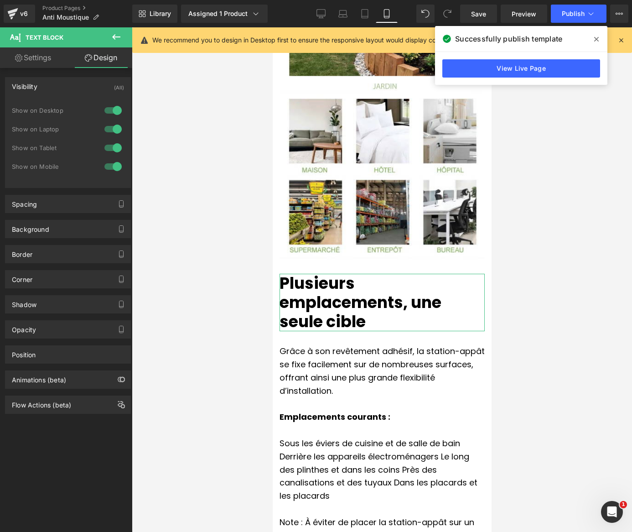
click at [116, 148] on div at bounding box center [113, 147] width 22 height 15
click at [112, 125] on div at bounding box center [113, 129] width 22 height 15
click at [106, 104] on div at bounding box center [113, 110] width 22 height 15
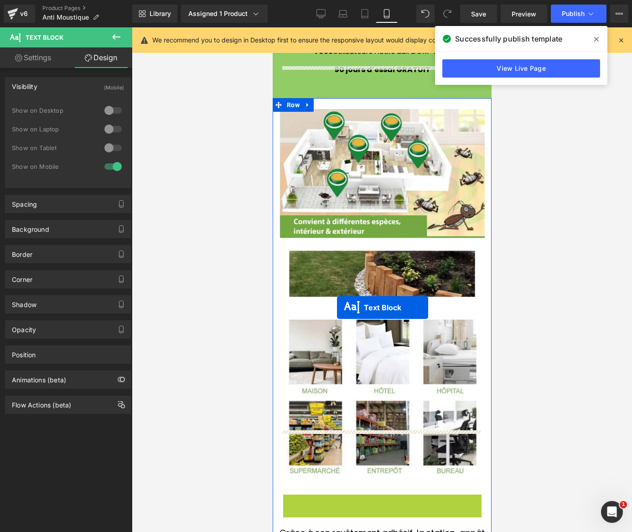
scroll to position [1663, 0]
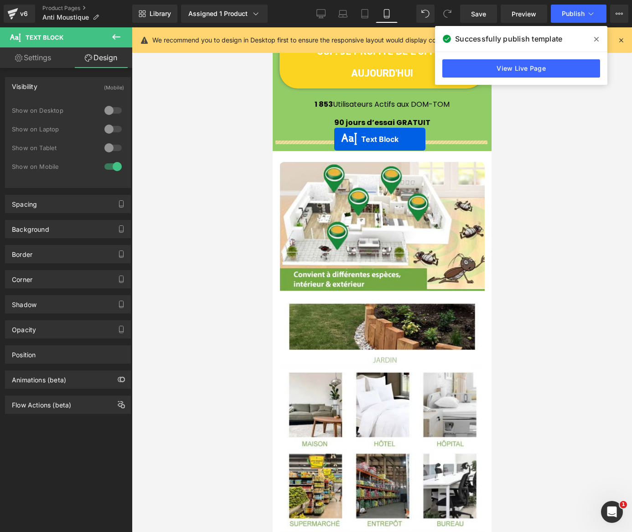
drag, startPoint x: 352, startPoint y: 279, endPoint x: 334, endPoint y: 141, distance: 138.9
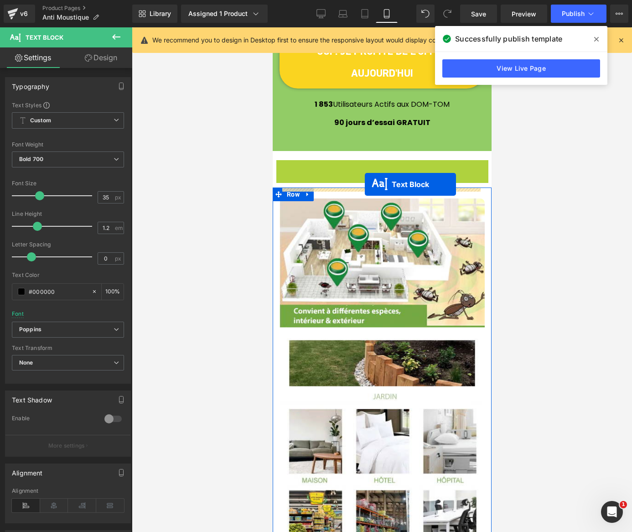
drag, startPoint x: 352, startPoint y: 168, endPoint x: 364, endPoint y: 184, distance: 20.8
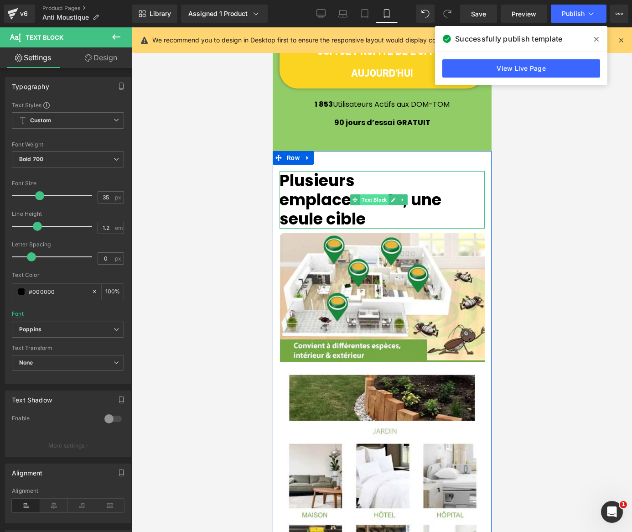
click at [361, 194] on span "Text Block" at bounding box center [373, 199] width 29 height 11
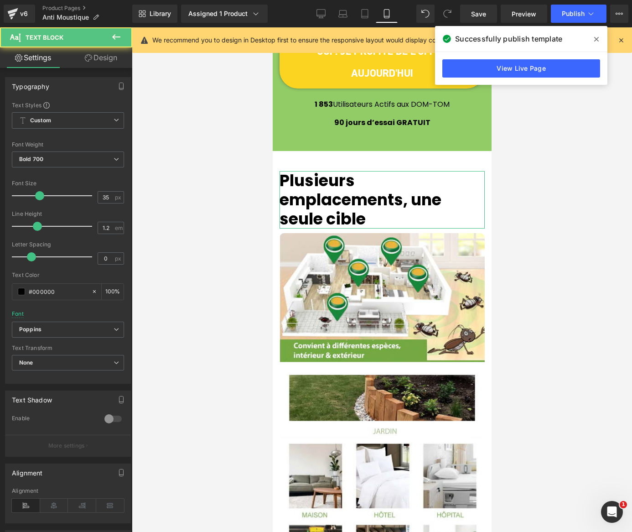
click at [112, 62] on link "Design" at bounding box center [101, 57] width 66 height 21
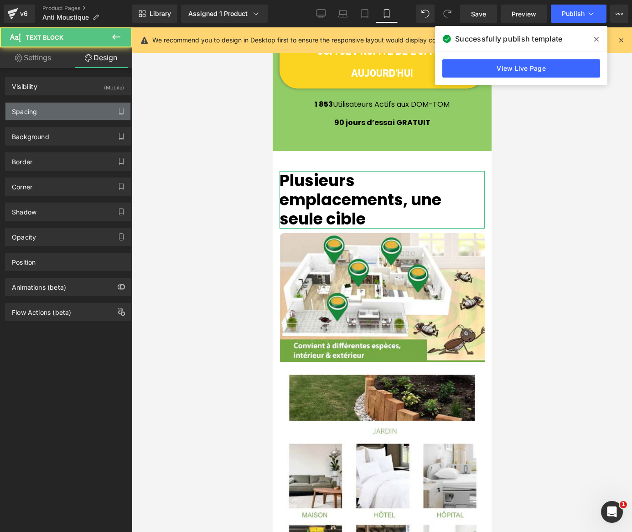
click at [91, 106] on div "Spacing" at bounding box center [67, 111] width 125 height 17
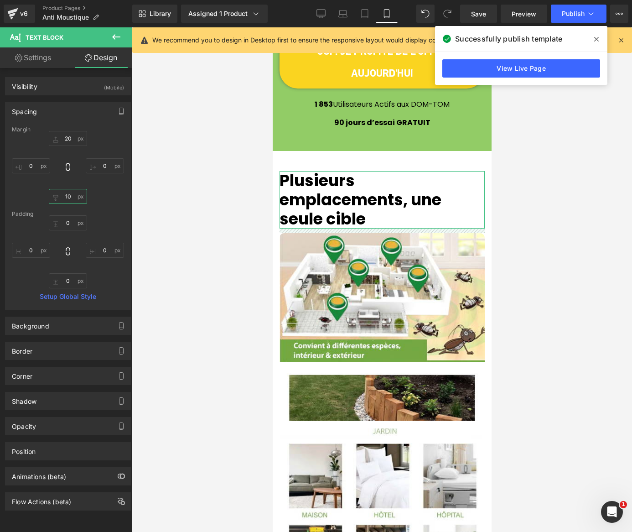
click at [69, 195] on input "text" at bounding box center [68, 196] width 38 height 15
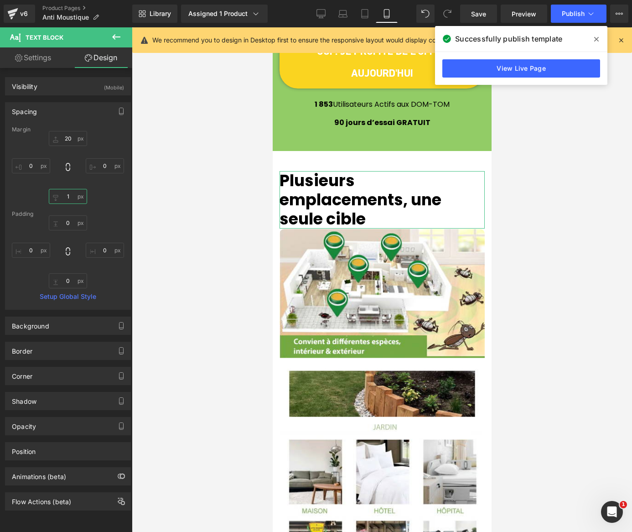
drag, startPoint x: 69, startPoint y: 195, endPoint x: 60, endPoint y: 197, distance: 9.8
click at [60, 197] on input "1" at bounding box center [68, 196] width 38 height 15
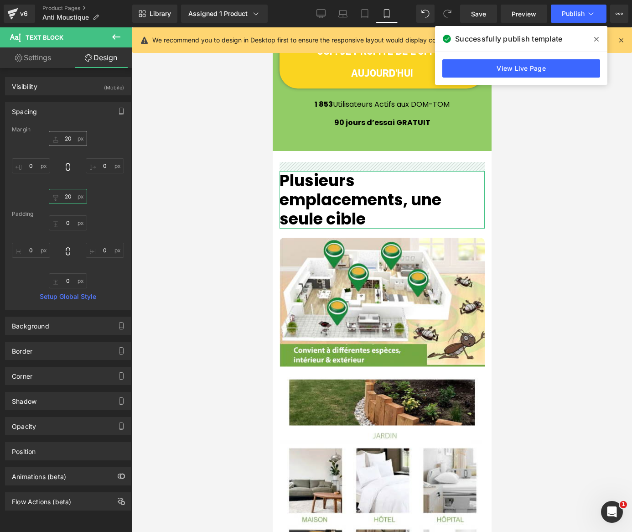
type input "20"
click at [72, 135] on input "text" at bounding box center [68, 138] width 38 height 15
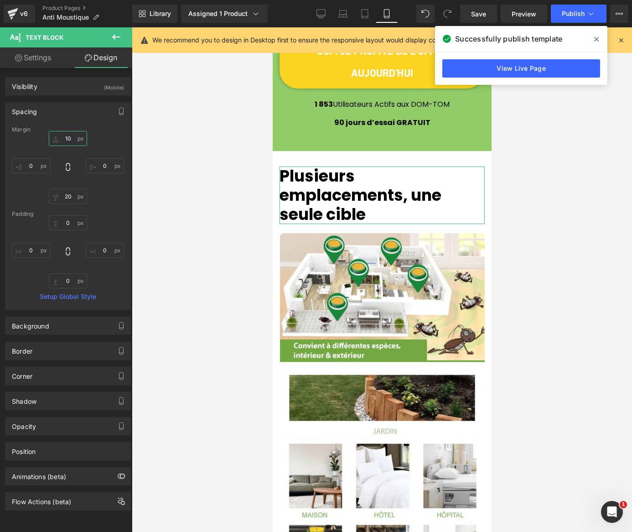
drag, startPoint x: 71, startPoint y: 139, endPoint x: 61, endPoint y: 139, distance: 9.6
click at [61, 139] on input "10" at bounding box center [68, 138] width 38 height 15
type input "5"
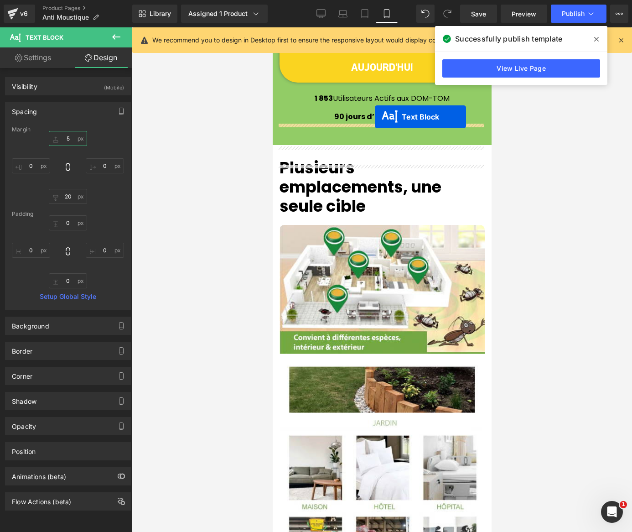
scroll to position [1617, 0]
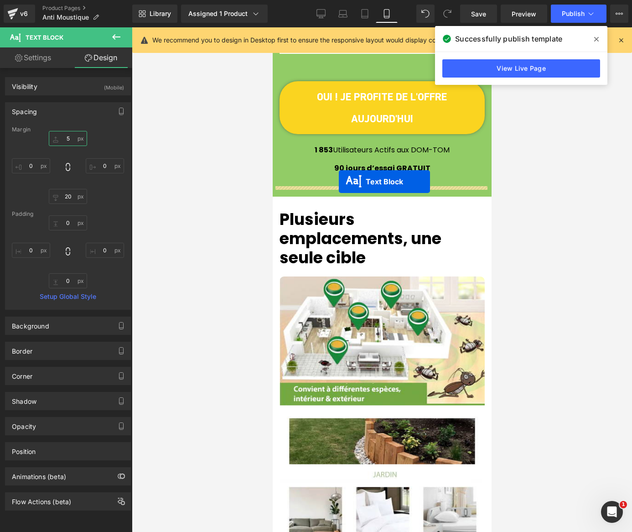
drag, startPoint x: 356, startPoint y: 119, endPoint x: 338, endPoint y: 181, distance: 65.4
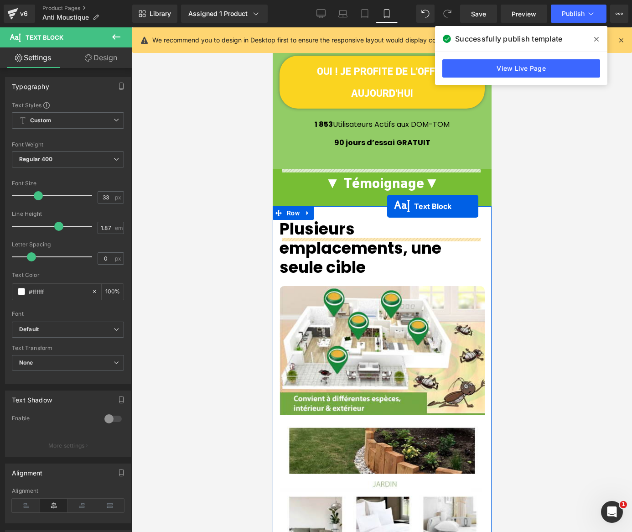
scroll to position [1526, 0]
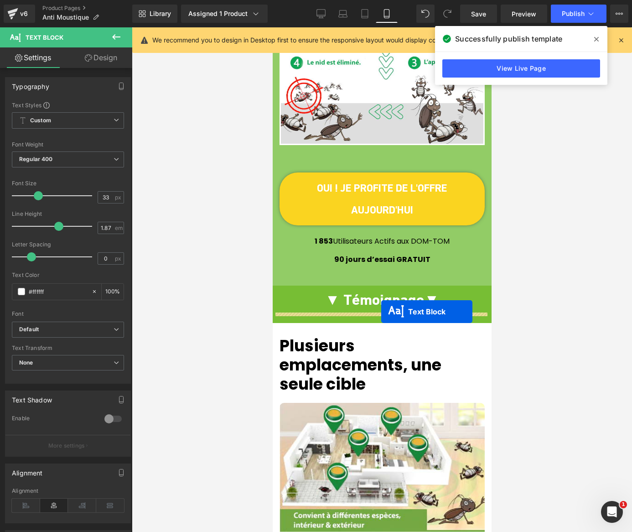
drag, startPoint x: 355, startPoint y: 324, endPoint x: 381, endPoint y: 311, distance: 28.8
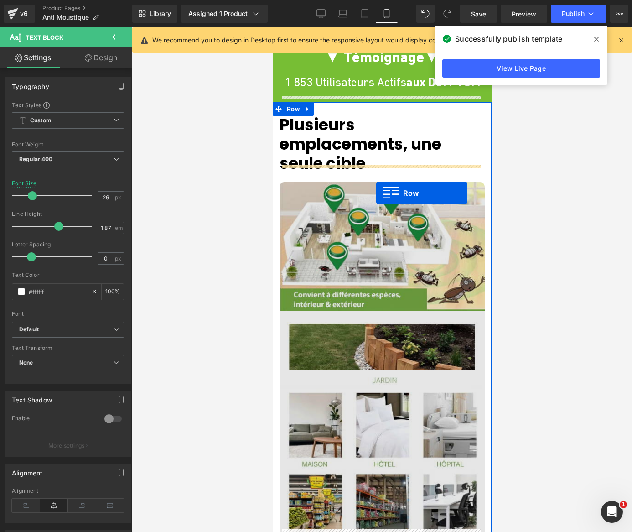
scroll to position [1754, 0]
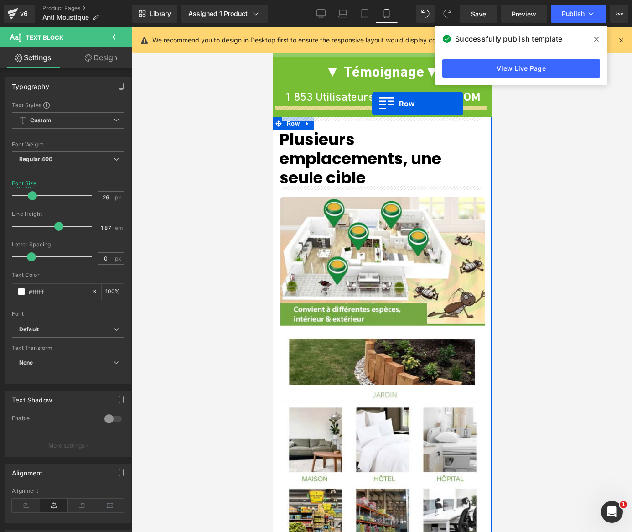
drag, startPoint x: 279, startPoint y: 167, endPoint x: 372, endPoint y: 103, distance: 111.8
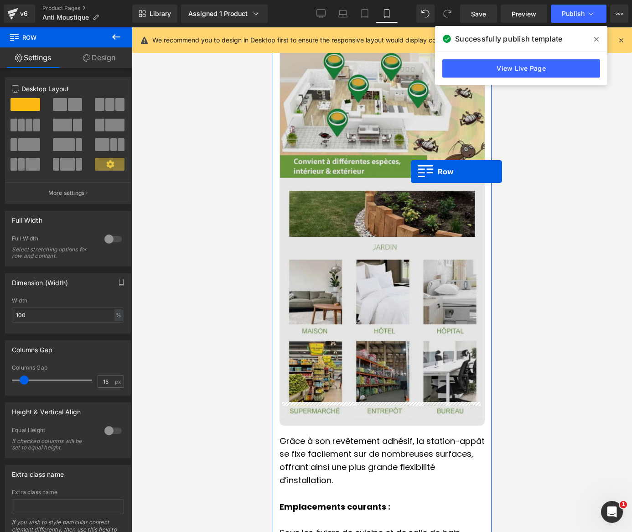
scroll to position [1663, 0]
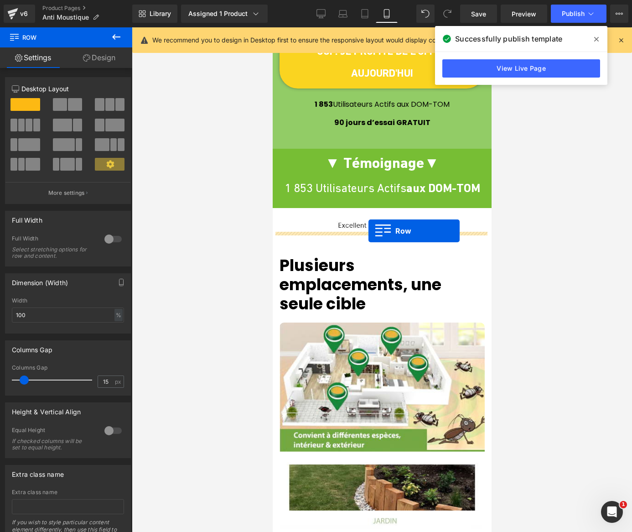
drag, startPoint x: 279, startPoint y: 243, endPoint x: 368, endPoint y: 231, distance: 89.8
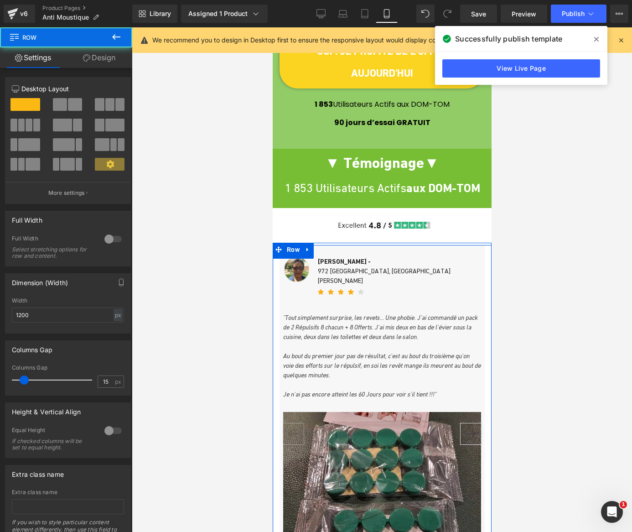
drag, startPoint x: 351, startPoint y: 238, endPoint x: 352, endPoint y: 234, distance: 4.8
click at [352, 243] on div "Image [PERSON_NAME] - 972 [GEOGRAPHIC_DATA], [GEOGRAPHIC_DATA][PERSON_NAME] Tex…" at bounding box center [381, 440] width 219 height 394
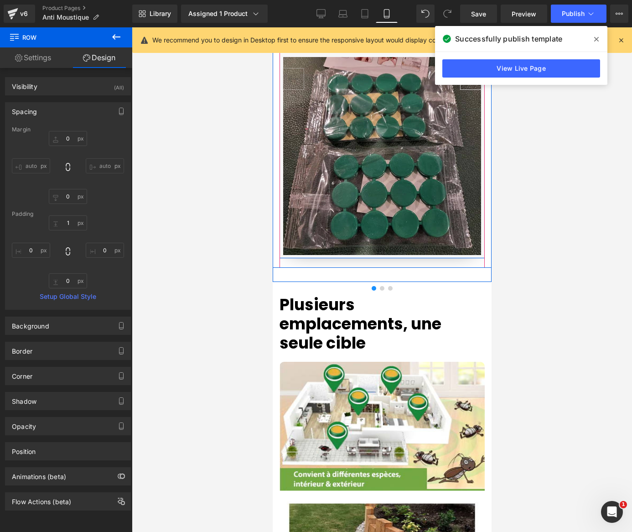
scroll to position [2164, 0]
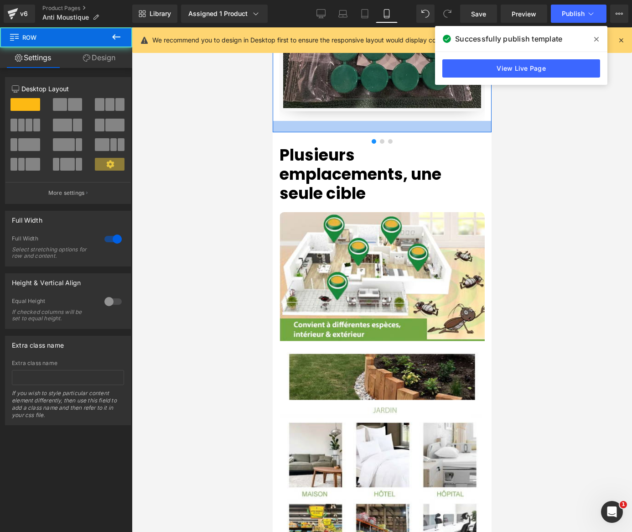
click at [423, 121] on div at bounding box center [381, 126] width 219 height 11
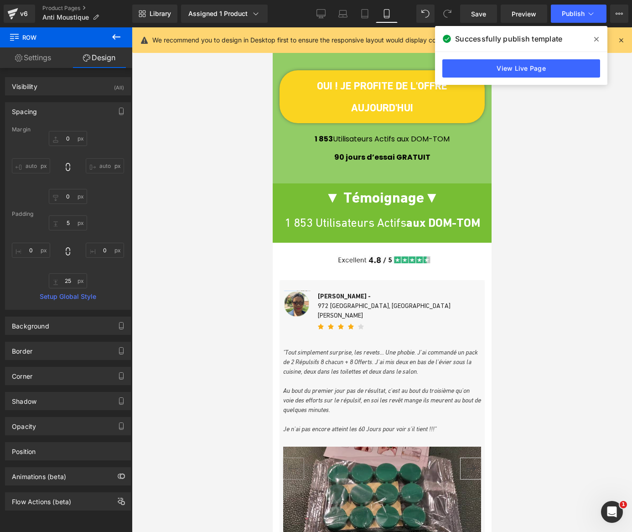
scroll to position [1572, 0]
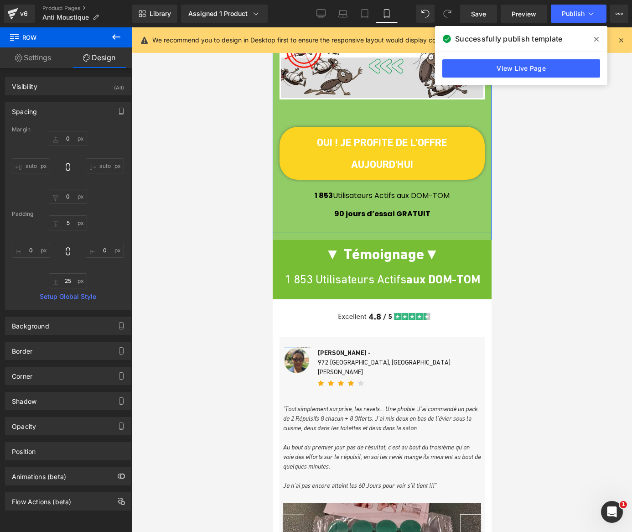
click at [314, 190] on strong "1 853" at bounding box center [323, 195] width 18 height 10
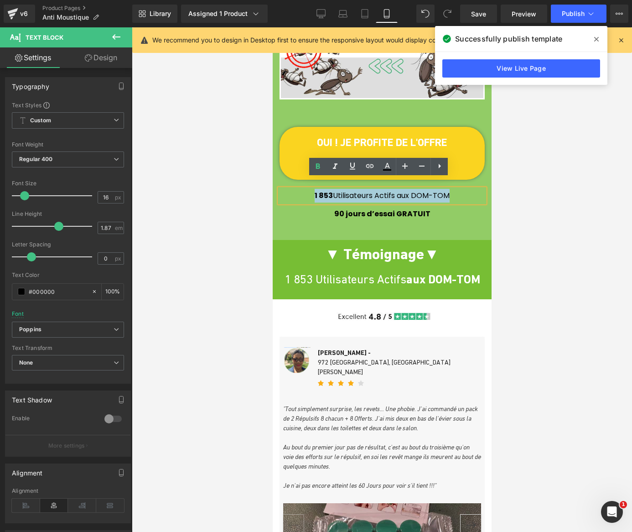
drag, startPoint x: 305, startPoint y: 185, endPoint x: 448, endPoint y: 186, distance: 142.7
click at [448, 189] on p "1 853 Utilisateurs Actifs aux [PERSON_NAME]" at bounding box center [381, 196] width 205 height 14
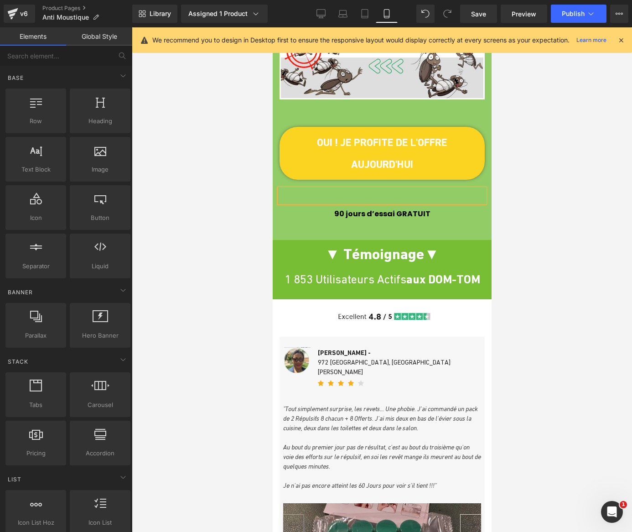
click at [562, 186] on div at bounding box center [382, 279] width 500 height 504
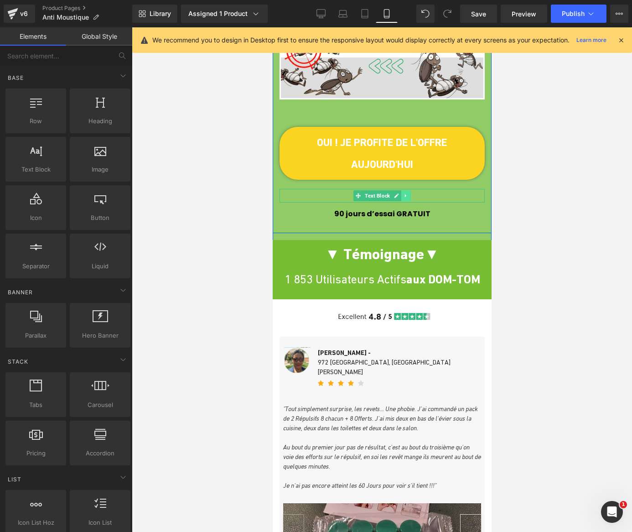
click at [405, 193] on icon at bounding box center [405, 195] width 5 height 5
click at [408, 193] on icon at bounding box center [410, 195] width 5 height 5
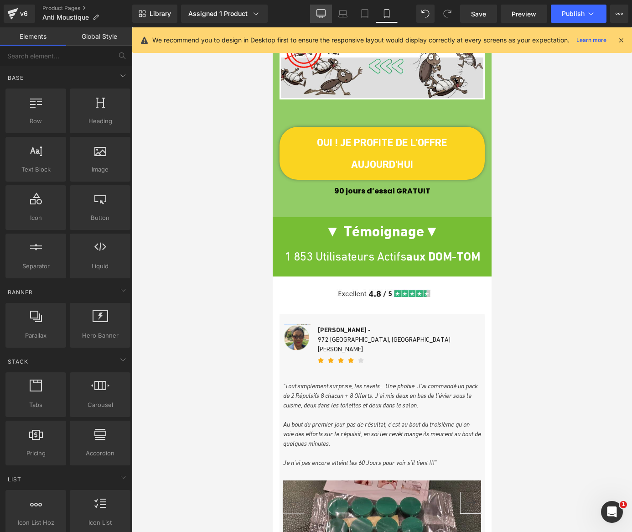
click at [318, 15] on icon at bounding box center [321, 15] width 9 height 0
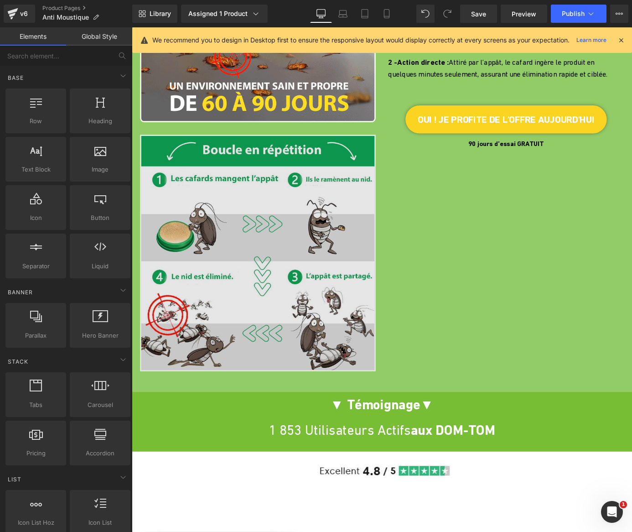
scroll to position [866, 0]
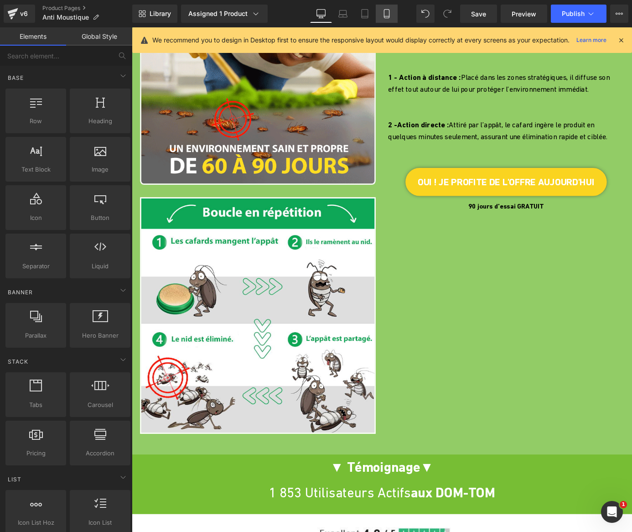
click at [388, 19] on link "Mobile" at bounding box center [387, 14] width 22 height 18
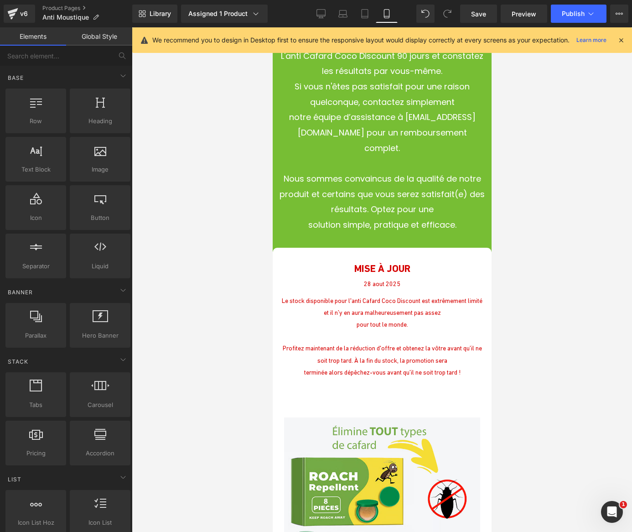
scroll to position [3830, 0]
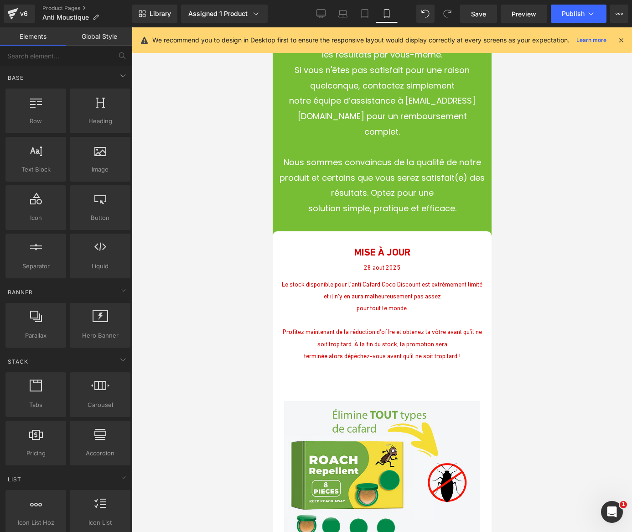
click at [344, 243] on p "MISE À JOUR" at bounding box center [381, 252] width 205 height 19
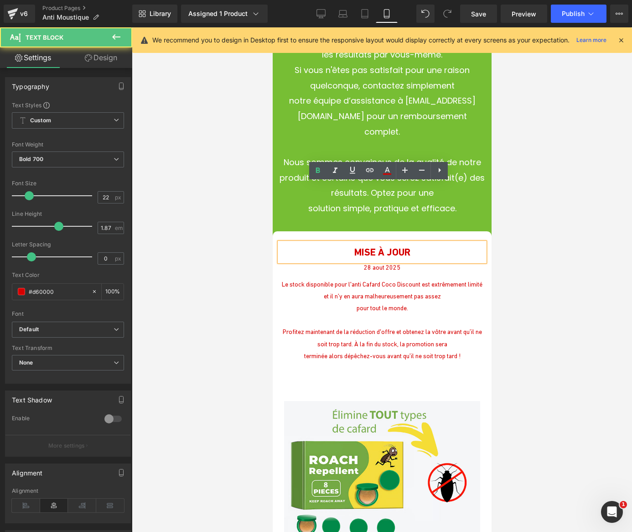
click at [333, 243] on p "MISE À JOUR" at bounding box center [381, 252] width 205 height 19
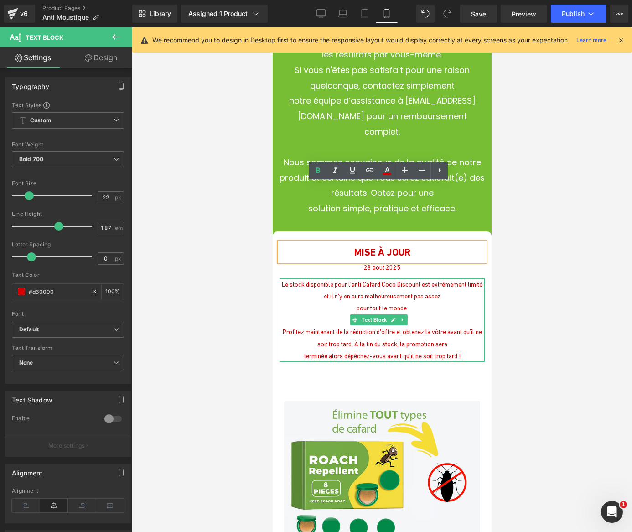
click at [306, 280] on span "Le stock disponible pour l'anti Cafard Coco Discount est extrêmement limité et …" at bounding box center [381, 289] width 201 height 19
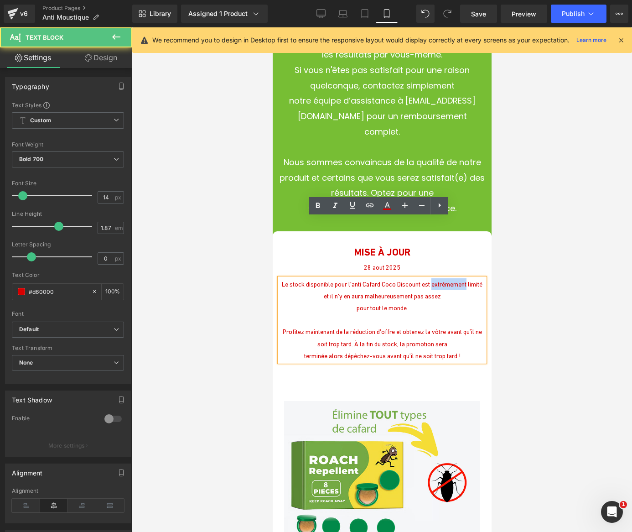
drag, startPoint x: 439, startPoint y: 223, endPoint x: 476, endPoint y: 228, distance: 37.2
click at [476, 278] on p "Le stock disponible pour l'anti Cafard Coco Discount est extrêmement limité et …" at bounding box center [381, 290] width 205 height 24
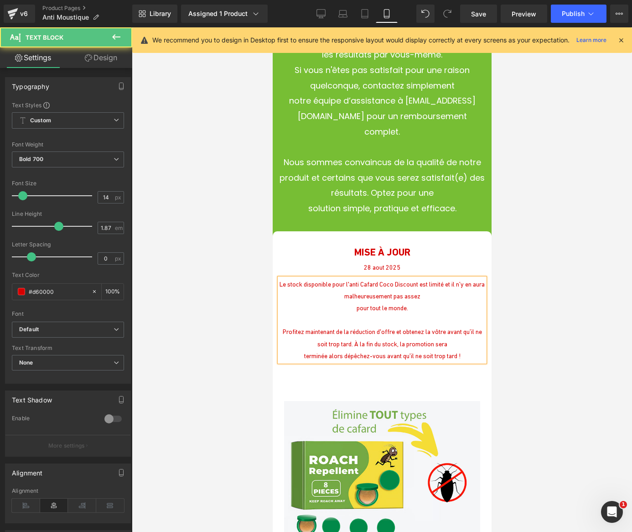
click at [411, 302] on p "pour tout le monde." at bounding box center [381, 308] width 205 height 12
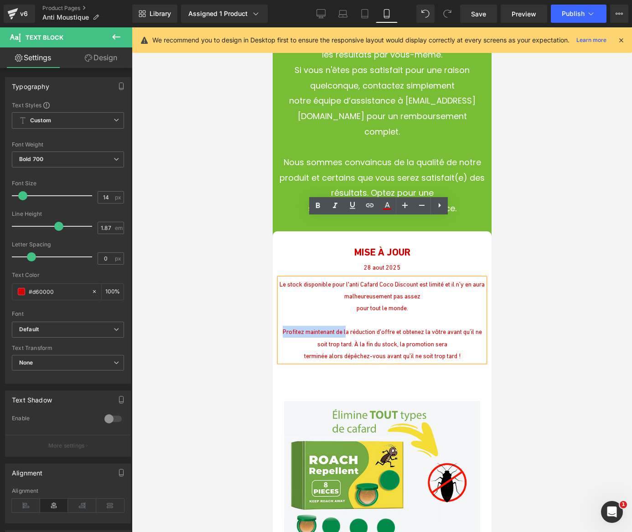
drag, startPoint x: 351, startPoint y: 272, endPoint x: 283, endPoint y: 274, distance: 68.4
click at [283, 326] on p "Profitez maintenant de la réduction d'offre et obtenez la vôtre avant qu’il ne …" at bounding box center [381, 338] width 205 height 24
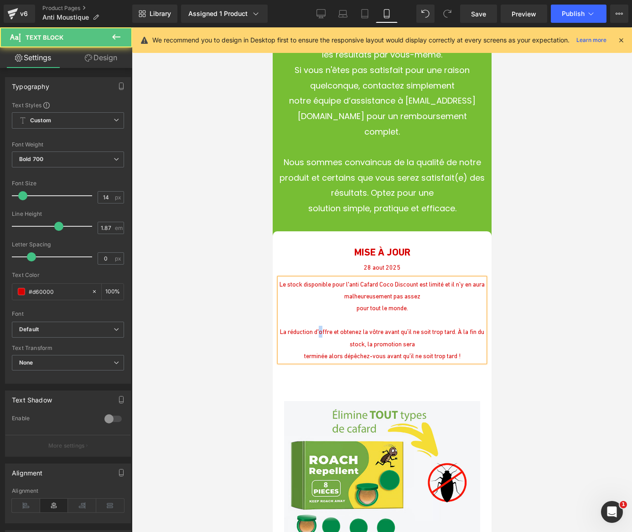
click at [324, 328] on span "La réduction d'offre et obtenez la vôtre avant qu’il ne soit trop tard. À la fi…" at bounding box center [381, 337] width 204 height 19
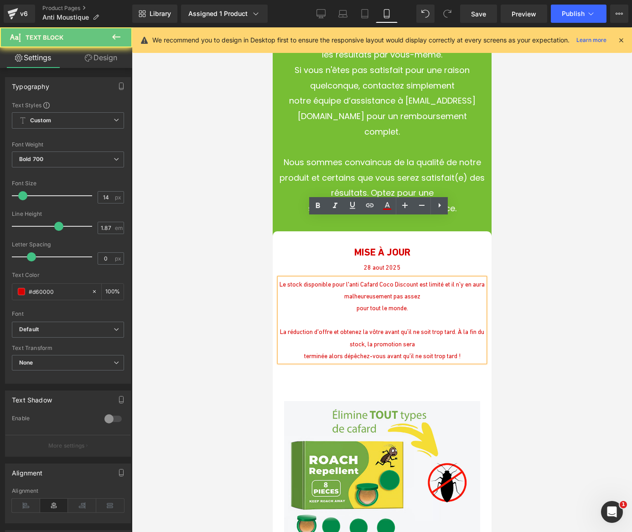
click at [321, 328] on span "La réduction d'offre et obtenez la vôtre avant qu’il ne soit trop tard. À la fi…" at bounding box center [381, 337] width 204 height 19
click at [319, 328] on span "La réduction d'offre et obtenez la vôtre avant qu’il ne soit trop tard. À la fi…" at bounding box center [381, 337] width 204 height 19
drag, startPoint x: 469, startPoint y: 271, endPoint x: 329, endPoint y: 274, distance: 140.0
click at [329, 328] on span "La réduction d'offre et obtenez la vôtre avant qu’il ne soit trop tard. À la fi…" at bounding box center [381, 337] width 204 height 19
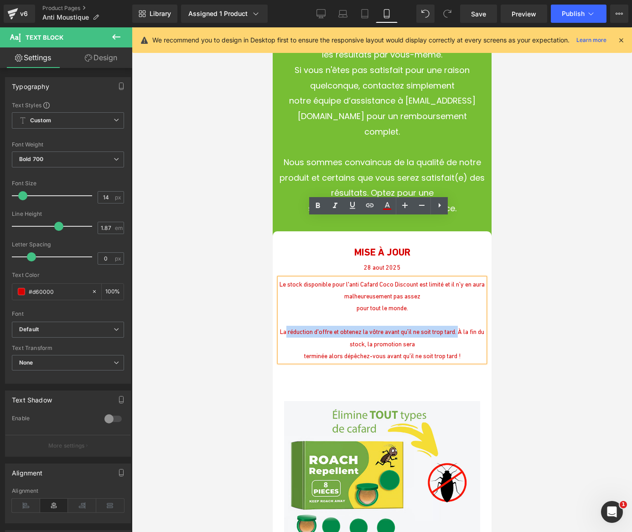
drag, startPoint x: 470, startPoint y: 271, endPoint x: 288, endPoint y: 273, distance: 181.5
click at [288, 328] on span "La réduction d'offre et obtenez la vôtre avant qu’il ne soit trop tard. À la fi…" at bounding box center [381, 337] width 204 height 19
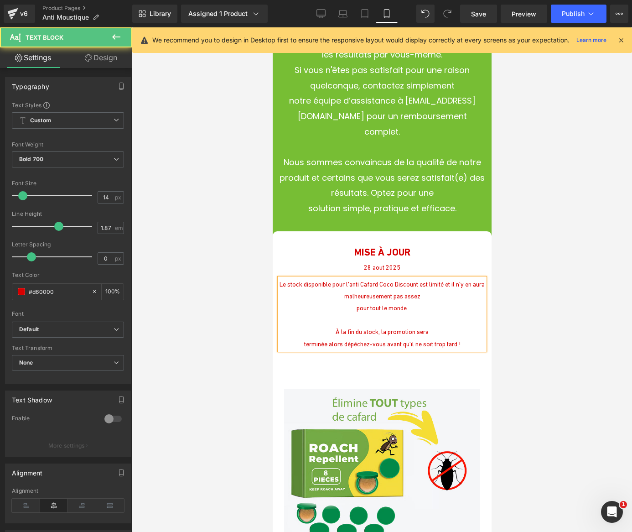
click at [341, 340] on span "terminée alors dépêchez-vous avant qu’il ne soit trop tard !" at bounding box center [382, 343] width 156 height 7
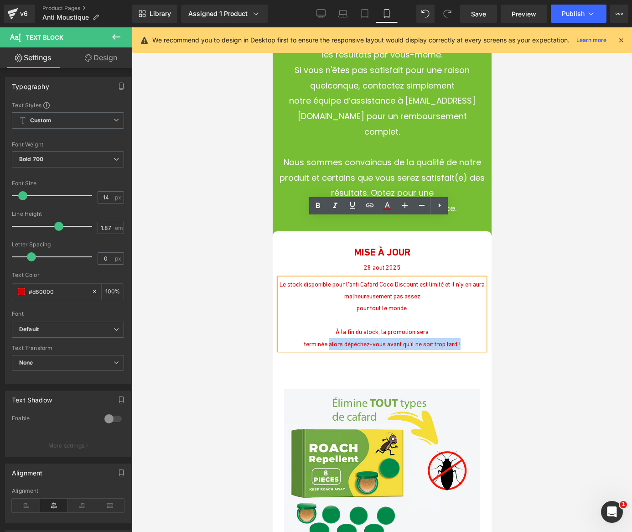
drag, startPoint x: 463, startPoint y: 281, endPoint x: 323, endPoint y: 287, distance: 140.5
click at [323, 338] on p "terminée alors dépêchez-vous avant qu’il ne soit trop tard !" at bounding box center [381, 344] width 205 height 12
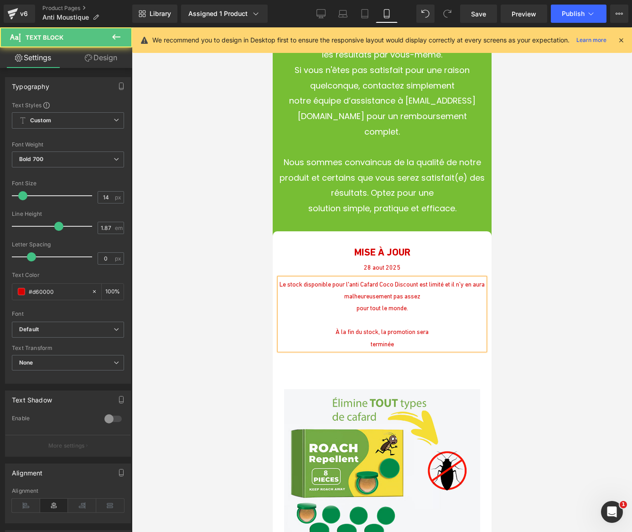
click at [364, 338] on p "terminée" at bounding box center [381, 344] width 205 height 12
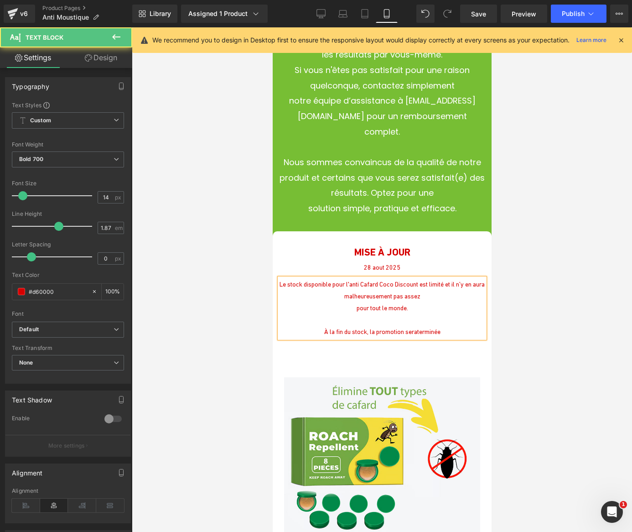
click at [441, 326] on p "À la fin du stock, la promotion sera terminée" at bounding box center [381, 332] width 205 height 12
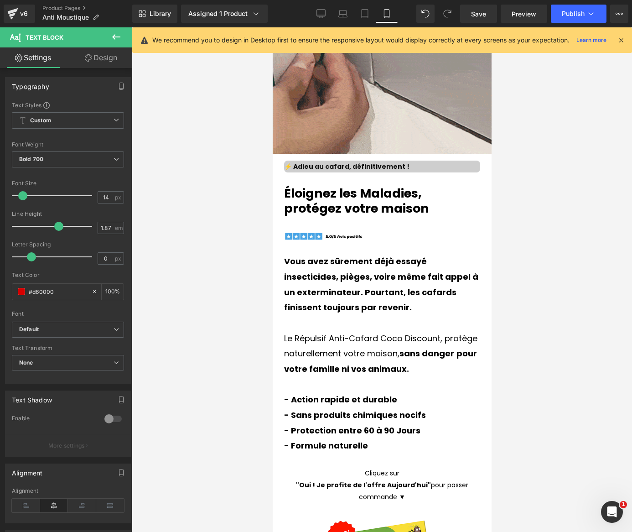
scroll to position [0, 0]
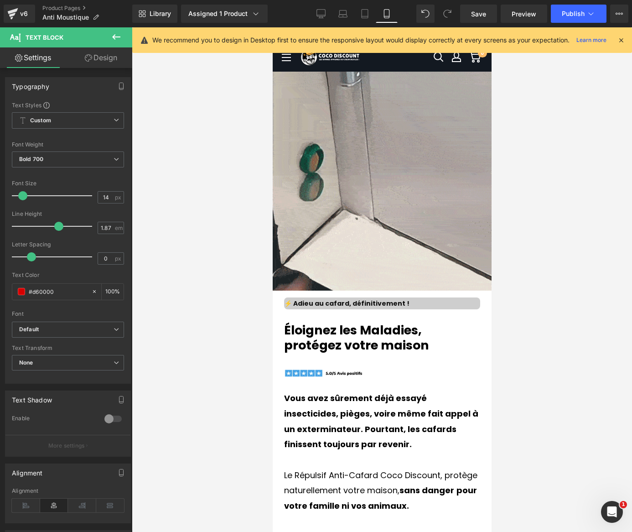
click at [582, 1] on div "Library Assigned 1 Product Product Preview Répulsif Anti Cafard - [PERSON_NAME]…" at bounding box center [382, 13] width 500 height 27
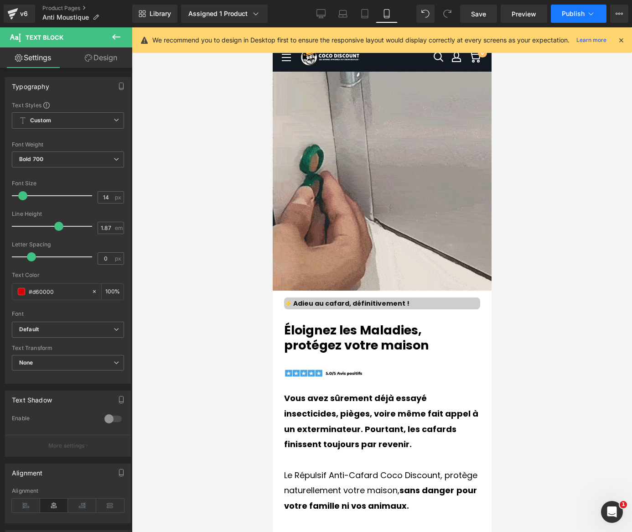
click at [582, 10] on button "Publish" at bounding box center [579, 14] width 56 height 18
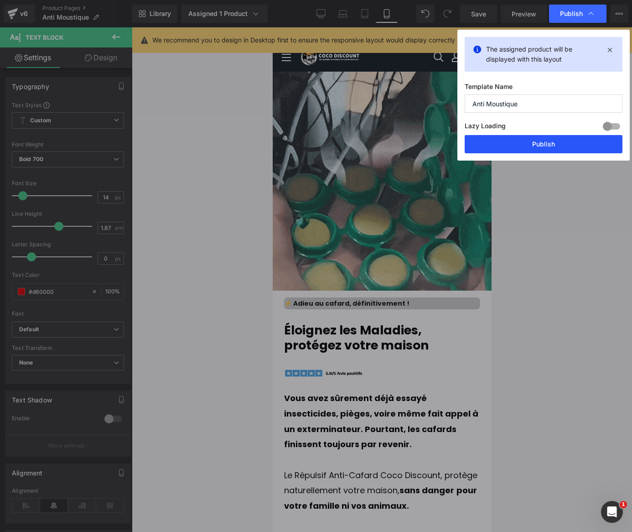
click at [535, 148] on button "Publish" at bounding box center [544, 144] width 158 height 18
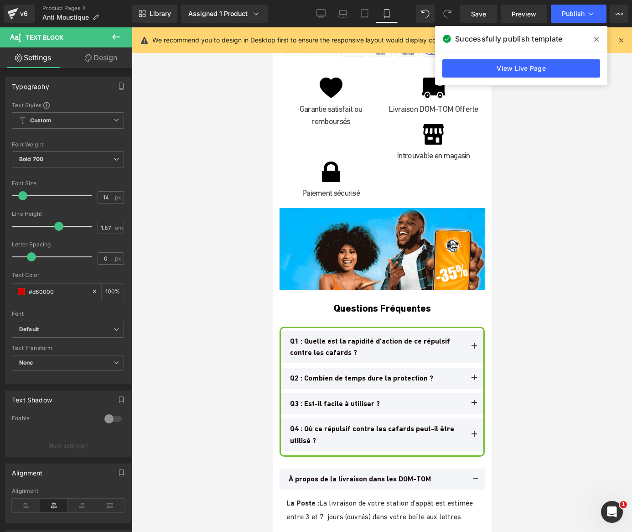
scroll to position [4650, 0]
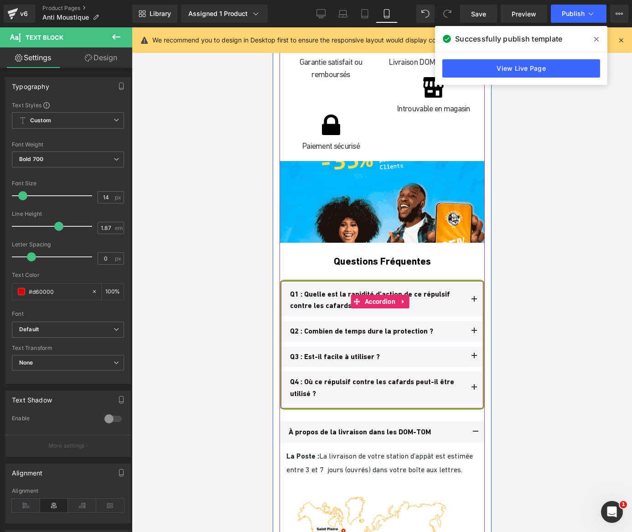
click at [465, 284] on button at bounding box center [474, 300] width 18 height 32
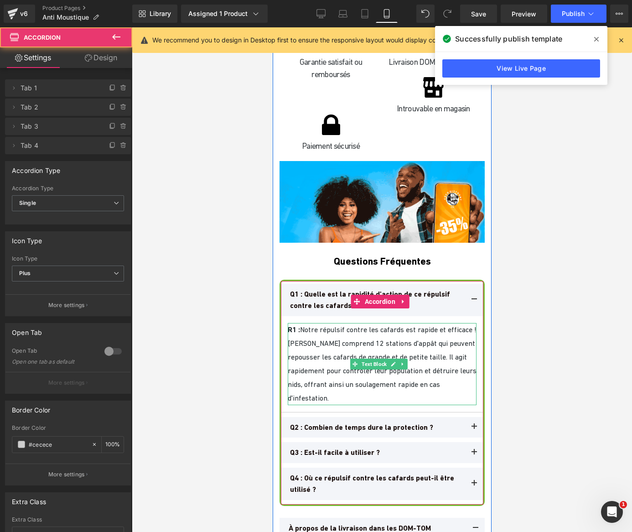
click at [333, 323] on p "R1 : Notre répulsif contre les cafards est rapide et efficace ! [PERSON_NAME] c…" at bounding box center [381, 364] width 189 height 82
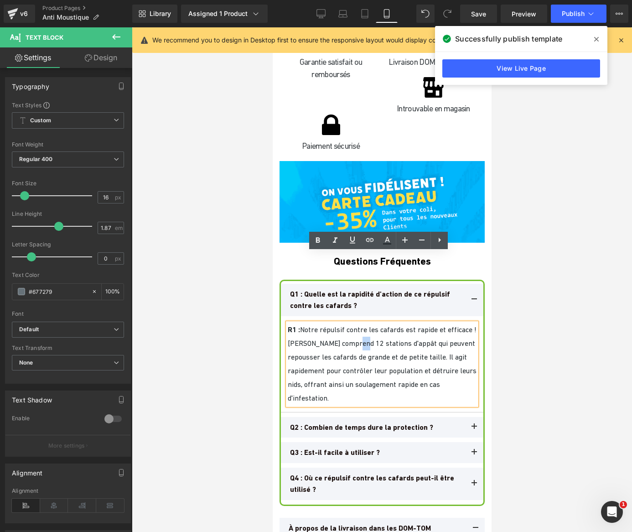
drag, startPoint x: 395, startPoint y: 271, endPoint x: 388, endPoint y: 273, distance: 7.2
click at [388, 325] on font "R1 : Notre répulsif contre les cafards est rapide et efficace ! [PERSON_NAME] c…" at bounding box center [381, 363] width 189 height 77
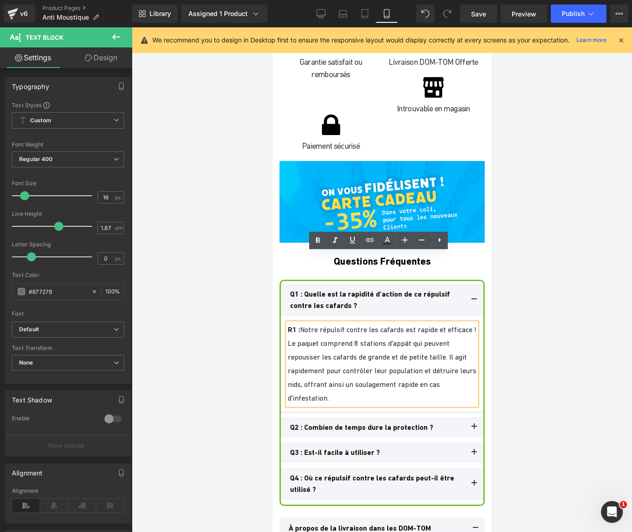
click at [226, 267] on div at bounding box center [382, 279] width 500 height 504
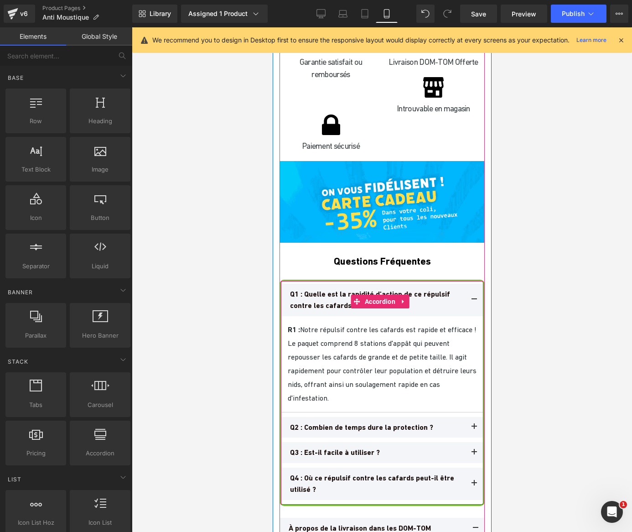
click at [465, 417] on button at bounding box center [474, 427] width 18 height 21
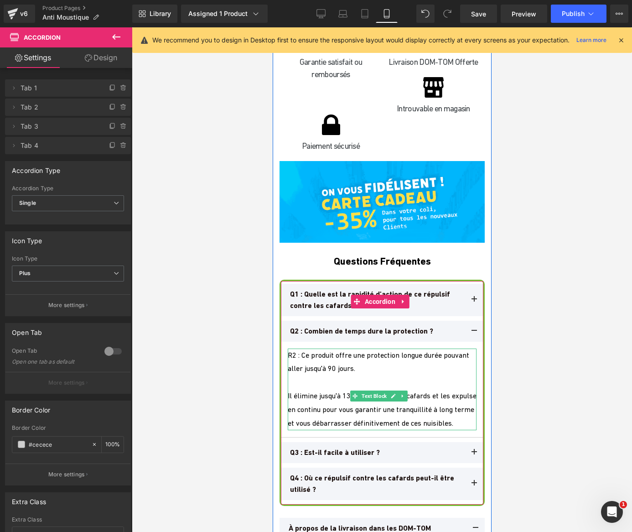
click at [371, 348] on div "R2 : Ce produit offre une protection longue durée pouvant aller jusqu'à 90 jour…" at bounding box center [381, 361] width 189 height 27
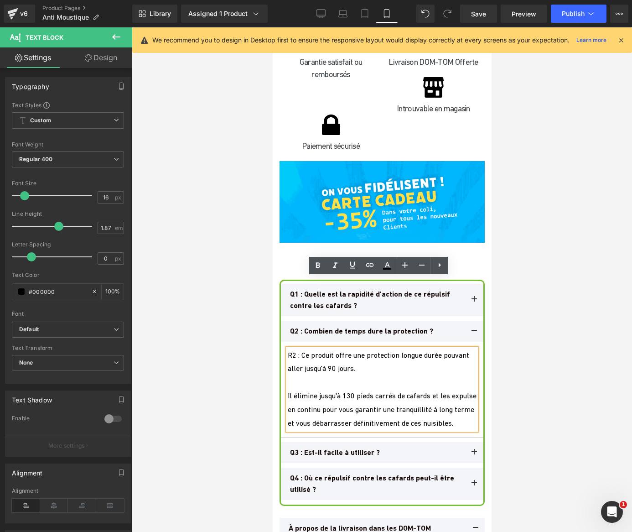
click at [465, 442] on button at bounding box center [474, 452] width 18 height 21
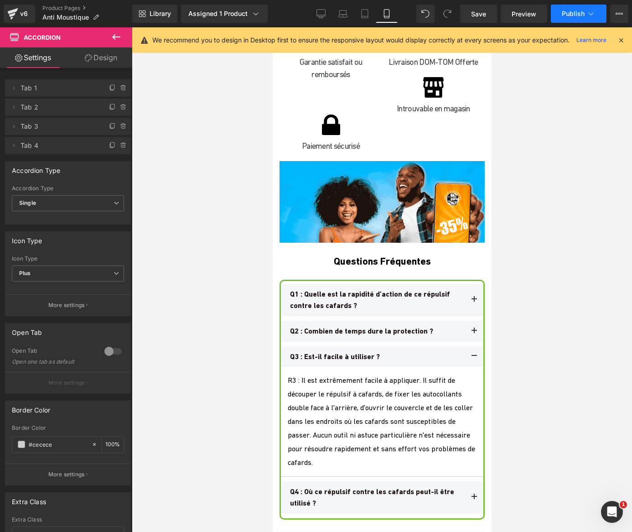
click at [574, 18] on button "Publish" at bounding box center [579, 14] width 56 height 18
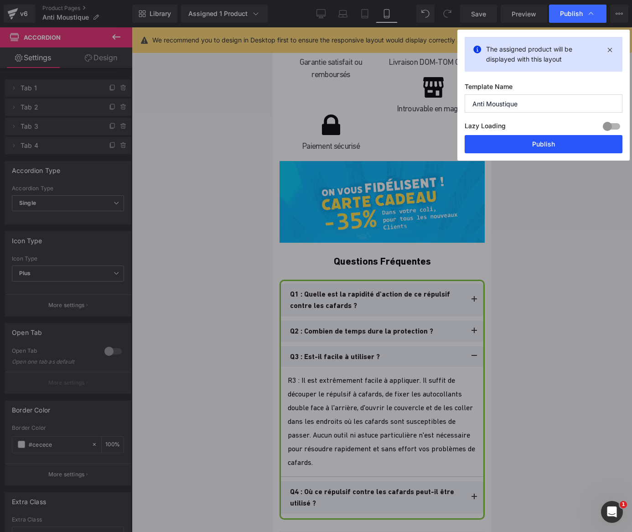
drag, startPoint x: 551, startPoint y: 149, endPoint x: 80, endPoint y: 184, distance: 472.7
click at [551, 149] on button "Publish" at bounding box center [544, 144] width 158 height 18
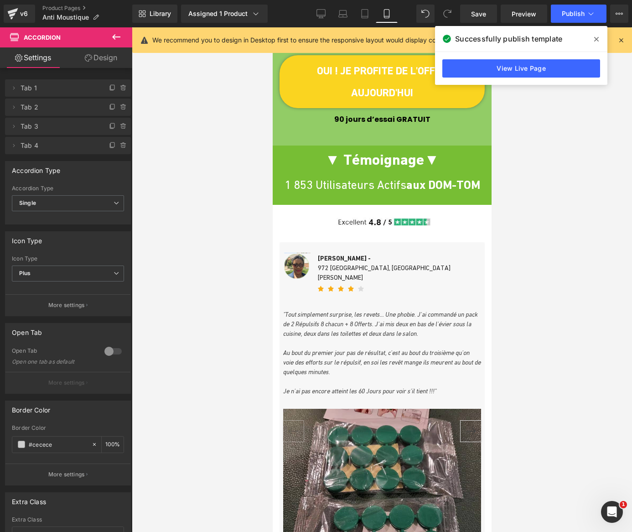
scroll to position [1550, 0]
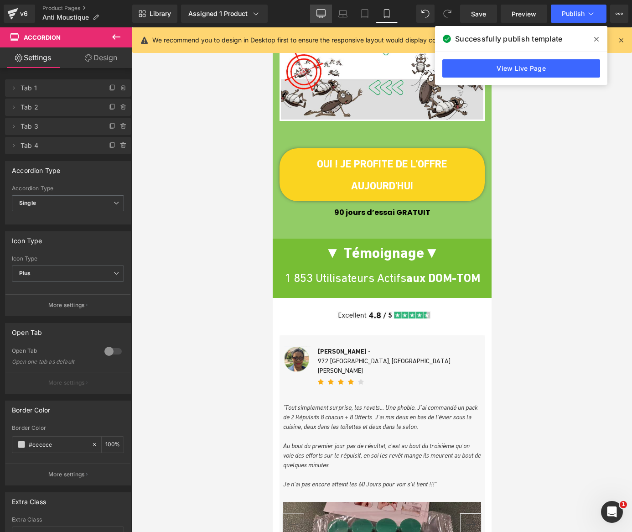
click at [322, 13] on icon at bounding box center [320, 13] width 9 height 9
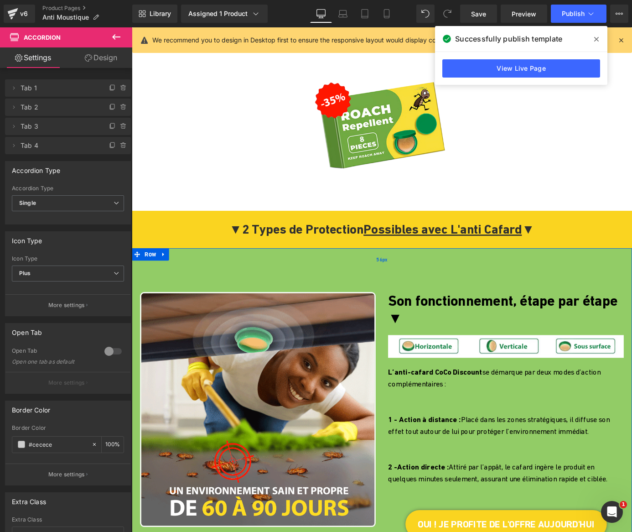
scroll to position [762, 0]
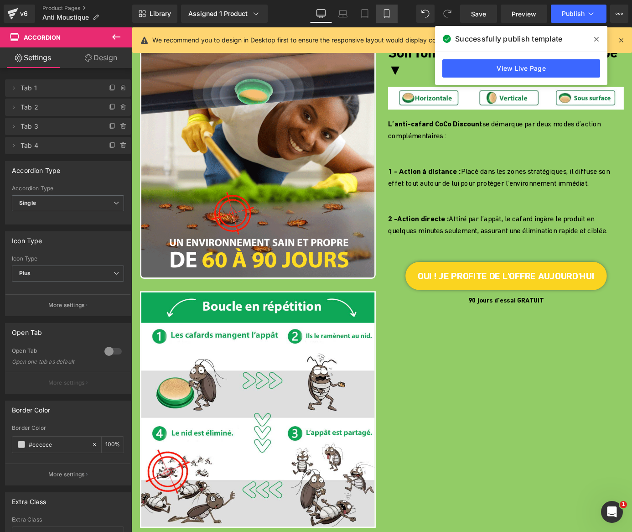
click at [389, 16] on icon at bounding box center [386, 14] width 5 height 9
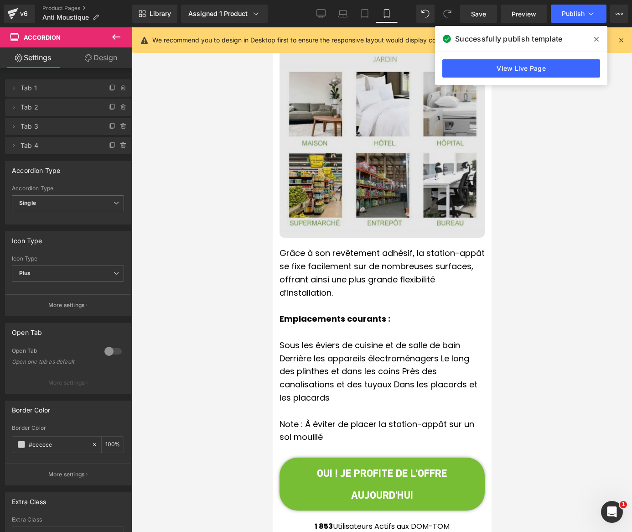
scroll to position [2508, 0]
